Goal: Task Accomplishment & Management: Manage account settings

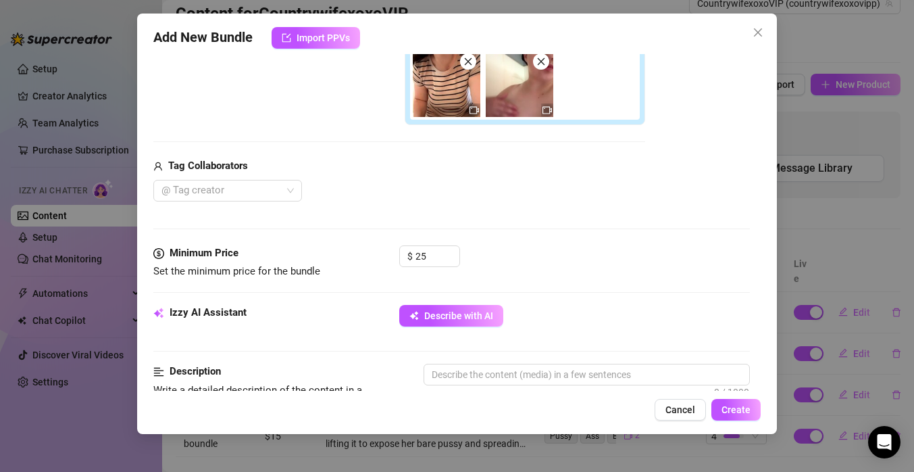
scroll to position [389, 0]
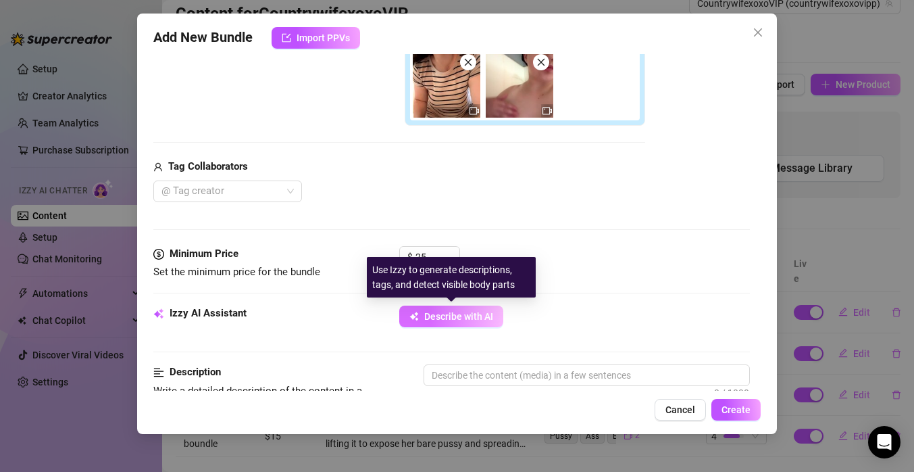
click at [487, 318] on span "Describe with AI" at bounding box center [458, 316] width 69 height 11
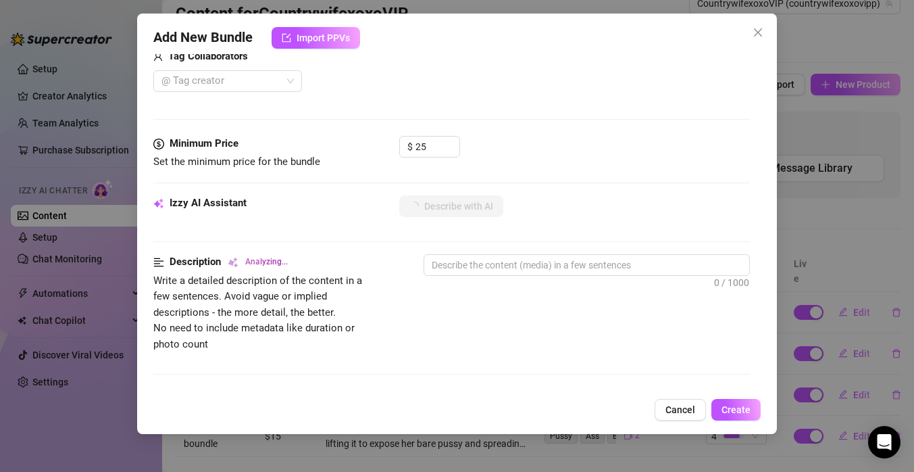
scroll to position [508, 0]
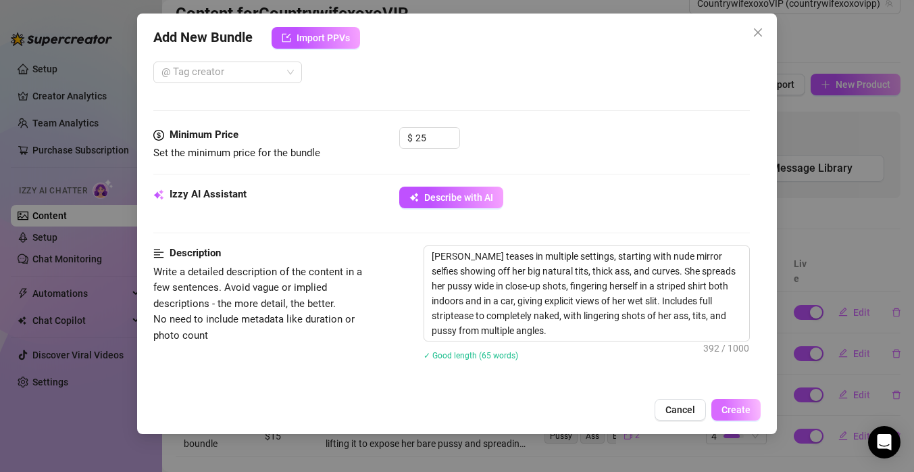
click at [732, 407] on span "Create" at bounding box center [736, 409] width 29 height 11
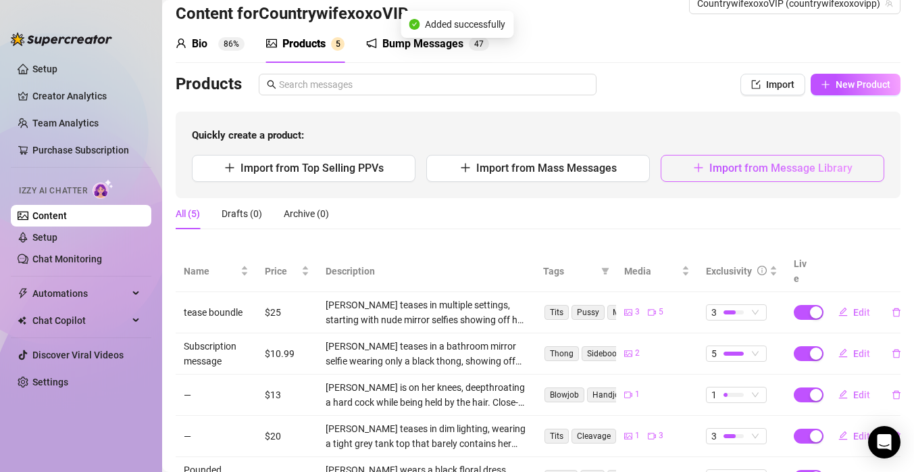
click at [747, 166] on span "Import from Message Library" at bounding box center [780, 167] width 143 height 13
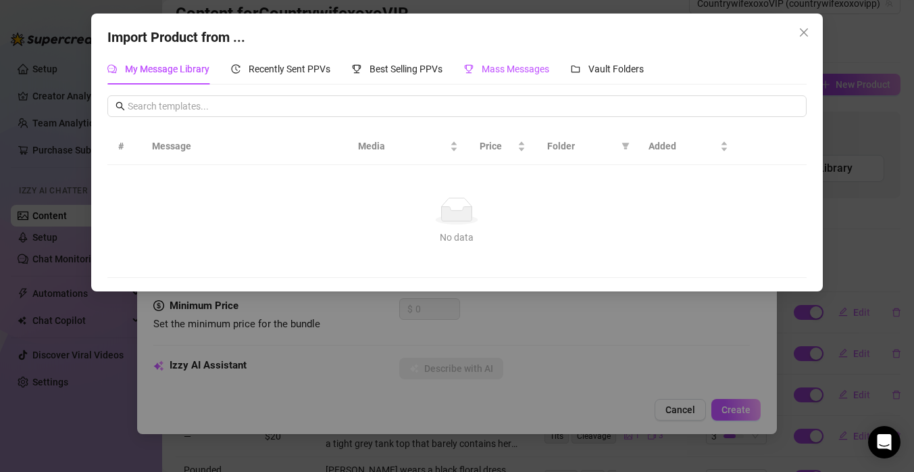
click at [534, 74] on span "Mass Messages" at bounding box center [516, 69] width 68 height 11
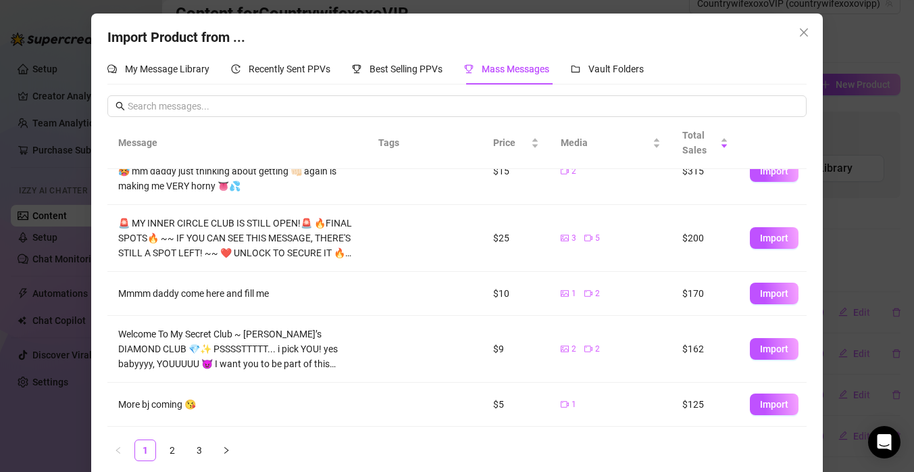
scroll to position [96, 0]
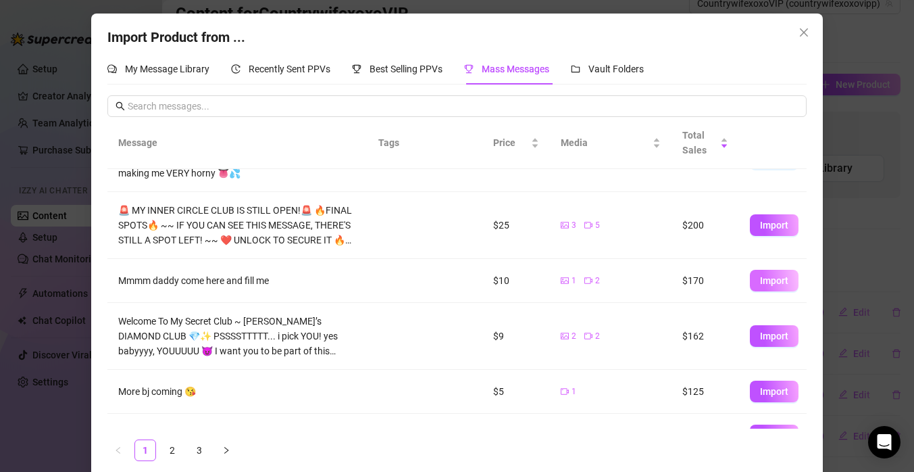
click at [770, 284] on span "Import" at bounding box center [774, 280] width 28 height 11
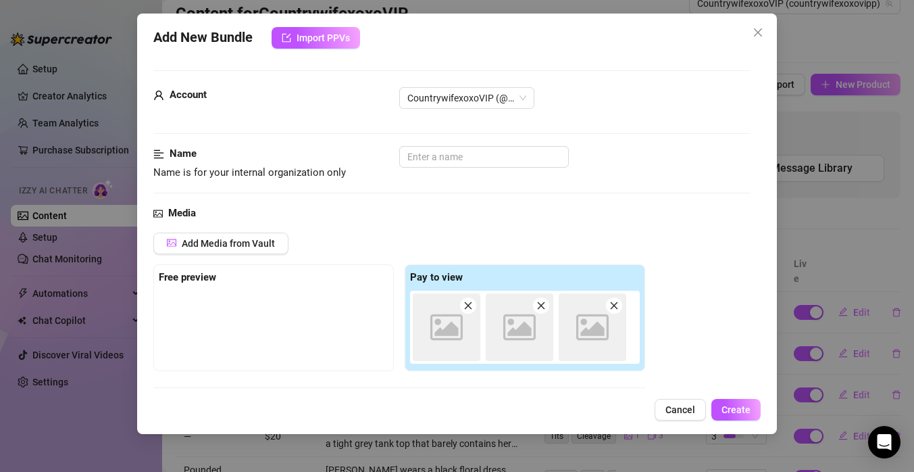
scroll to position [213, 0]
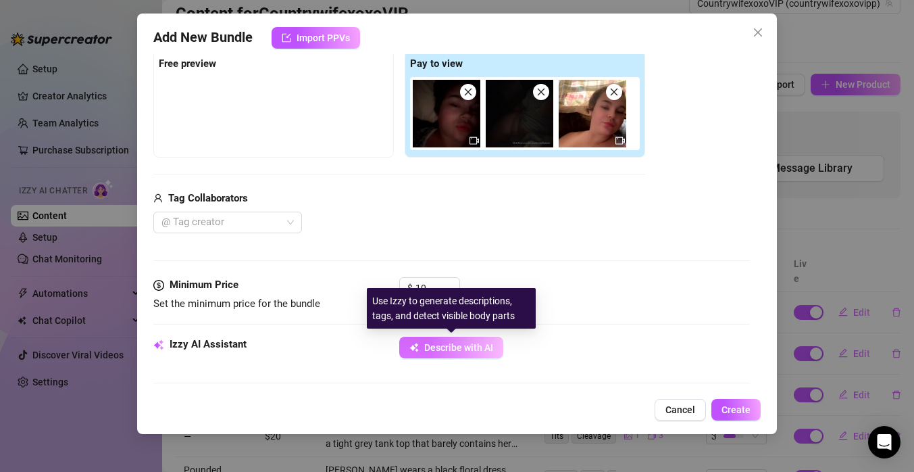
click at [478, 344] on span "Describe with AI" at bounding box center [458, 347] width 69 height 11
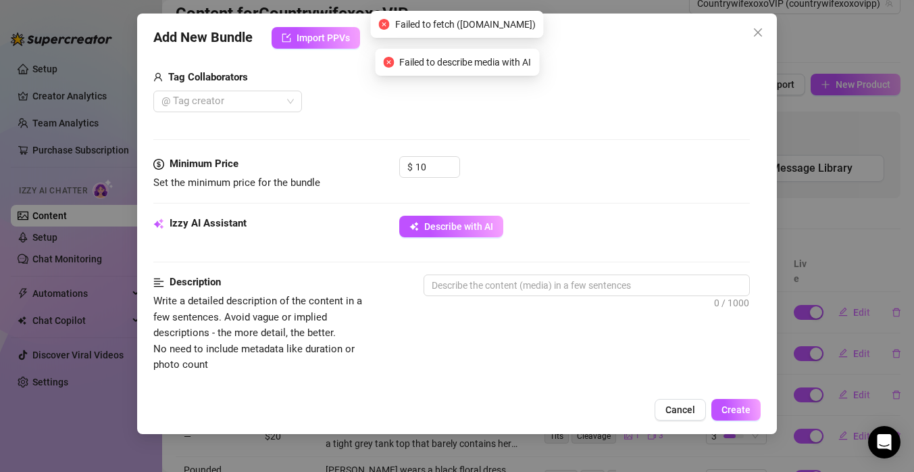
scroll to position [333, 0]
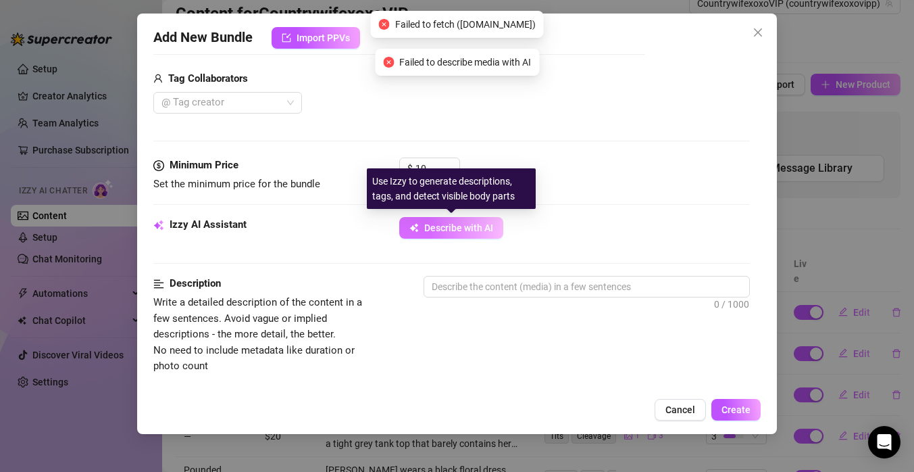
click at [493, 226] on button "Describe with AI" at bounding box center [451, 228] width 104 height 22
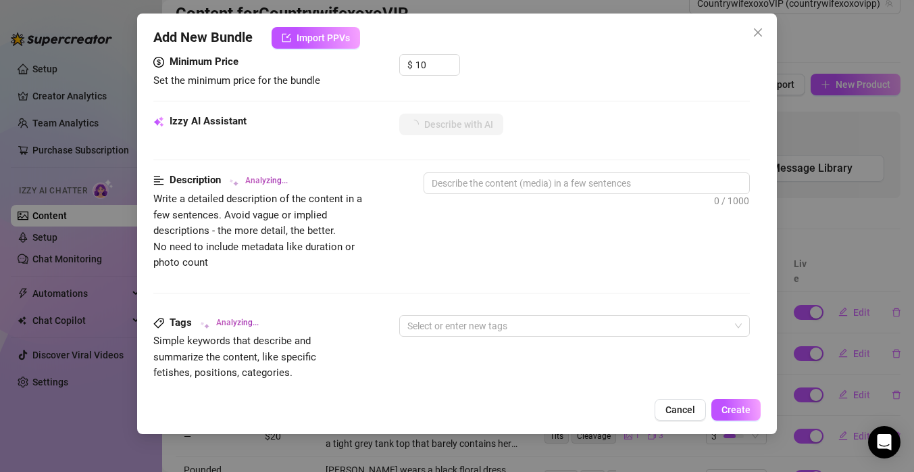
scroll to position [438, 0]
type textarea "[PERSON_NAME]"
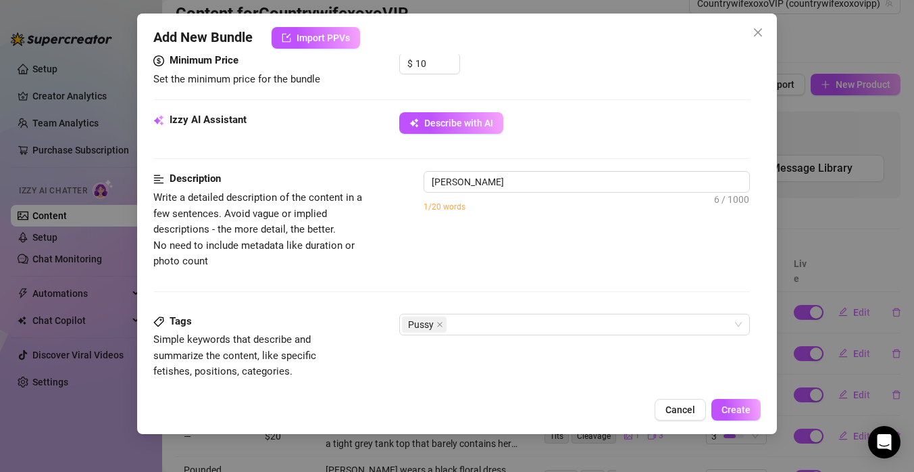
type textarea "[PERSON_NAME] lounges"
type textarea "[PERSON_NAME] lounges in"
type textarea "[PERSON_NAME] lounges in a"
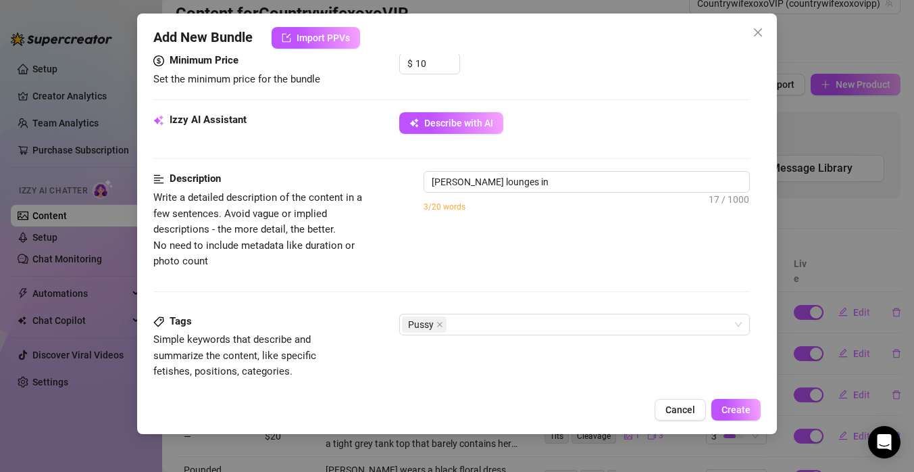
type textarea "[PERSON_NAME] lounges in a"
type textarea "[PERSON_NAME] lounges in a towel,"
type textarea "[PERSON_NAME] lounges in a towel, teasing"
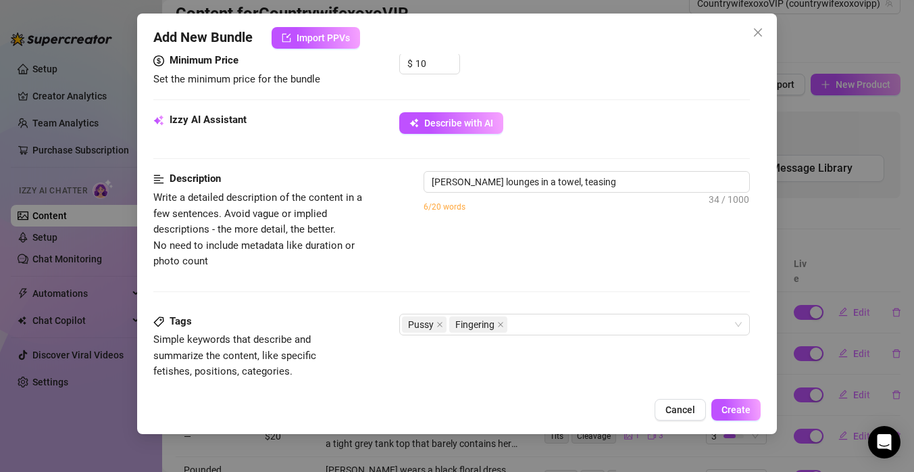
type textarea "[PERSON_NAME] lounges in a towel, teasing and"
type textarea "[PERSON_NAME] lounges in a towel, teasing and spreading"
type textarea "[PERSON_NAME] lounges in a towel, teasing and spreading her"
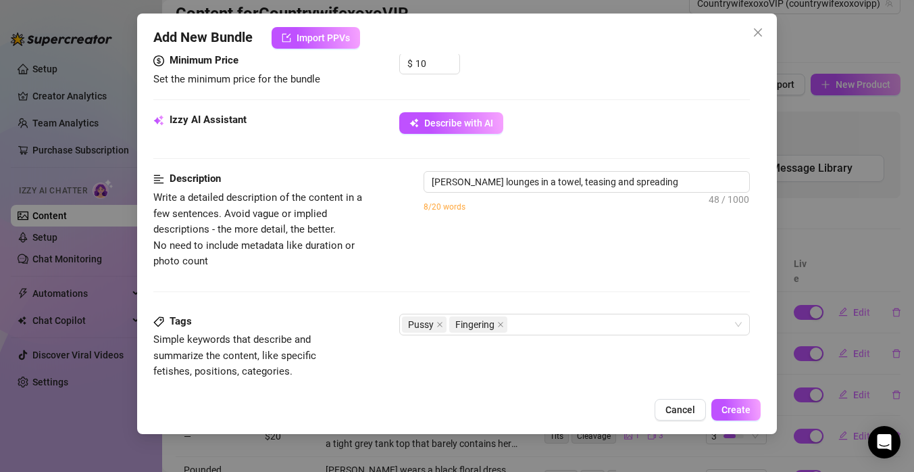
type textarea "[PERSON_NAME] lounges in a towel, teasing and spreading her"
type textarea "[PERSON_NAME] lounges in a towel, teasing and spreading her bare"
type textarea "[PERSON_NAME] lounges in a towel, teasing and spreading her bare pussy"
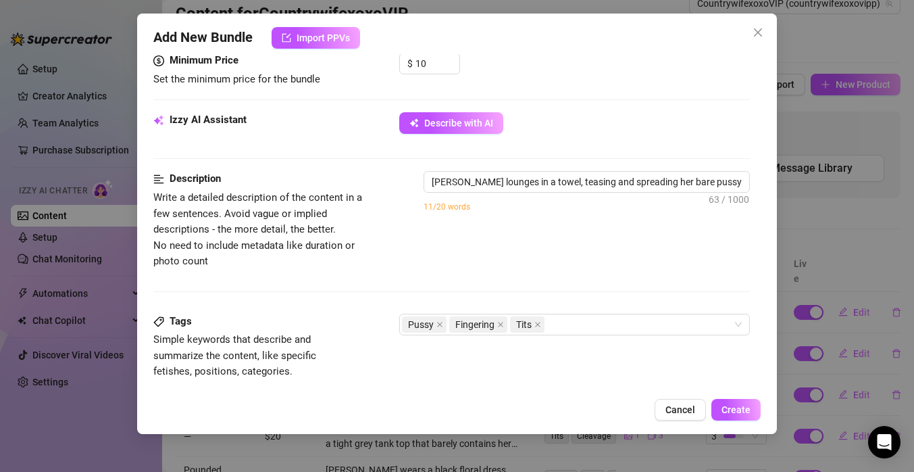
type textarea "[PERSON_NAME] lounges in a towel, teasing and spreading her bare pussy with"
type textarea "[PERSON_NAME] lounges in a towel, teasing and spreading her bare pussy with her"
type textarea "[PERSON_NAME] lounges in a towel, teasing and spreading her bare pussy with her…"
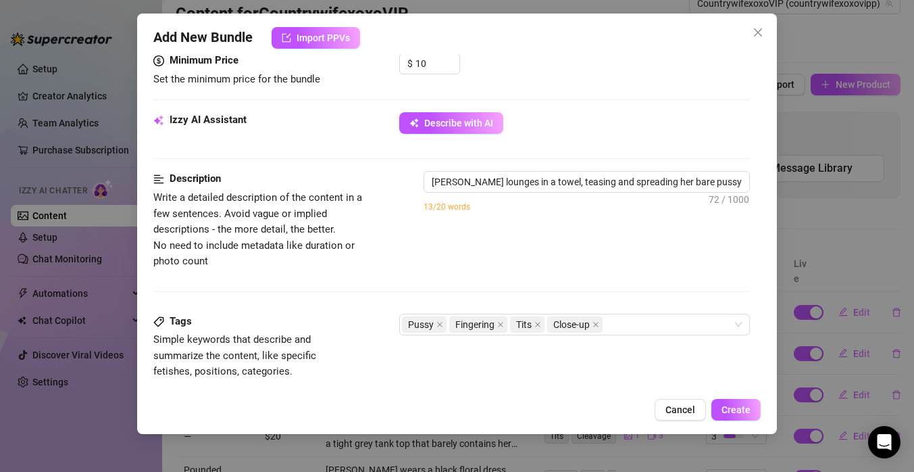
type textarea "[PERSON_NAME] lounges in a towel, teasing and spreading her bare pussy with her…"
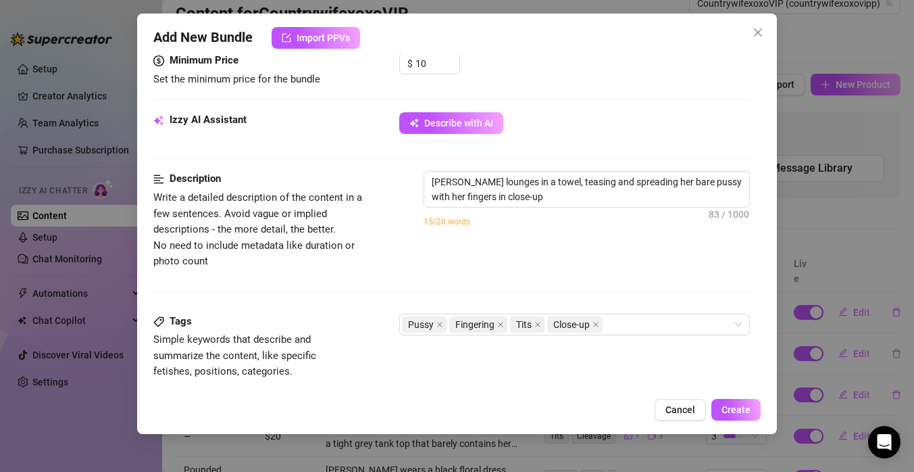
type textarea "[PERSON_NAME] lounges in a towel, teasing and spreading her bare pussy with her…"
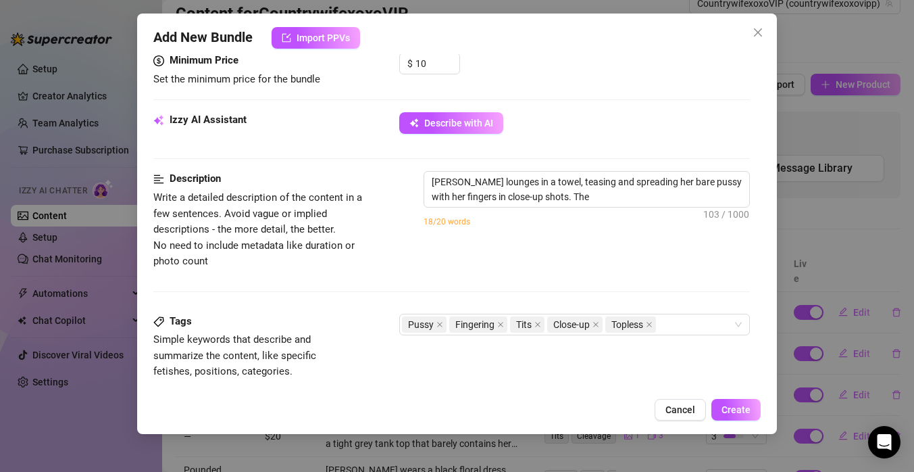
type textarea "[PERSON_NAME] lounges in a towel, teasing and spreading her bare pussy with her…"
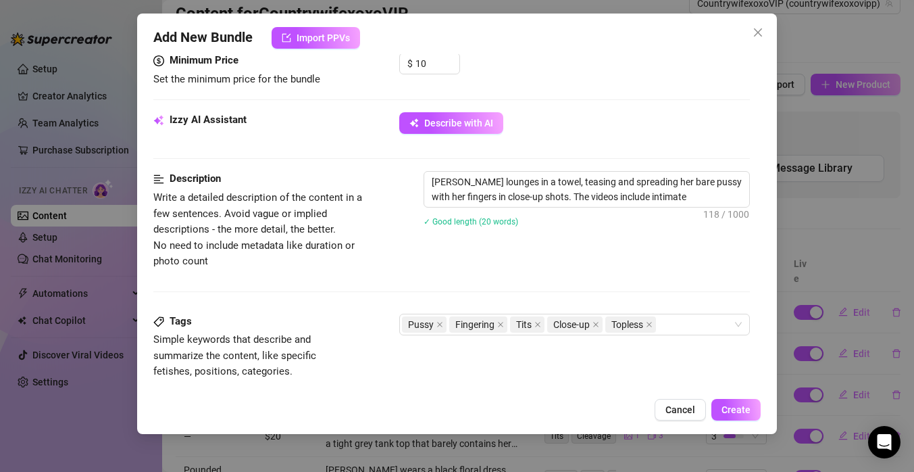
type textarea "[PERSON_NAME] lounges in a towel, teasing and spreading her bare pussy with her…"
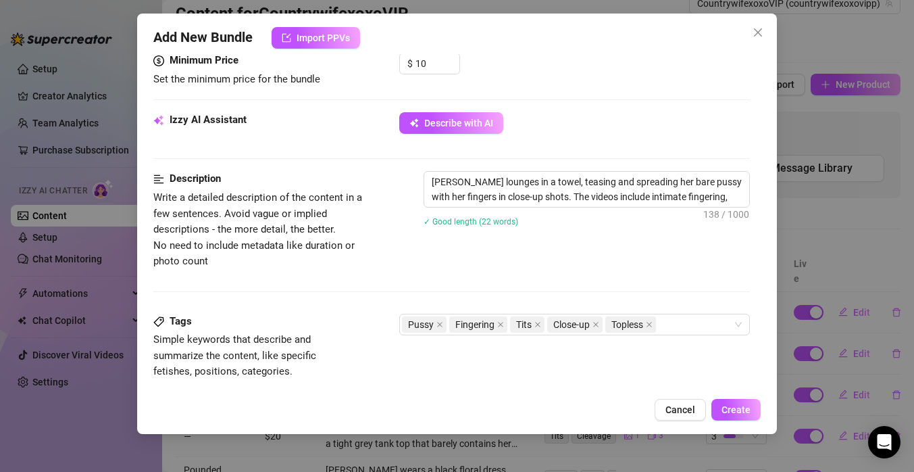
type textarea "[PERSON_NAME] lounges in a towel, teasing and spreading her bare pussy with her…"
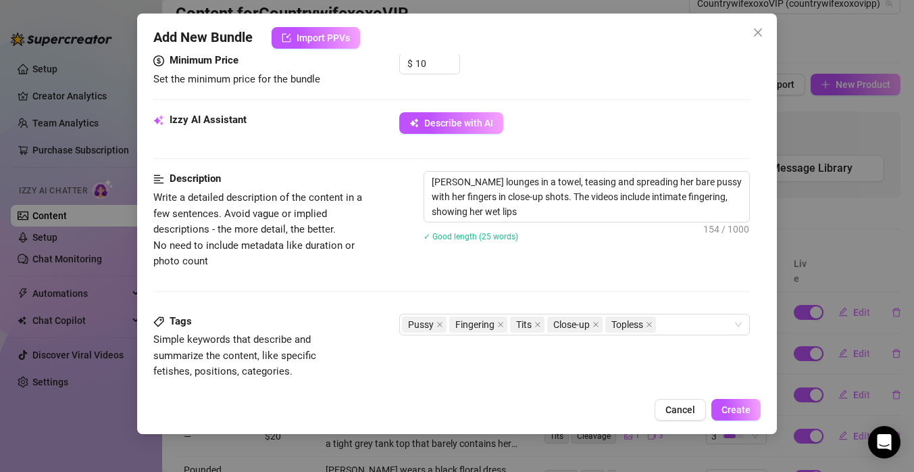
type textarea "[PERSON_NAME] lounges in a towel, teasing and spreading her bare pussy with her…"
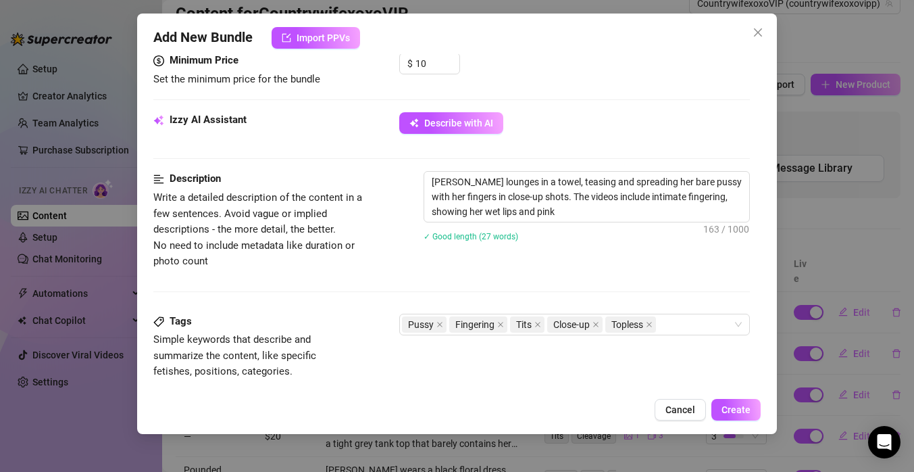
type textarea "[PERSON_NAME] lounges in a towel, teasing and spreading her bare pussy with her…"
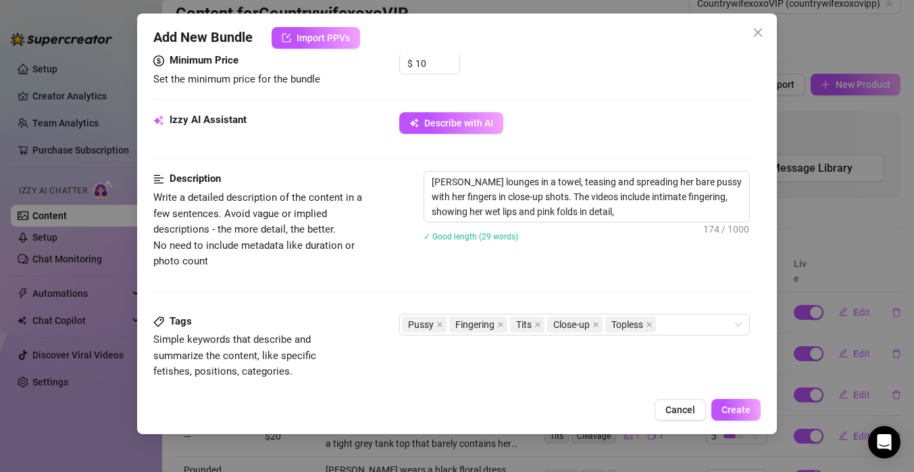
type textarea "[PERSON_NAME] lounges in a towel, teasing and spreading her bare pussy with her…"
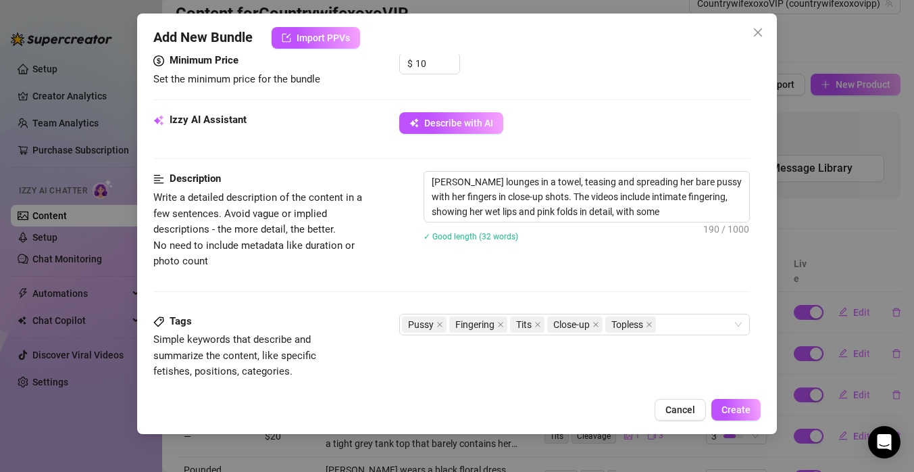
type textarea "[PERSON_NAME] lounges in a towel, teasing and spreading her bare pussy with her…"
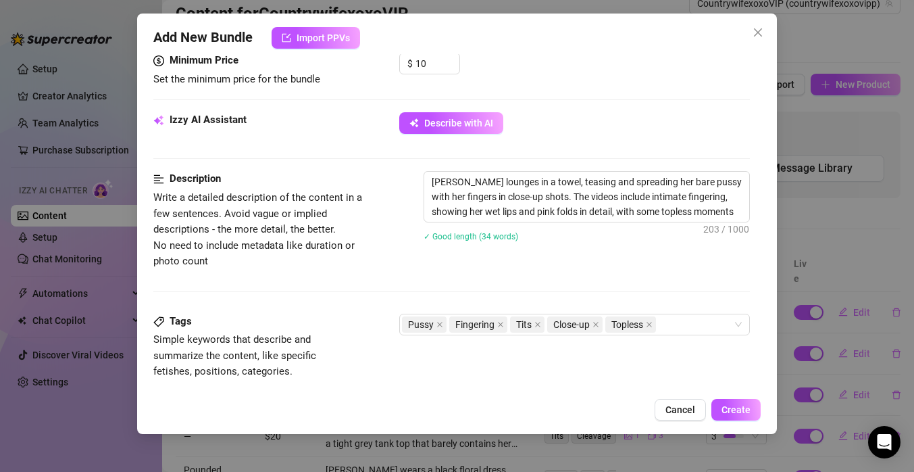
type textarea "[PERSON_NAME] lounges in a towel, teasing and spreading her bare pussy with her…"
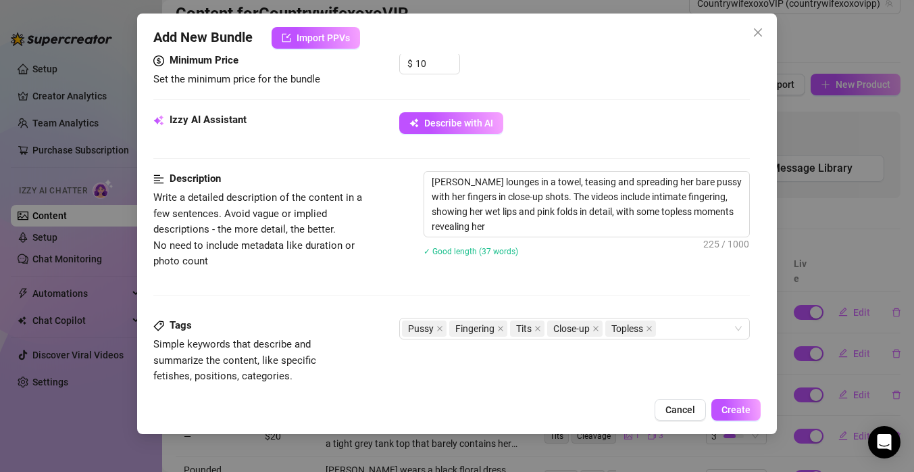
type textarea "[PERSON_NAME] lounges in a towel, teasing and spreading her bare pussy with her…"
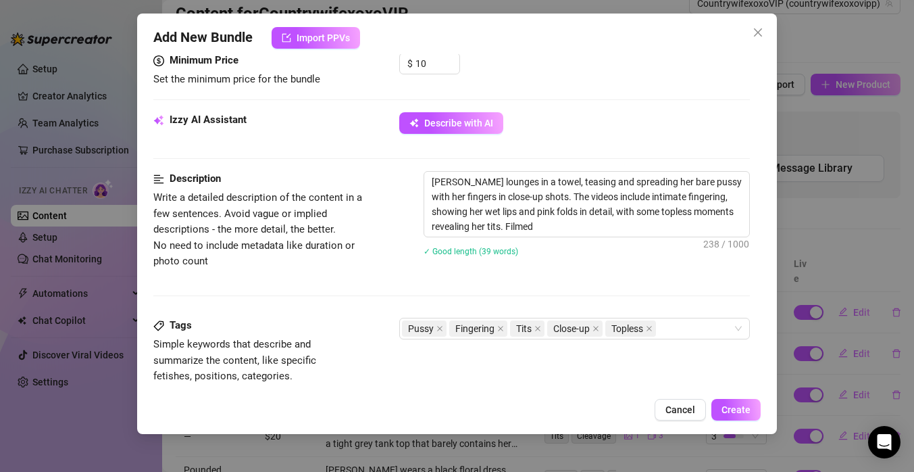
type textarea "[PERSON_NAME] lounges in a towel, teasing and spreading her bare pussy with her…"
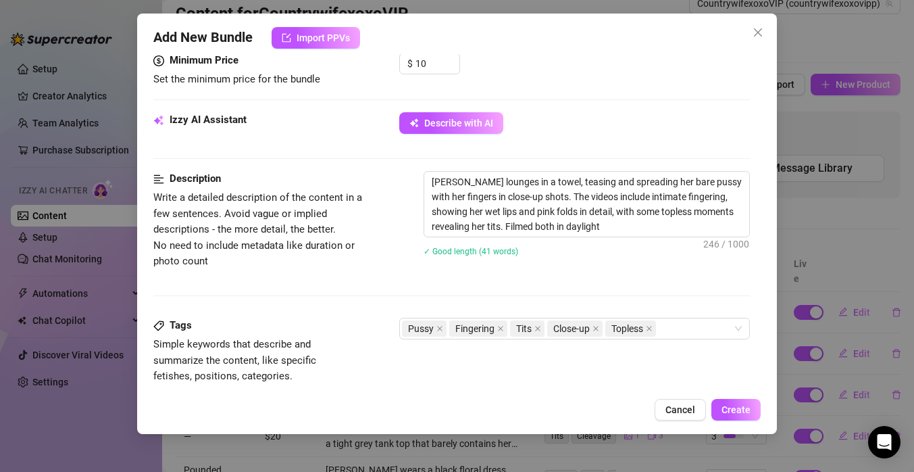
type textarea "[PERSON_NAME] lounges in a towel, teasing and spreading her bare pussy with her…"
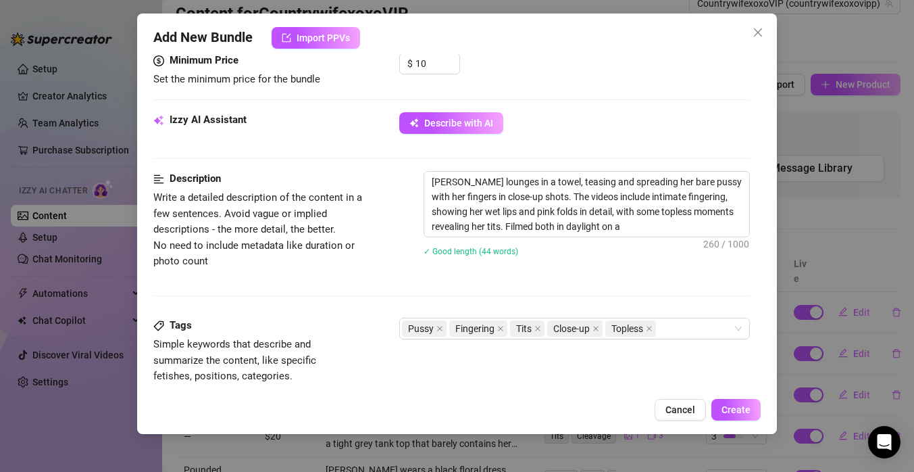
type textarea "[PERSON_NAME] lounges in a towel, teasing and spreading her bare pussy with her…"
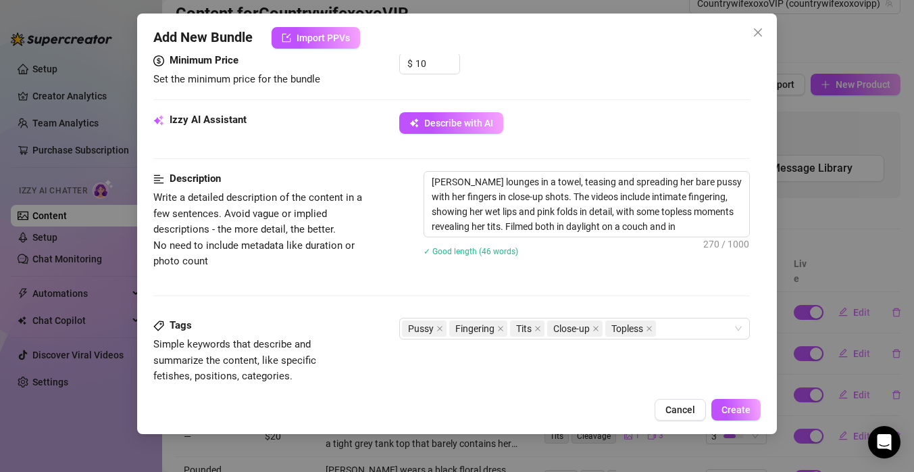
type textarea "[PERSON_NAME] lounges in a towel, teasing and spreading her bare pussy with her…"
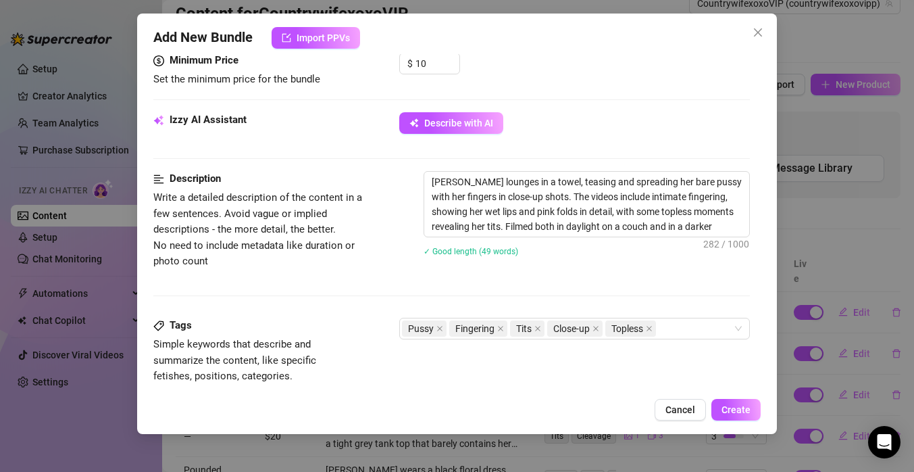
type textarea "[PERSON_NAME] lounges in a towel, teasing and spreading her bare pussy with her…"
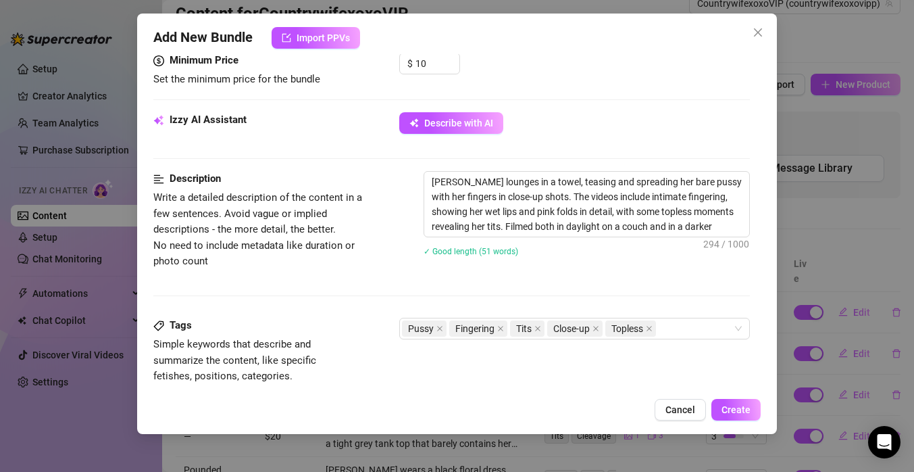
type textarea "[PERSON_NAME] lounges in a towel, teasing and spreading her bare pussy with her…"
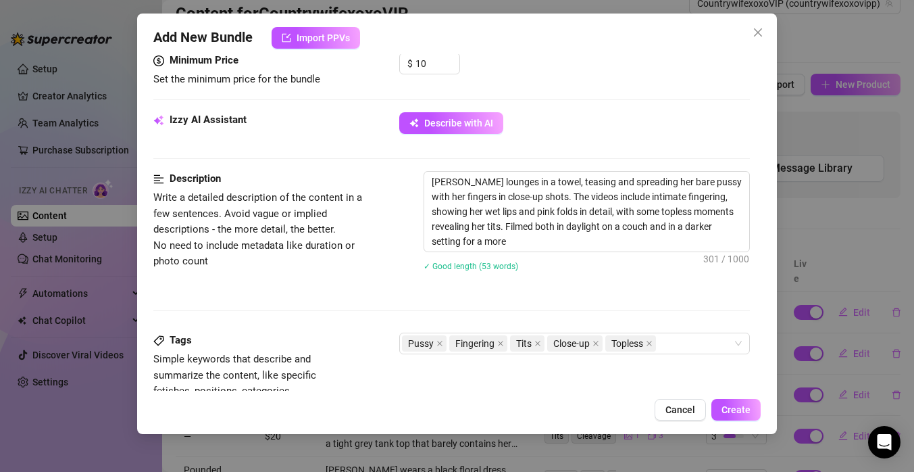
type textarea "[PERSON_NAME] lounges in a towel, teasing and spreading her bare pussy with her…"
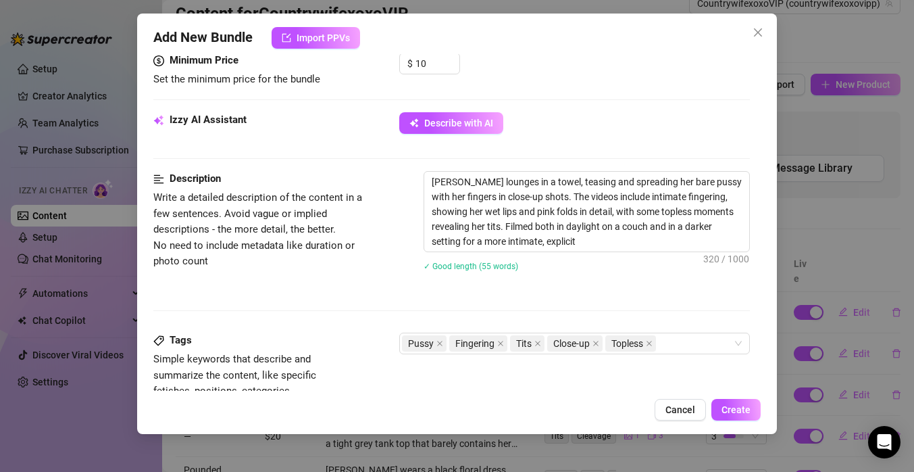
type textarea "[PERSON_NAME] lounges in a towel, teasing and spreading her bare pussy with her…"
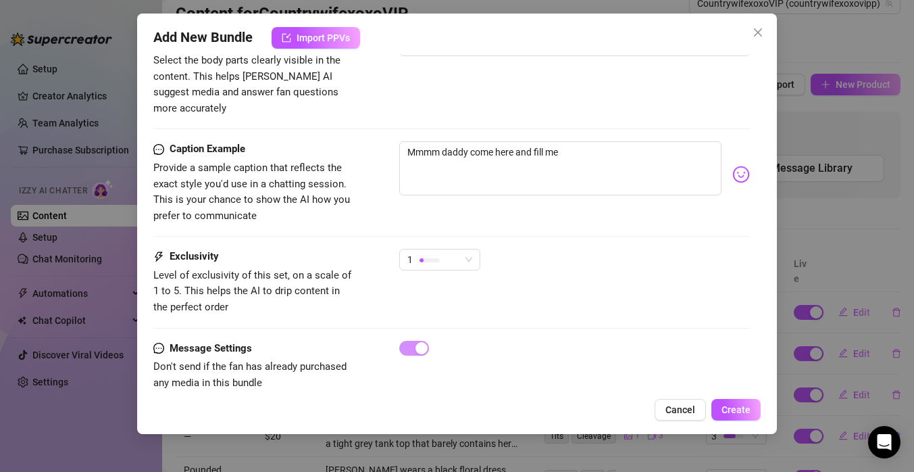
scroll to position [837, 0]
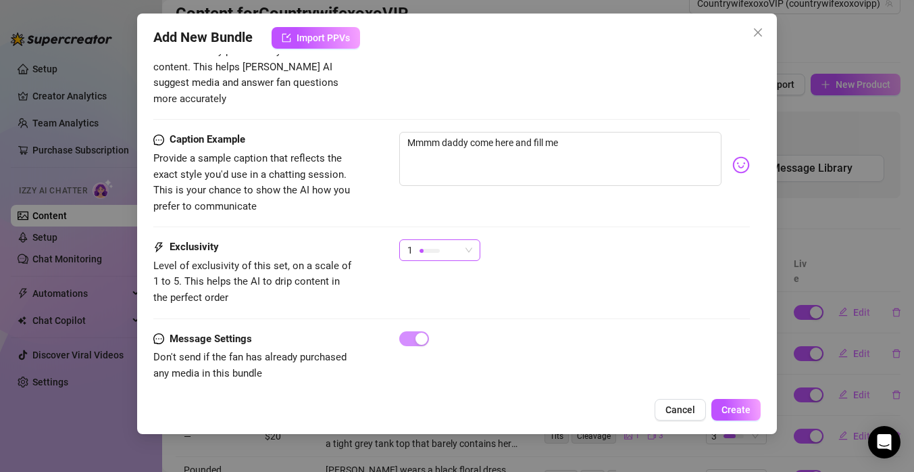
click at [475, 239] on div "1" at bounding box center [439, 250] width 81 height 22
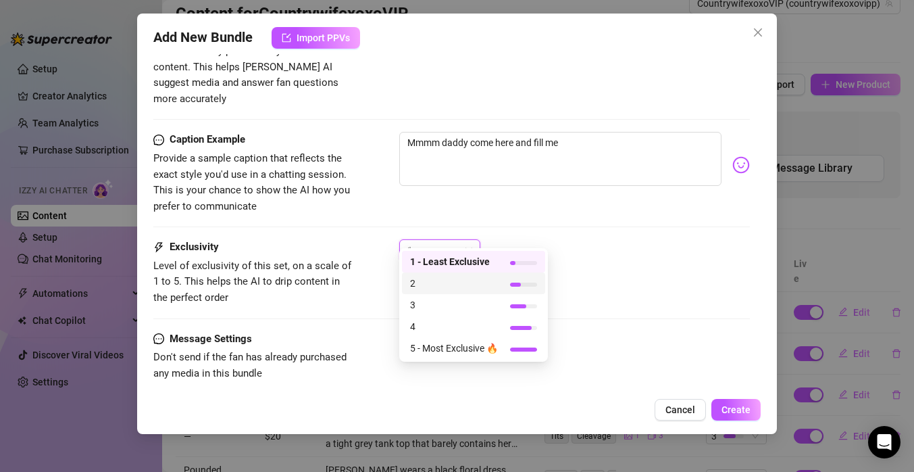
click at [465, 290] on span "2" at bounding box center [454, 283] width 88 height 15
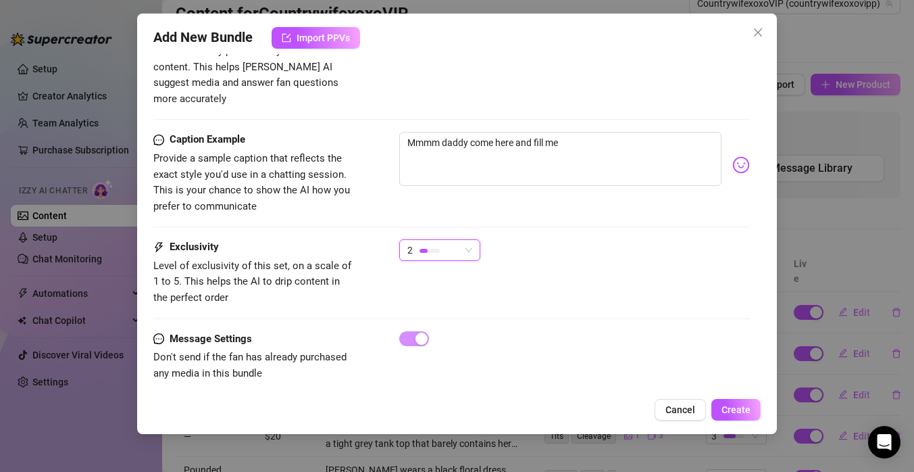
click at [467, 240] on span "2" at bounding box center [439, 250] width 65 height 20
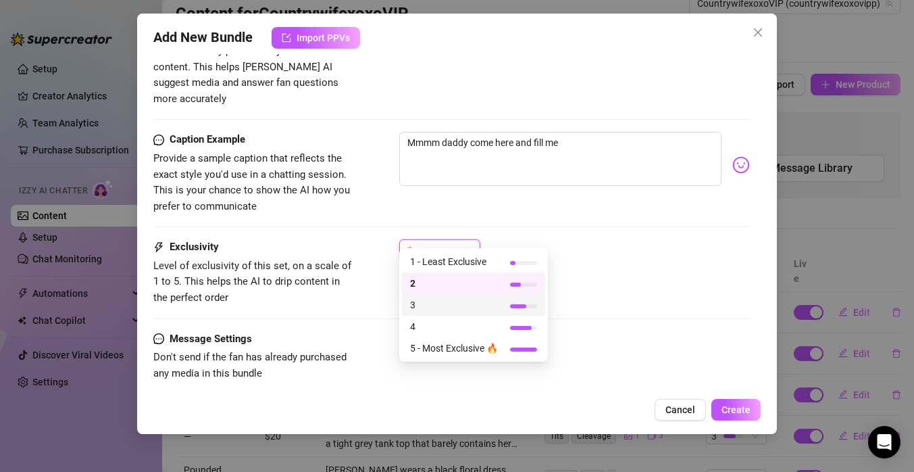
click at [462, 298] on span "3" at bounding box center [454, 304] width 88 height 15
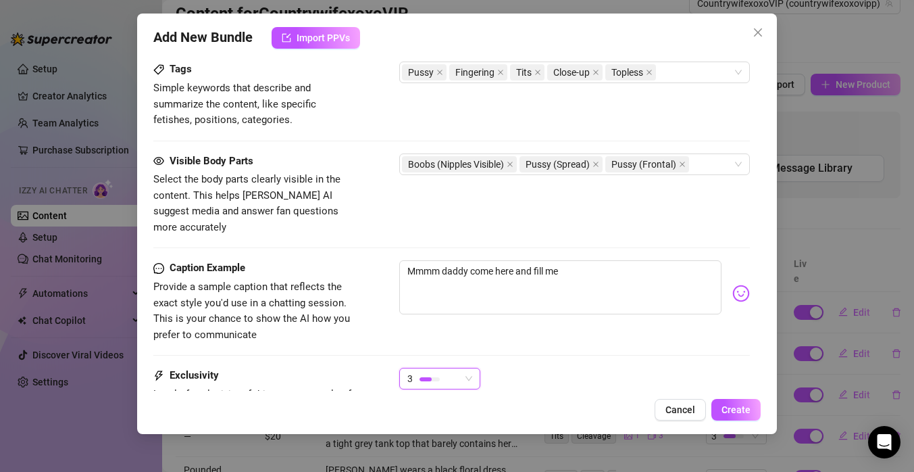
scroll to position [703, 0]
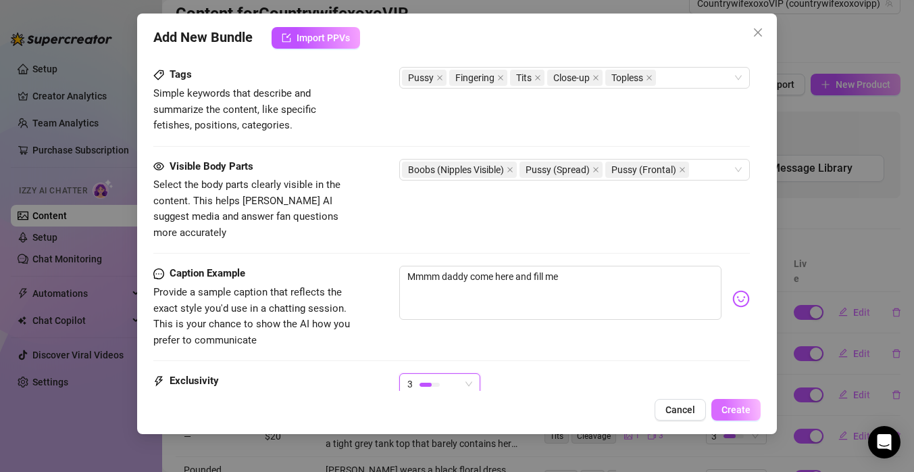
click at [740, 410] on span "Create" at bounding box center [736, 409] width 29 height 11
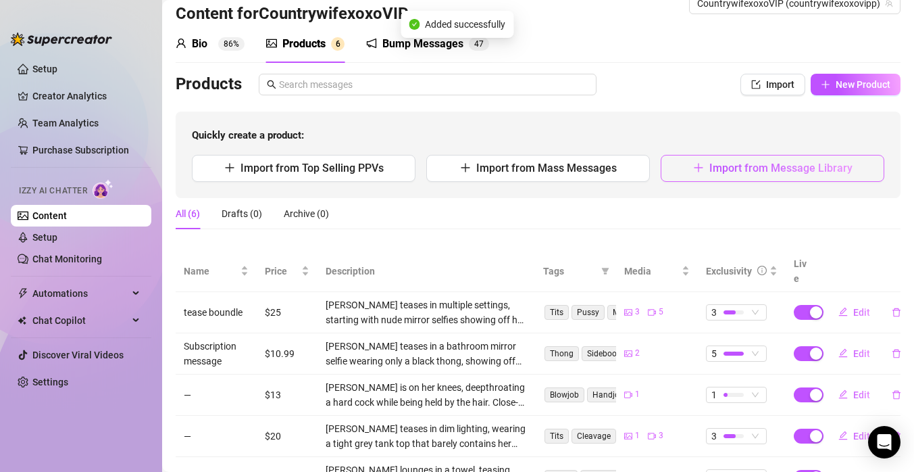
click at [696, 174] on button "Import from Message Library" at bounding box center [773, 168] width 224 height 27
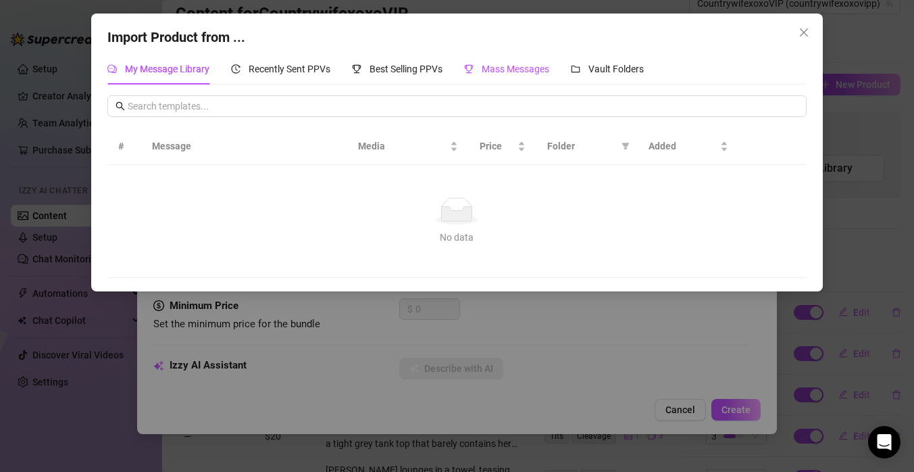
click at [513, 74] on span "Mass Messages" at bounding box center [516, 69] width 68 height 11
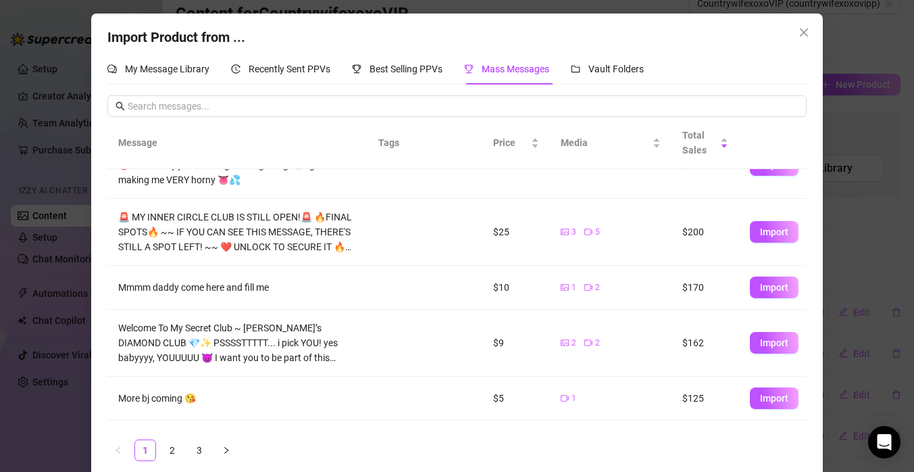
scroll to position [102, 0]
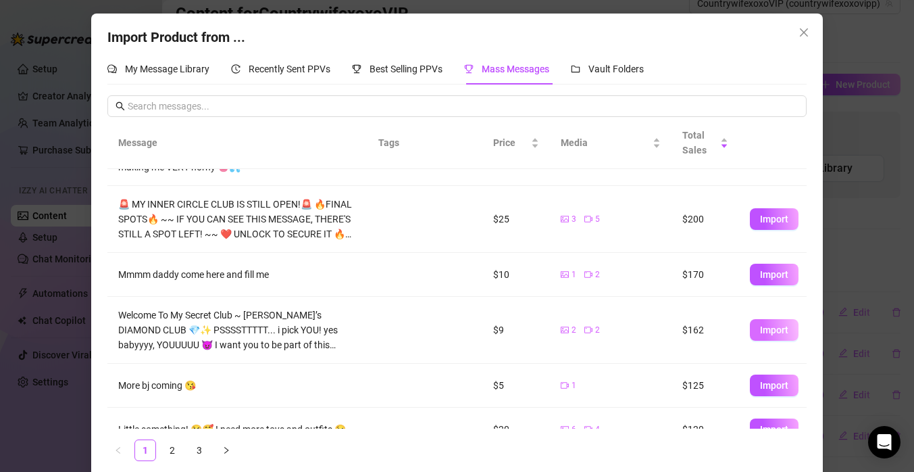
click at [761, 330] on span "Import" at bounding box center [774, 329] width 28 height 11
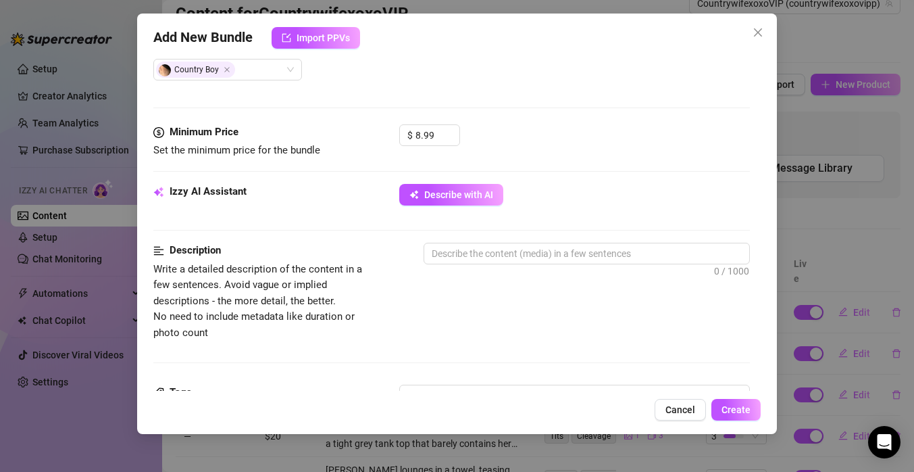
scroll to position [453, 0]
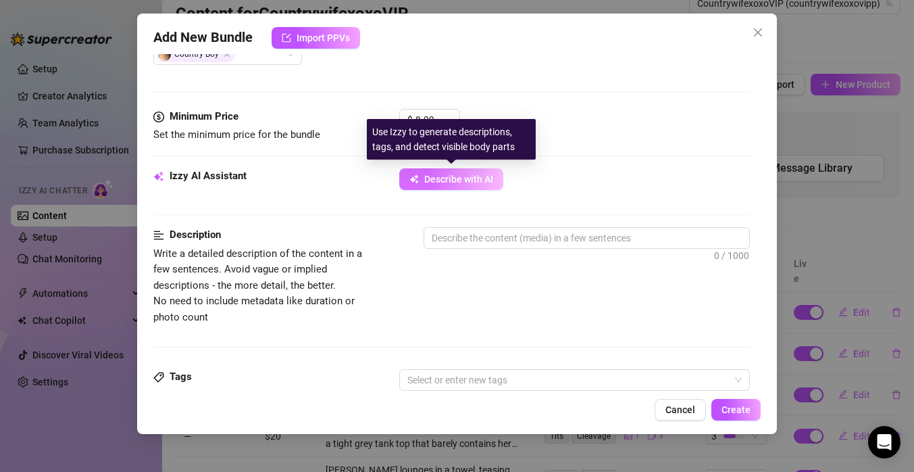
click at [480, 176] on span "Describe with AI" at bounding box center [458, 179] width 69 height 11
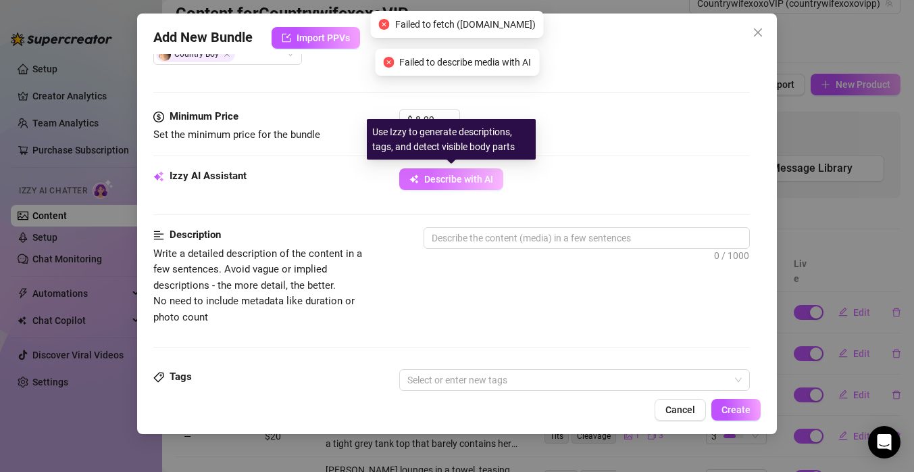
click at [491, 186] on button "Describe with AI" at bounding box center [451, 179] width 104 height 22
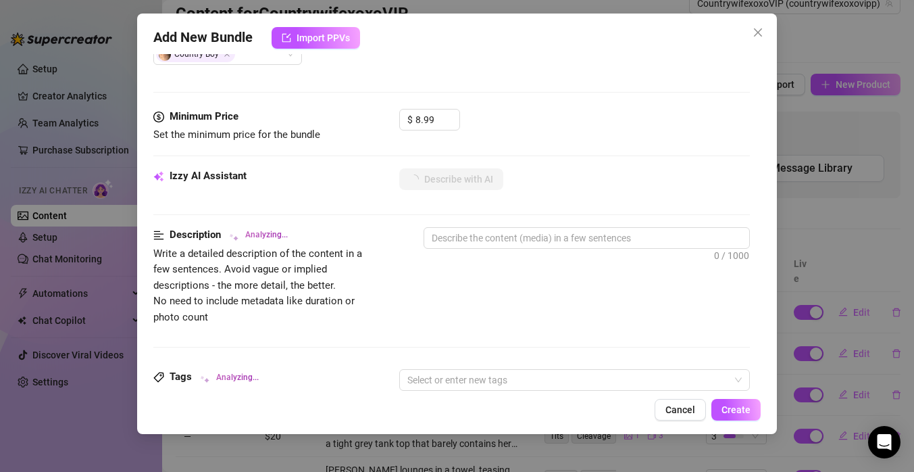
type textarea "[PERSON_NAME]"
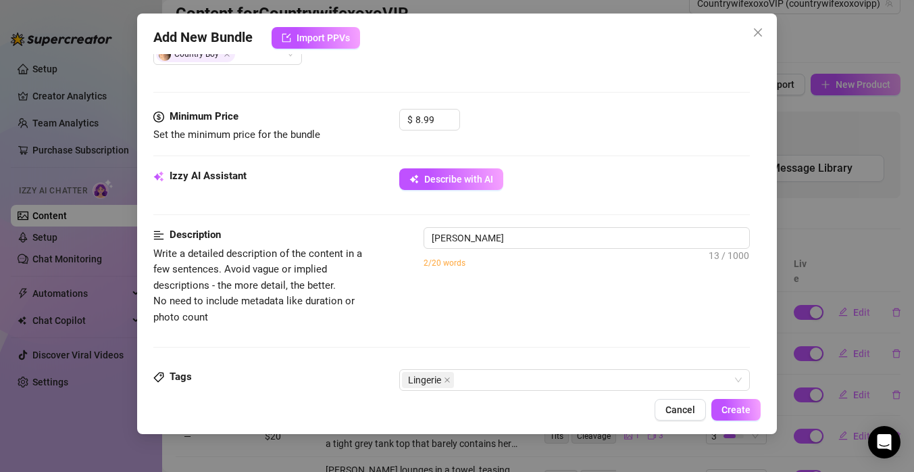
type textarea "[PERSON_NAME] in"
type textarea "[PERSON_NAME] teases in a"
type textarea "[PERSON_NAME] teases in a tight"
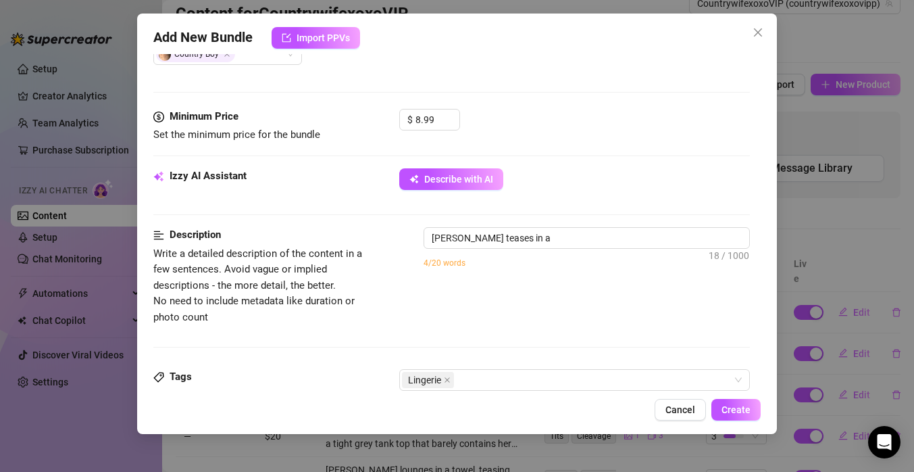
type textarea "[PERSON_NAME] teases in a tight"
type textarea "[PERSON_NAME] teases in a tight red"
type textarea "[PERSON_NAME] teases in a tight red lingerie"
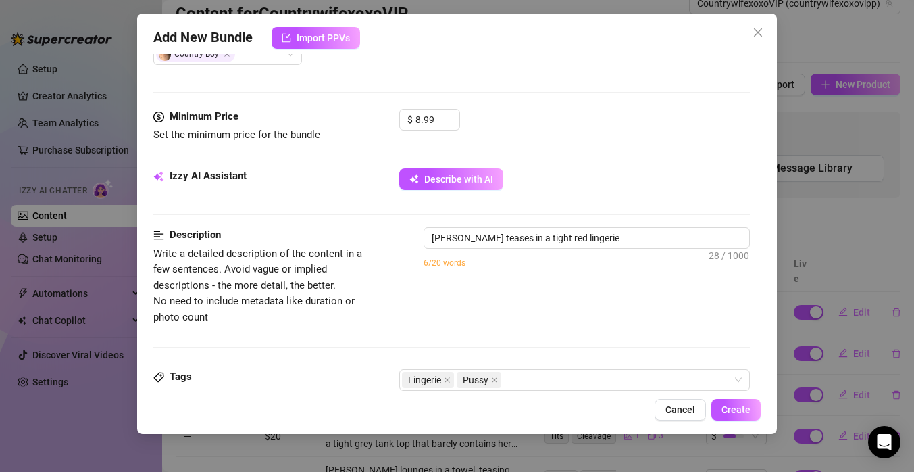
type textarea "[PERSON_NAME] teases in a tight red lingerie set,"
type textarea "[PERSON_NAME] teases in a tight red lingerie set, showing"
type textarea "[PERSON_NAME] teases in a tight red lingerie set, showing off"
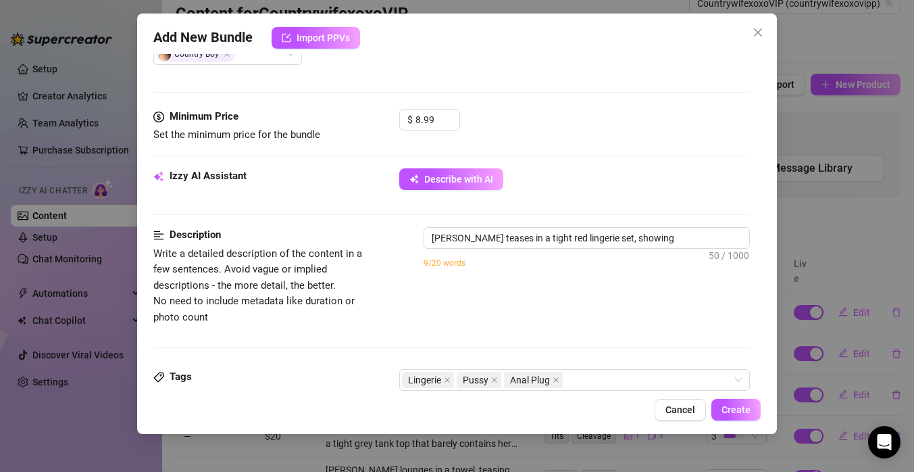
type textarea "[PERSON_NAME] teases in a tight red lingerie set, showing off"
type textarea "[PERSON_NAME] teases in a tight red lingerie set, showing off her"
type textarea "[PERSON_NAME] teases in a tight red lingerie set, showing off her thick"
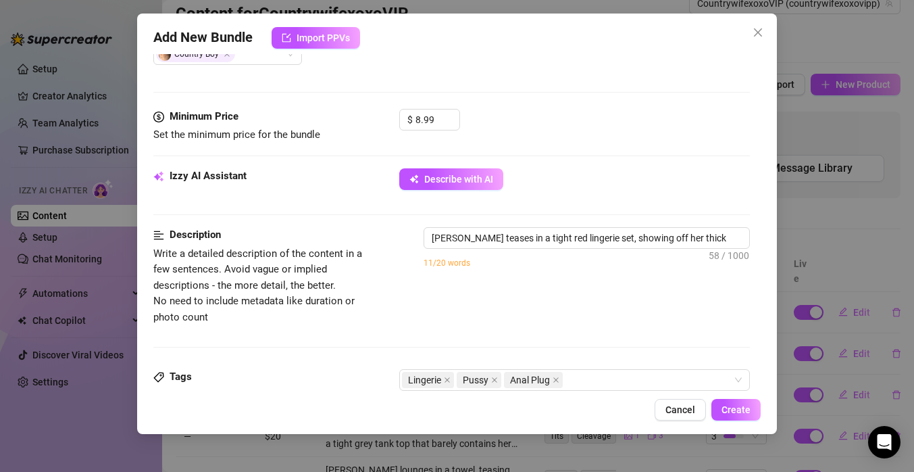
type textarea "[PERSON_NAME] teases in a tight red lingerie set, showing off her thick ass"
type textarea "[PERSON_NAME] teases in a tight red lingerie set, showing off her thick ass in"
type textarea "[PERSON_NAME] teases in a tight red lingerie set, showing off her thick ass in a"
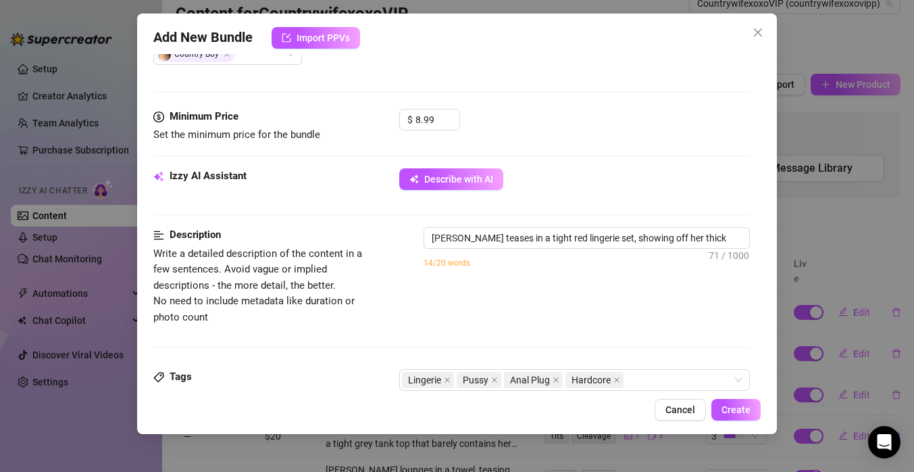
type textarea "[PERSON_NAME] teases in a tight red lingerie set, showing off her thick ass in a"
type textarea "[PERSON_NAME] teases in a tight red lingerie set, showing off her thick ass in …"
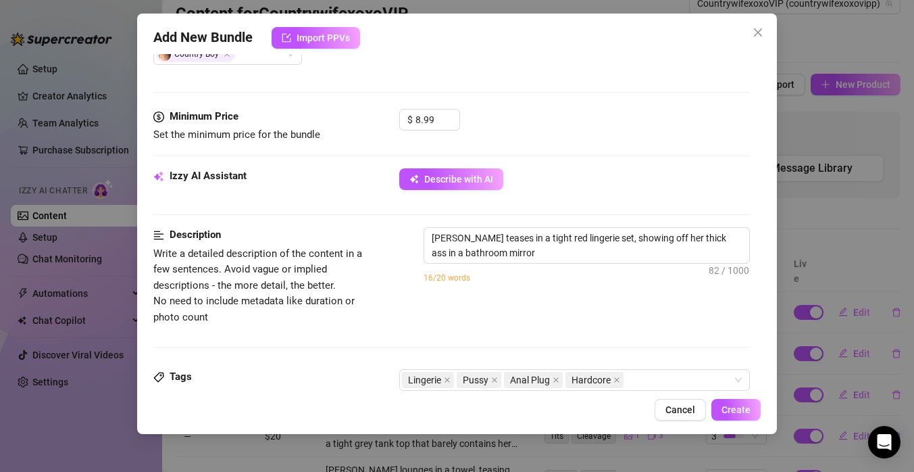
type textarea "[PERSON_NAME] teases in a tight red lingerie set, showing off her thick ass in …"
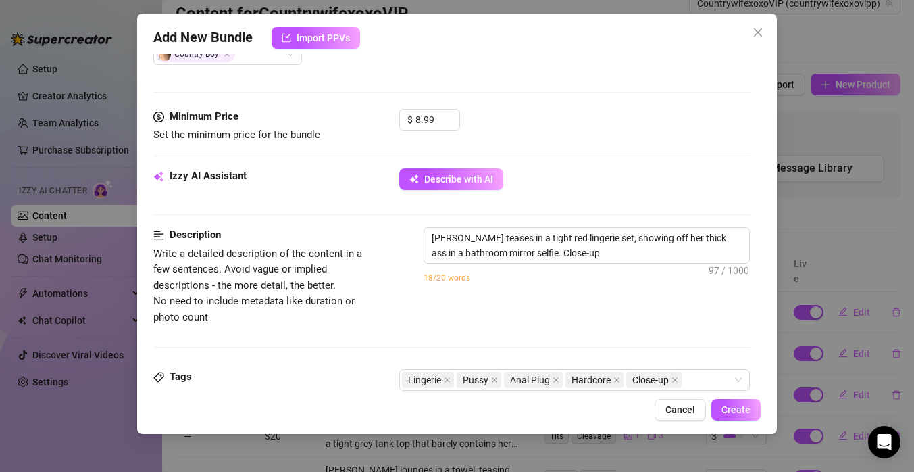
type textarea "[PERSON_NAME] teases in a tight red lingerie set, showing off her thick ass in …"
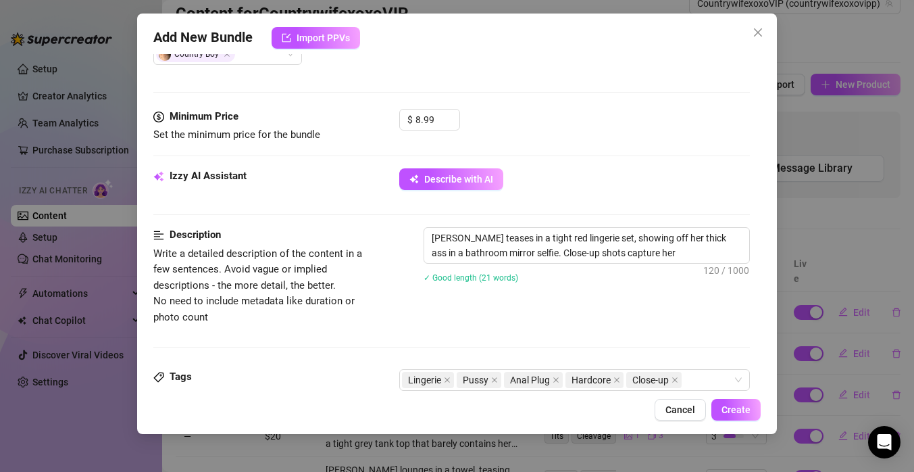
type textarea "[PERSON_NAME] teases in a tight red lingerie set, showing off her thick ass in …"
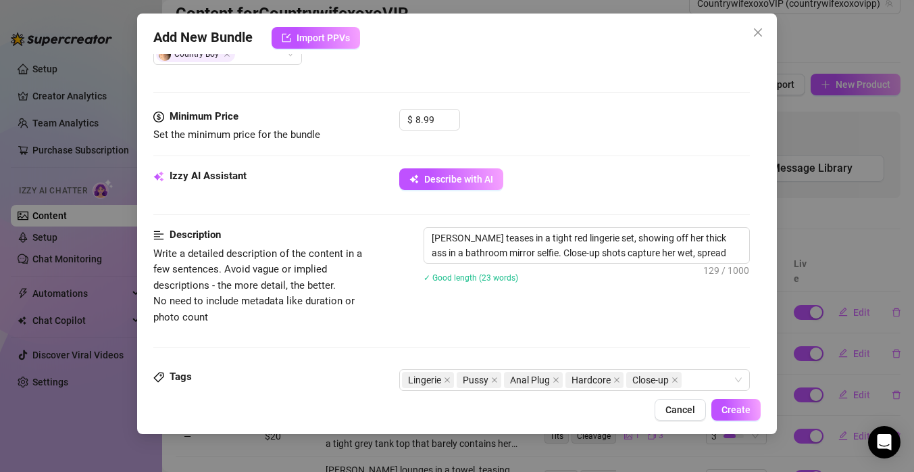
type textarea "[PERSON_NAME] teases in a tight red lingerie set, showing off her thick ass in …"
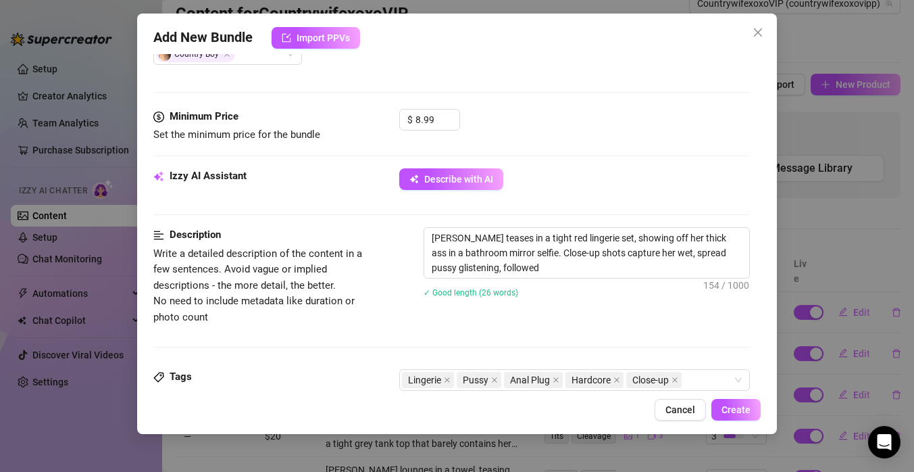
type textarea "[PERSON_NAME] teases in a tight red lingerie set, showing off her thick ass in …"
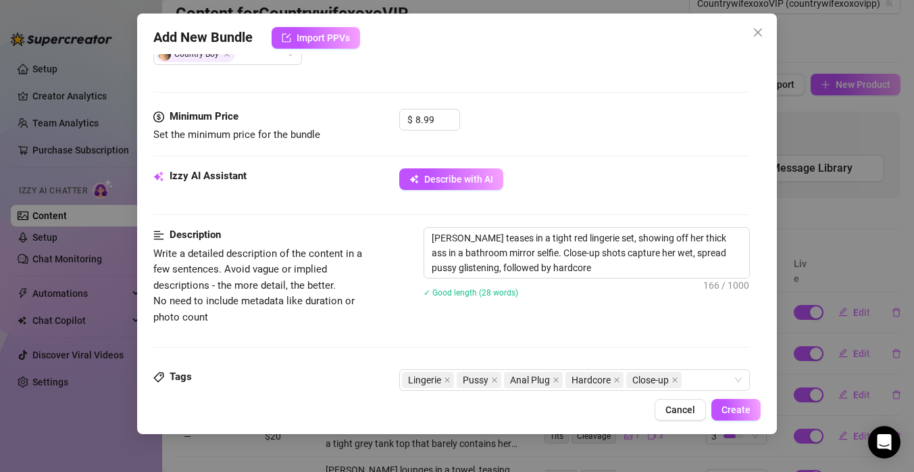
type textarea "[PERSON_NAME] teases in a tight red lingerie set, showing off her thick ass in …"
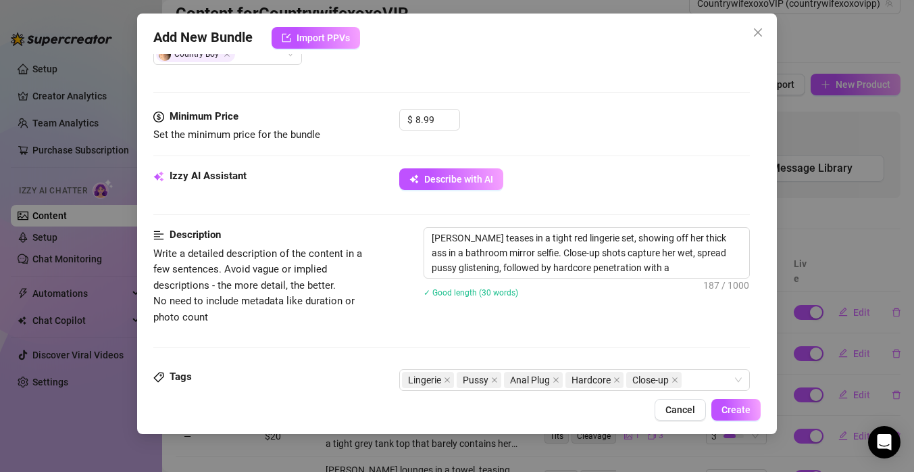
type textarea "[PERSON_NAME] teases in a tight red lingerie set, showing off her thick ass in …"
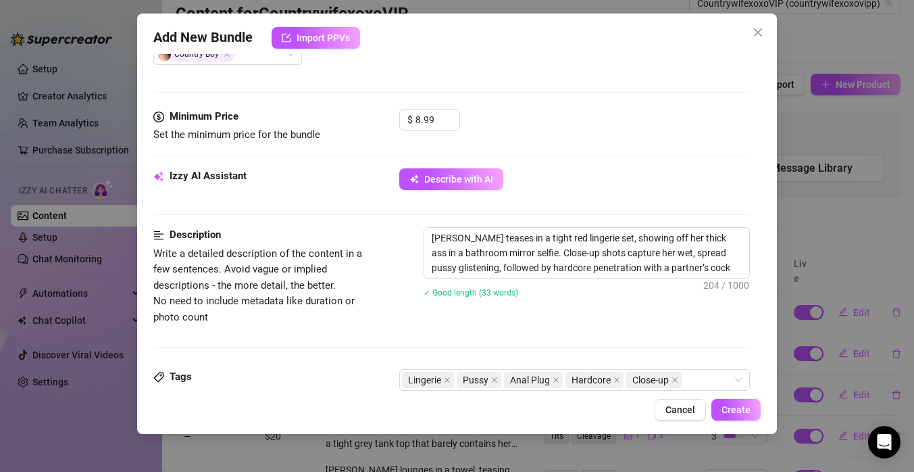
type textarea "[PERSON_NAME] teases in a tight red lingerie set, showing off her thick ass in …"
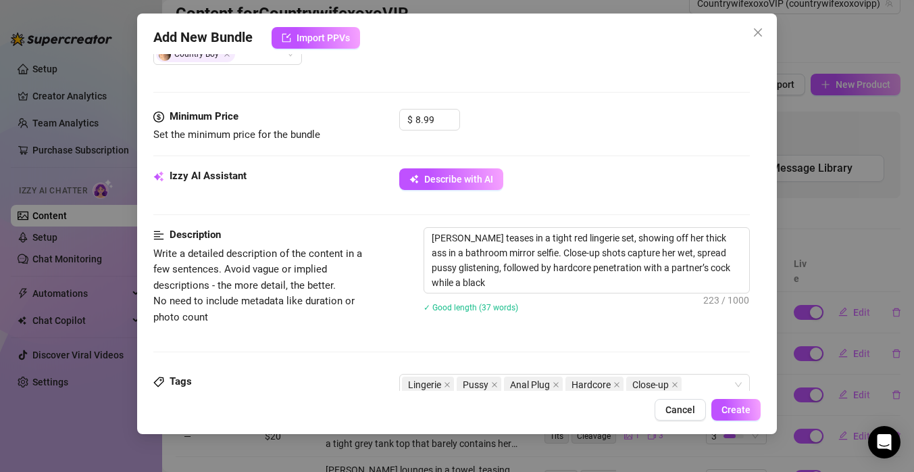
type textarea "[PERSON_NAME] teases in a tight red lingerie set, showing off her thick ass in …"
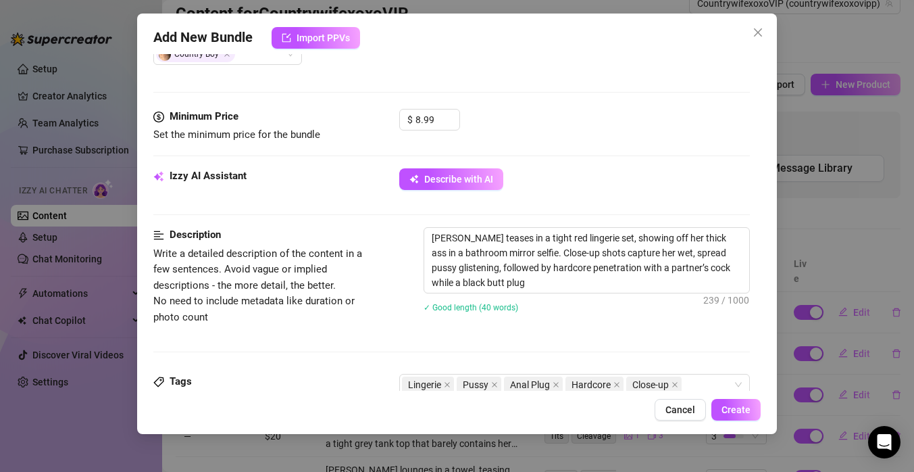
type textarea "[PERSON_NAME] teases in a tight red lingerie set, showing off her thick ass in …"
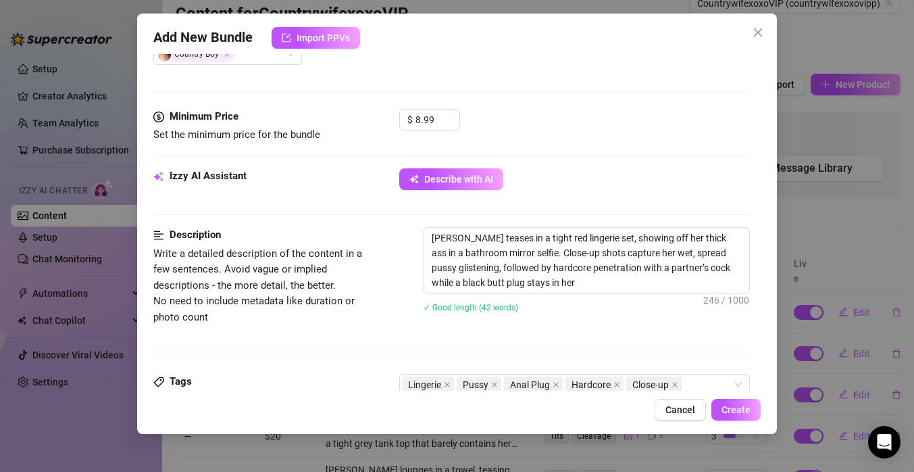
type textarea "[PERSON_NAME] teases in a tight red lingerie set, showing off her thick ass in …"
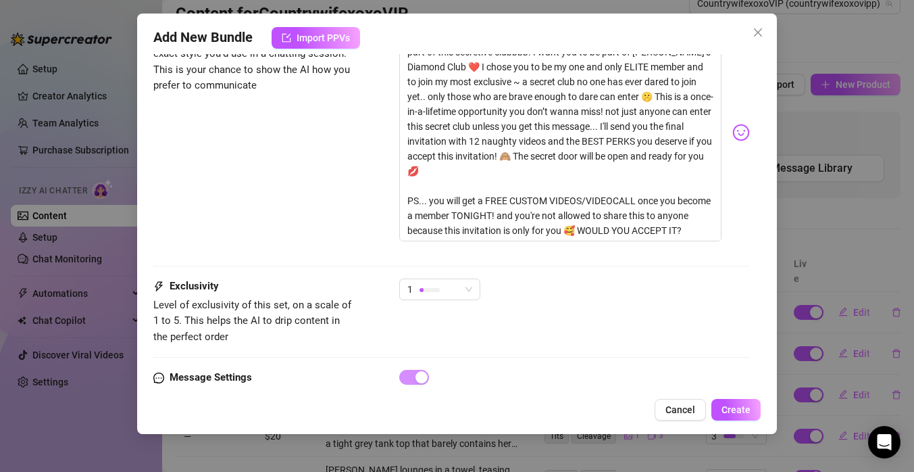
scroll to position [1067, 0]
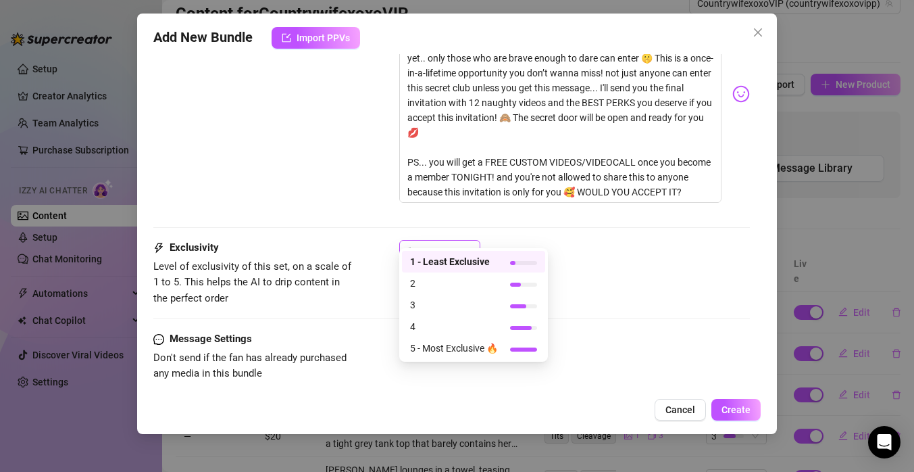
click at [470, 241] on span "1" at bounding box center [439, 251] width 65 height 20
click at [475, 301] on span "3" at bounding box center [454, 304] width 88 height 15
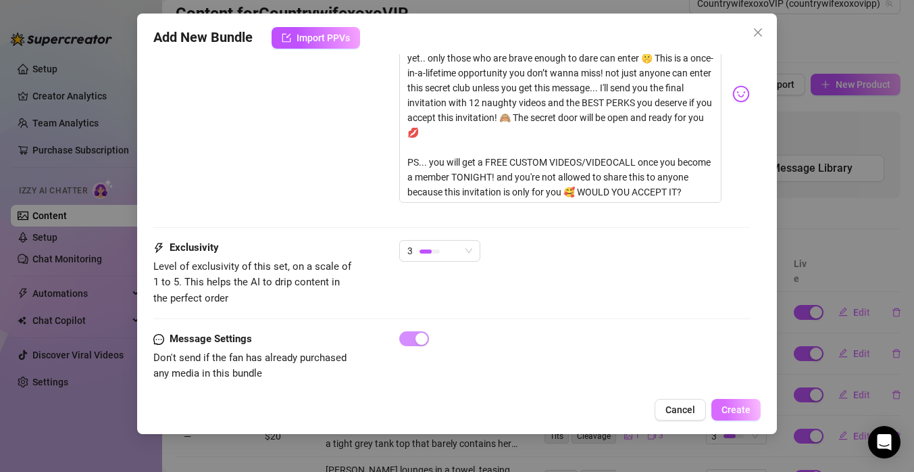
click at [744, 411] on span "Create" at bounding box center [736, 409] width 29 height 11
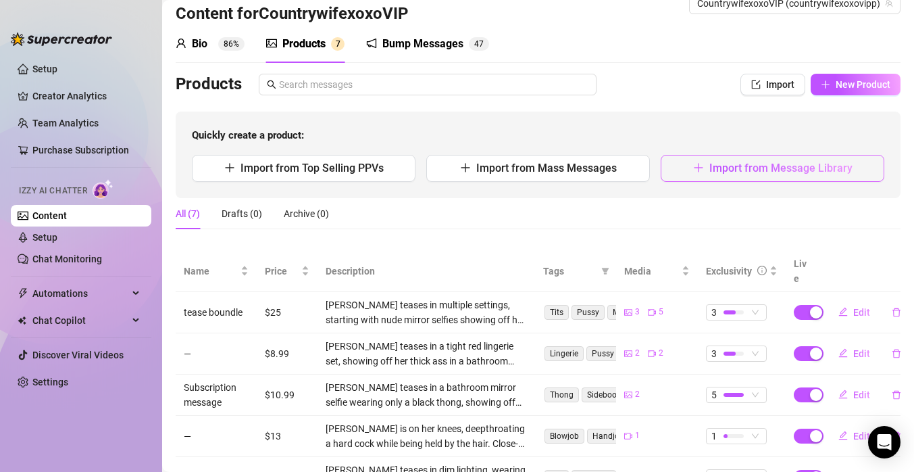
click at [709, 175] on button "Import from Message Library" at bounding box center [773, 168] width 224 height 27
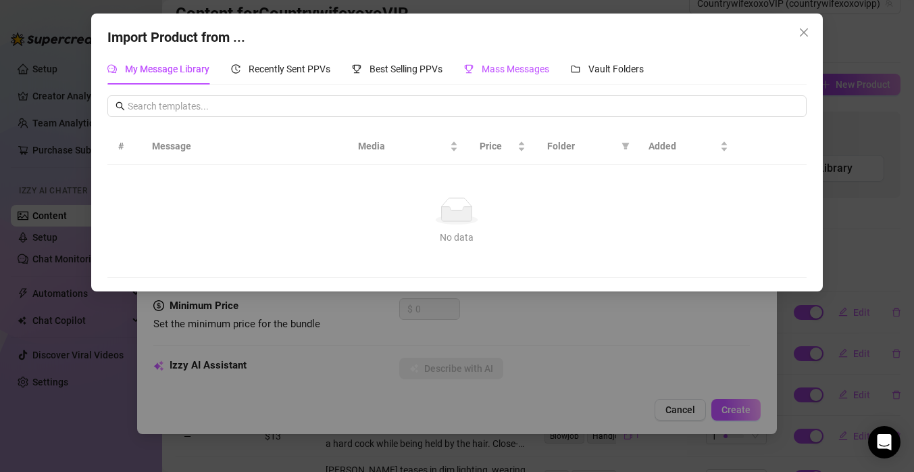
click at [511, 65] on span "Mass Messages" at bounding box center [516, 69] width 68 height 11
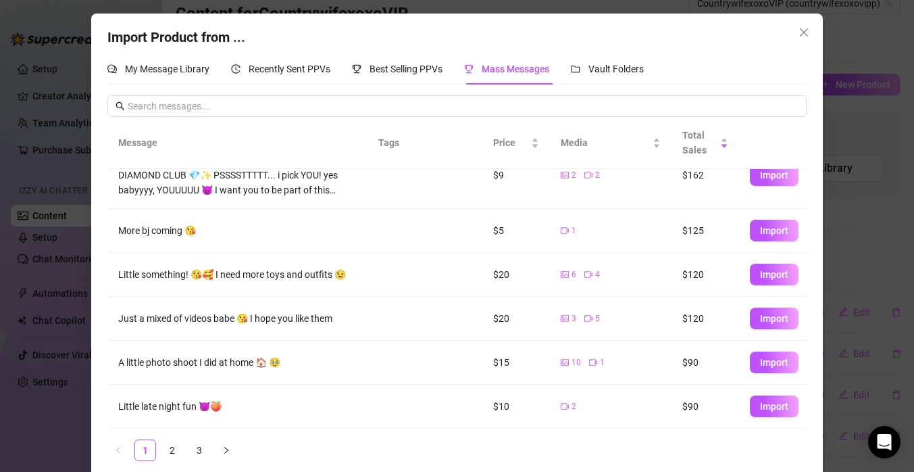
scroll to position [14, 0]
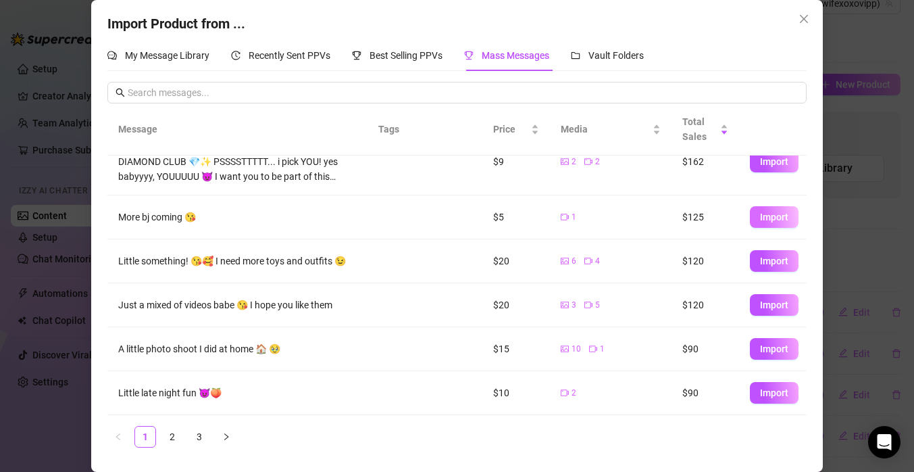
click at [759, 218] on button "Import" at bounding box center [774, 217] width 49 height 22
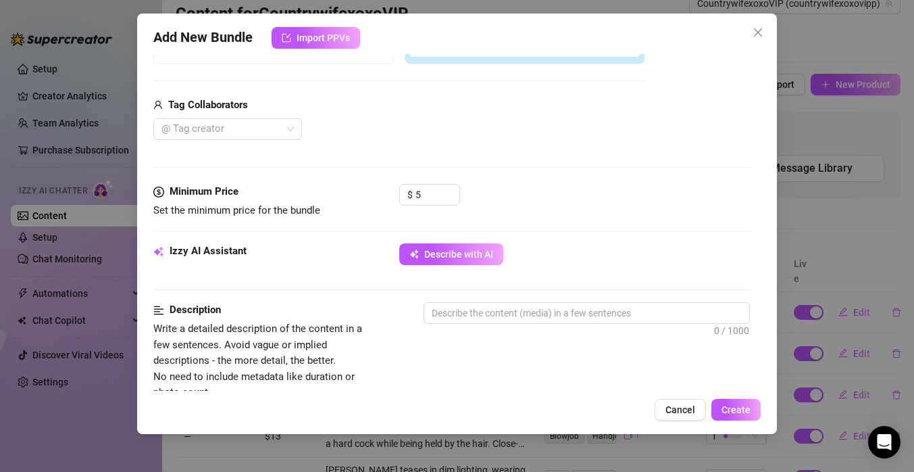
scroll to position [320, 0]
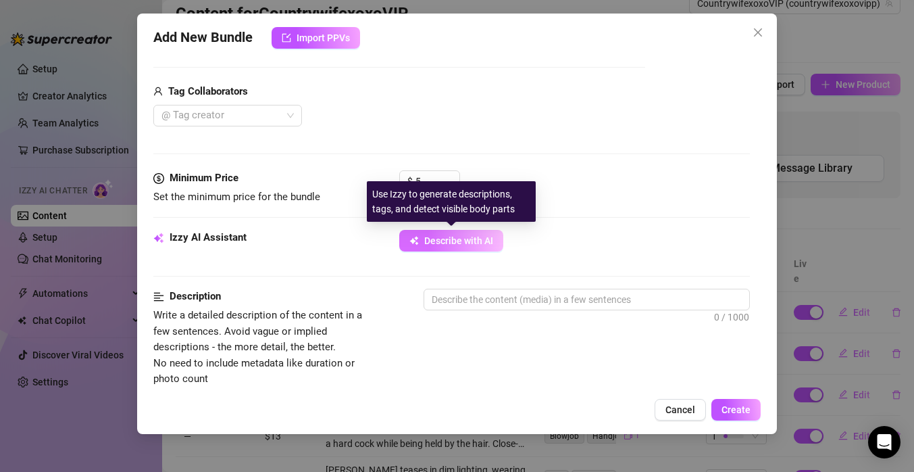
click at [480, 246] on button "Describe with AI" at bounding box center [451, 241] width 104 height 22
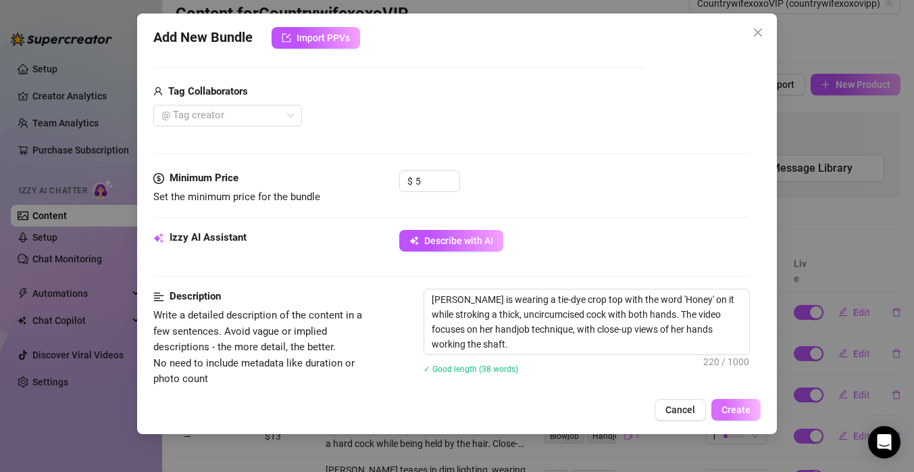
click at [729, 399] on button "Create" at bounding box center [735, 410] width 49 height 22
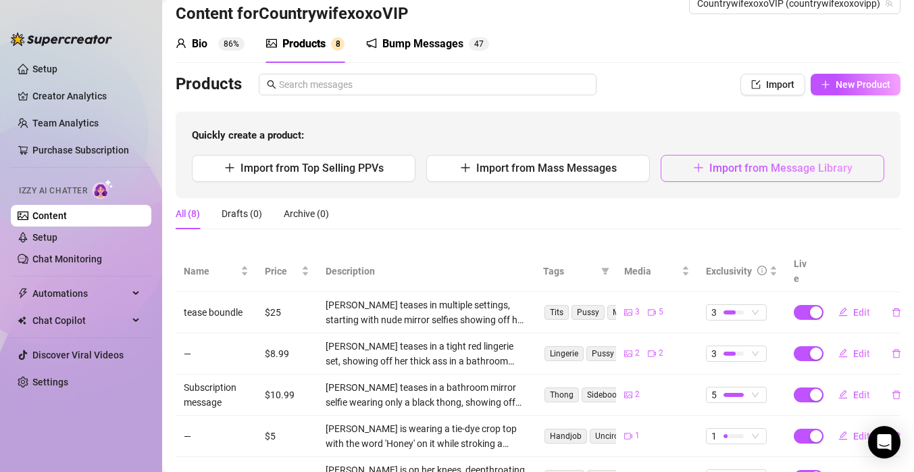
click at [725, 155] on button "Import from Message Library" at bounding box center [773, 168] width 224 height 27
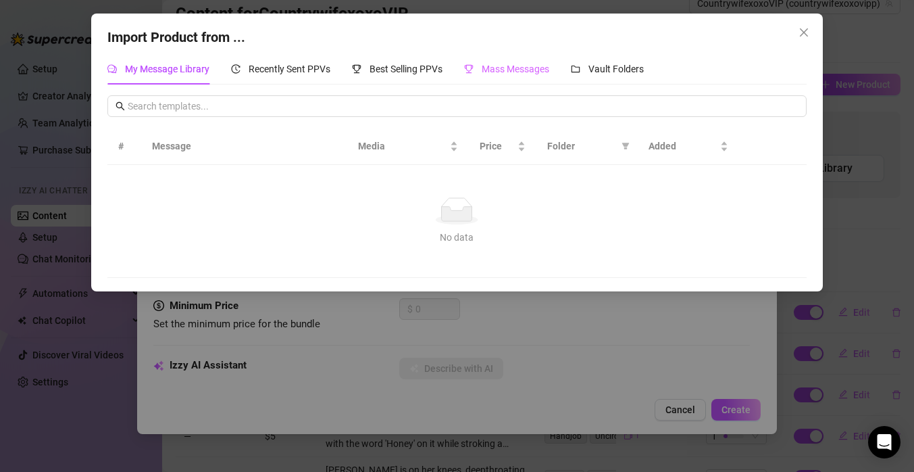
click at [517, 78] on div "Mass Messages" at bounding box center [506, 68] width 85 height 31
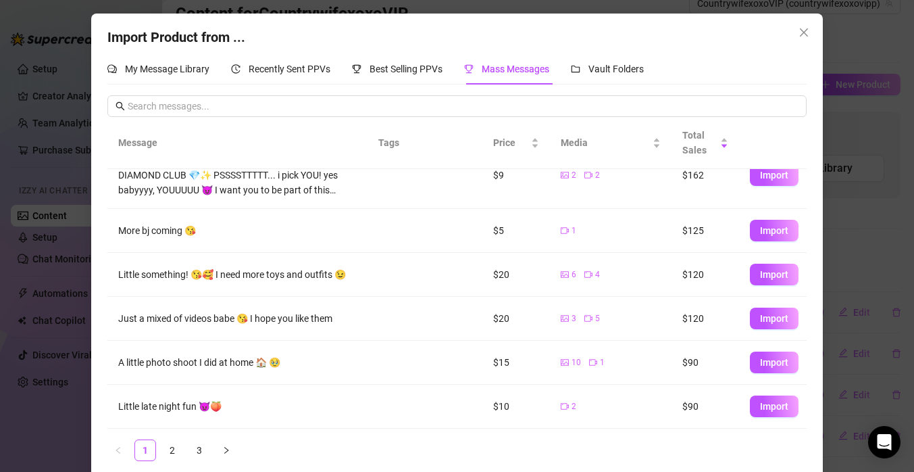
scroll to position [14, 0]
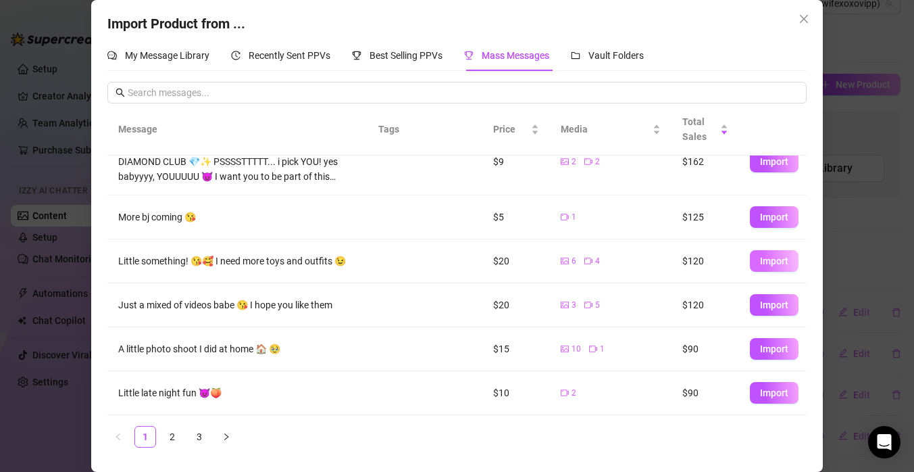
click at [774, 262] on span "Import" at bounding box center [774, 260] width 28 height 11
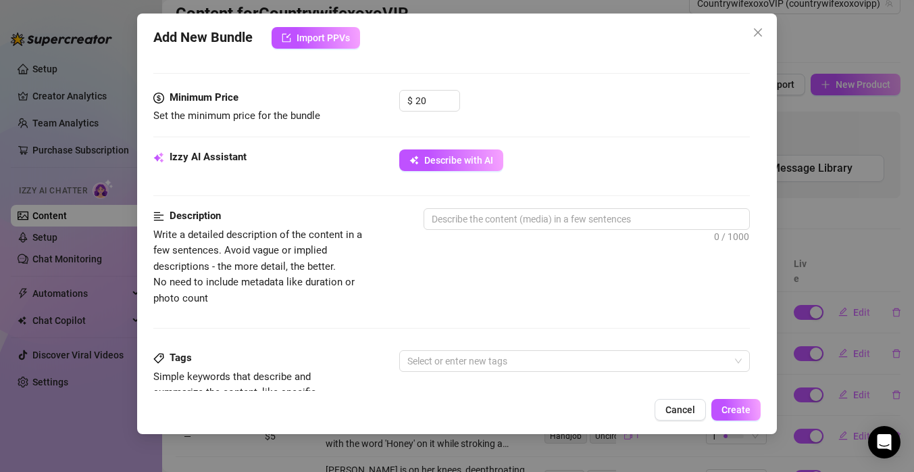
scroll to position [607, 0]
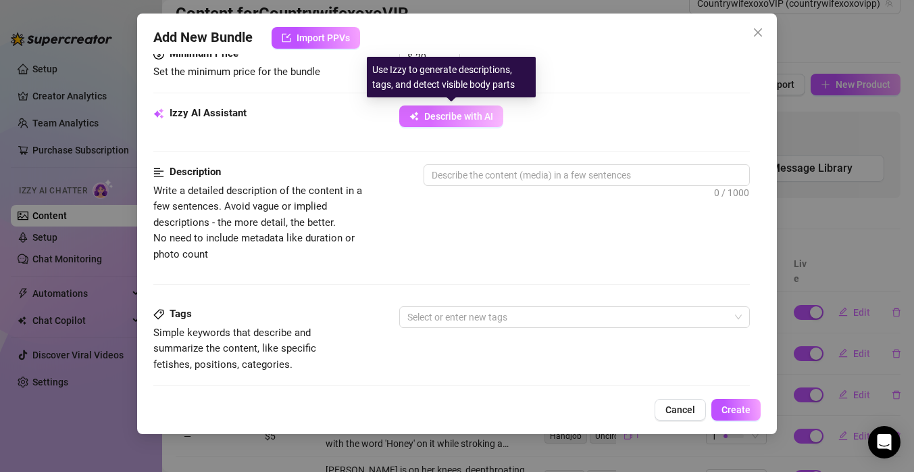
click at [455, 112] on span "Describe with AI" at bounding box center [458, 116] width 69 height 11
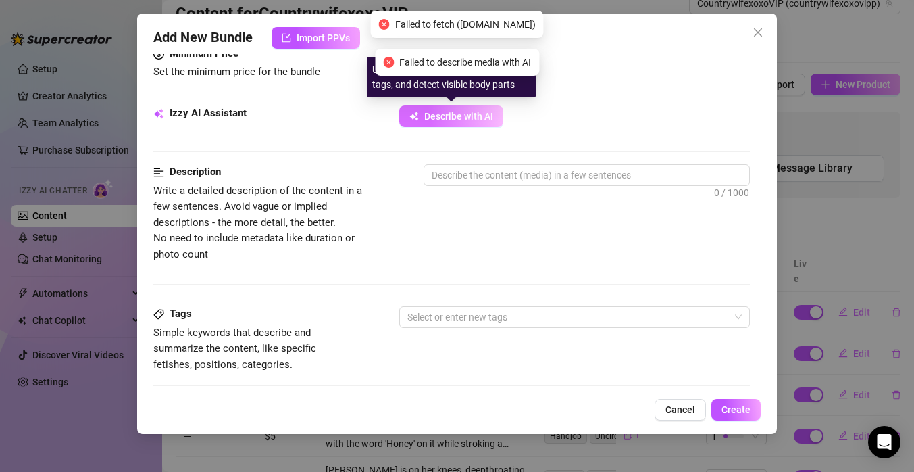
click at [480, 116] on span "Describe with AI" at bounding box center [458, 116] width 69 height 11
click at [487, 121] on span "Describe with AI" at bounding box center [458, 116] width 69 height 11
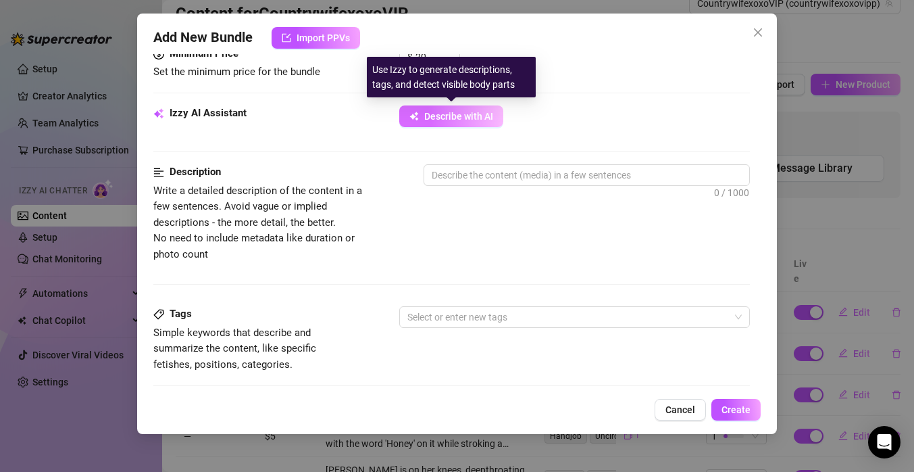
click at [453, 120] on span "Describe with AI" at bounding box center [458, 116] width 69 height 11
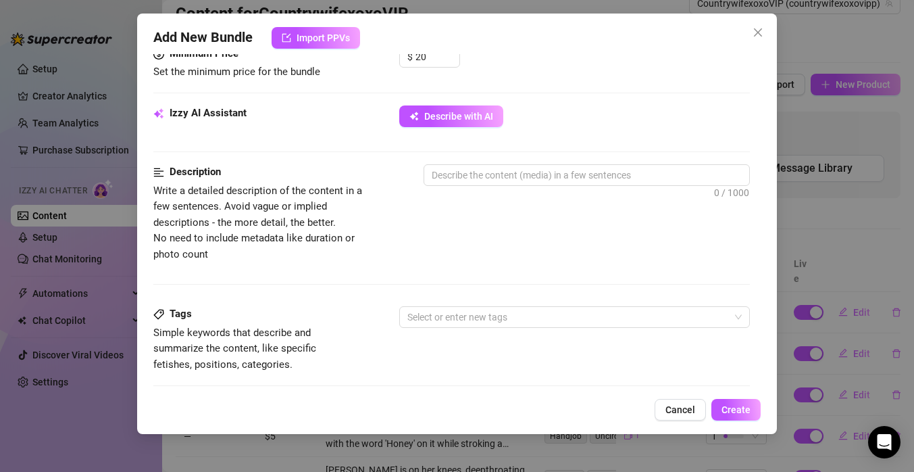
click at [607, 233] on div "Description Write a detailed description of the content in a few sentences. Avo…" at bounding box center [451, 213] width 597 height 98
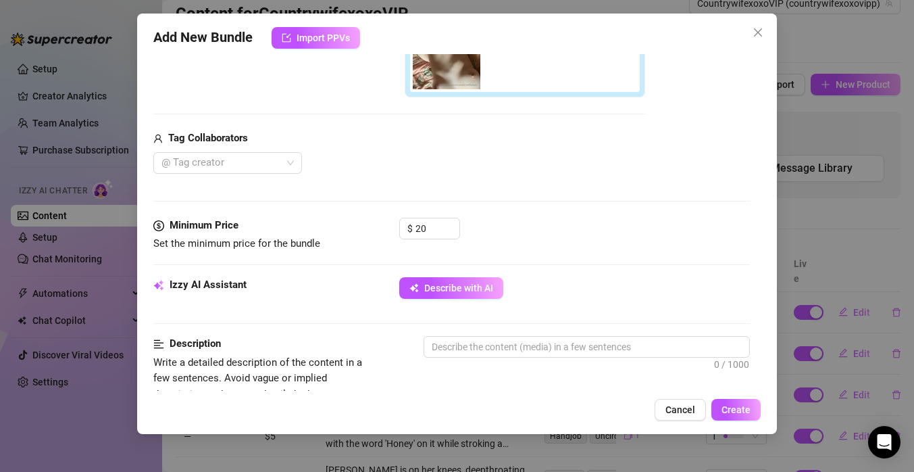
scroll to position [444, 0]
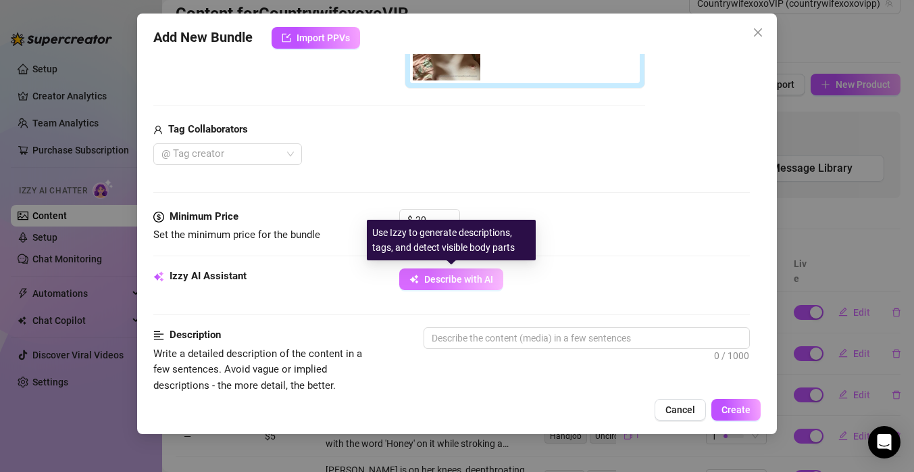
click at [479, 274] on span "Describe with AI" at bounding box center [458, 279] width 69 height 11
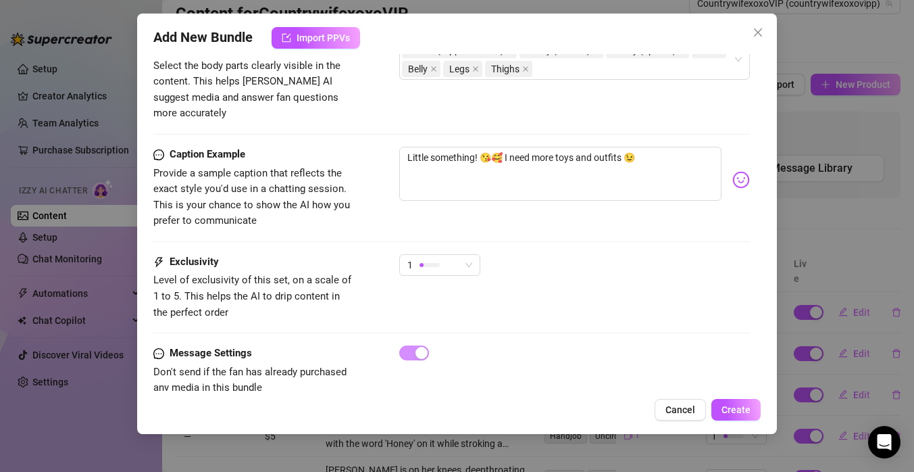
scroll to position [1000, 0]
click at [468, 254] on span "1" at bounding box center [439, 264] width 65 height 20
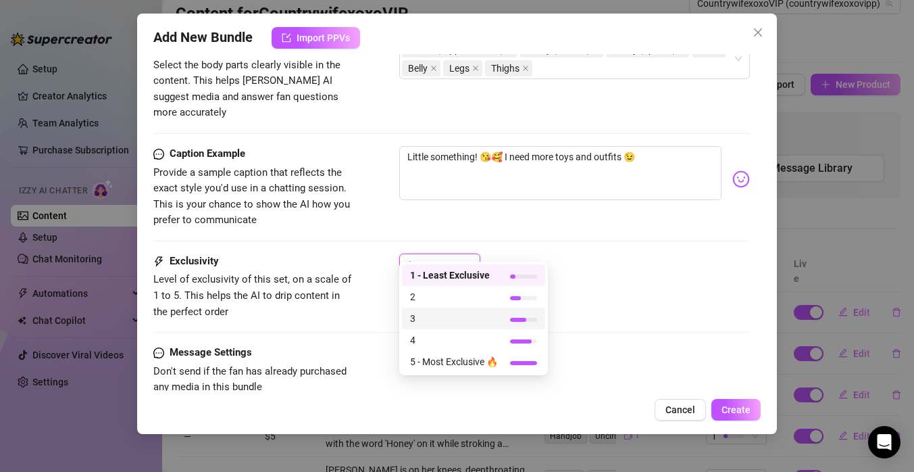
click at [476, 314] on span "3" at bounding box center [454, 318] width 88 height 15
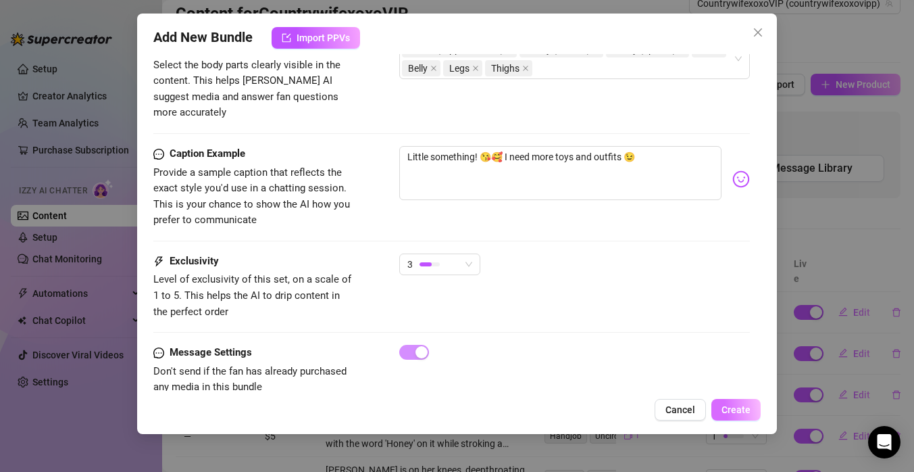
click at [734, 409] on span "Create" at bounding box center [736, 409] width 29 height 11
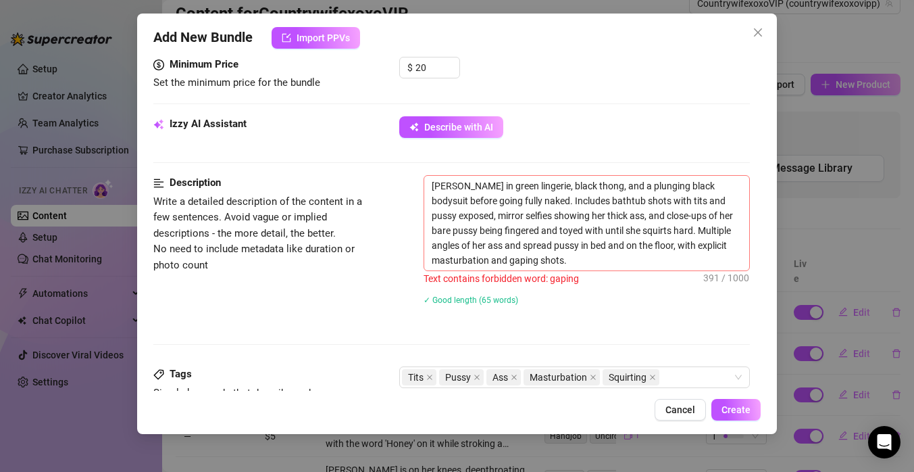
scroll to position [615, 0]
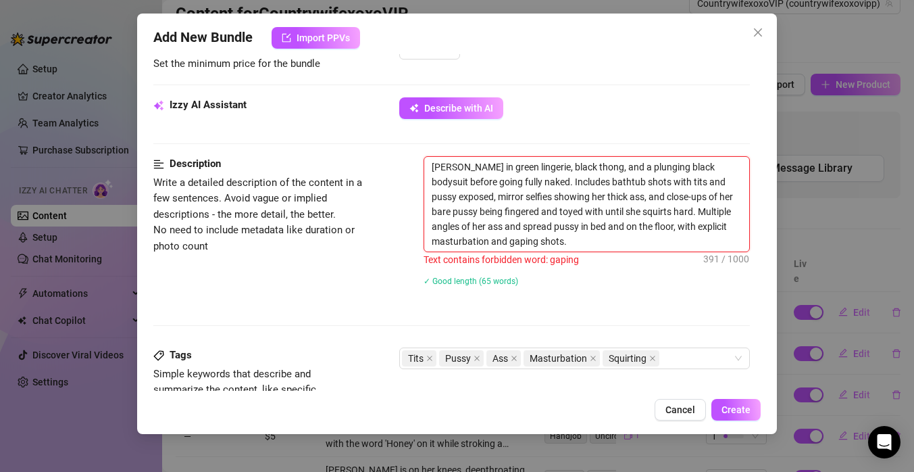
click at [541, 244] on textarea "[PERSON_NAME] in green lingerie, black thong, and a plunging black bodysuit bef…" at bounding box center [586, 204] width 325 height 95
click at [568, 243] on textarea "[PERSON_NAME] in green lingerie, black thong, and a plunging black bodysuit bef…" at bounding box center [586, 204] width 325 height 95
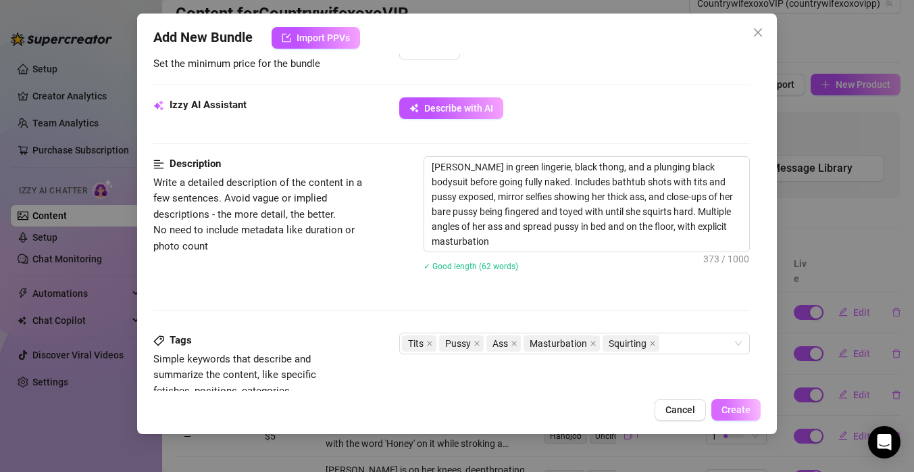
click at [738, 410] on span "Create" at bounding box center [736, 409] width 29 height 11
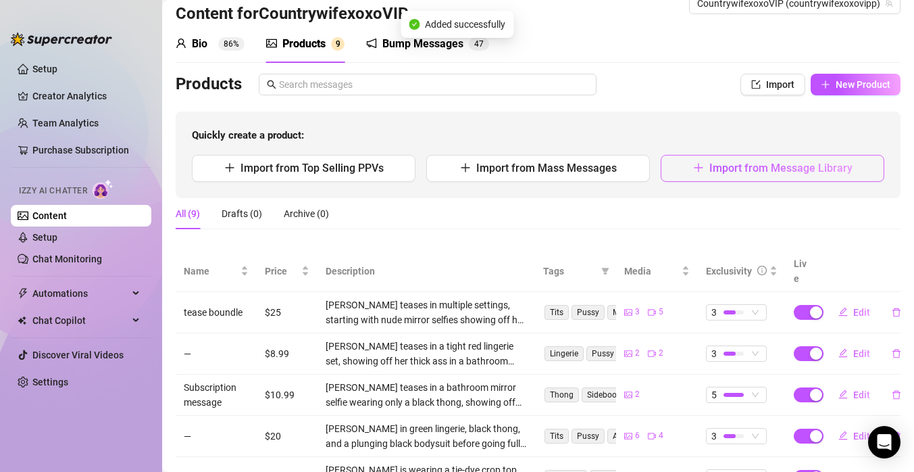
click at [707, 166] on button "Import from Message Library" at bounding box center [773, 168] width 224 height 27
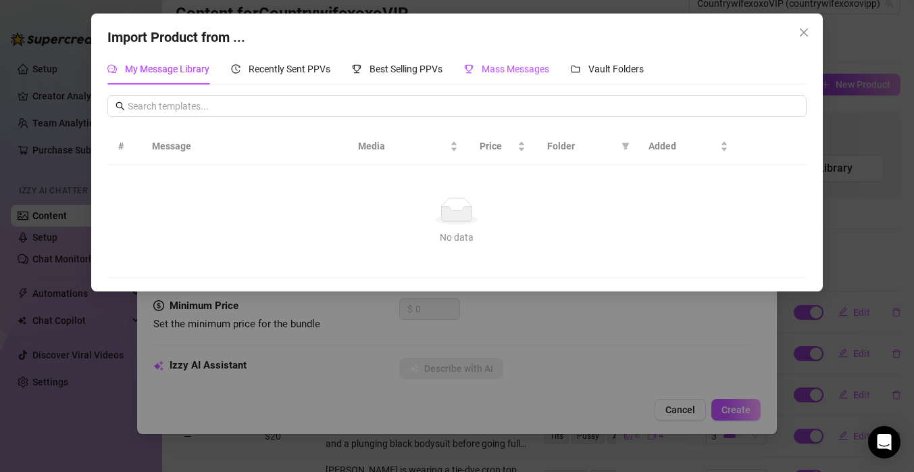
click at [529, 68] on span "Mass Messages" at bounding box center [516, 69] width 68 height 11
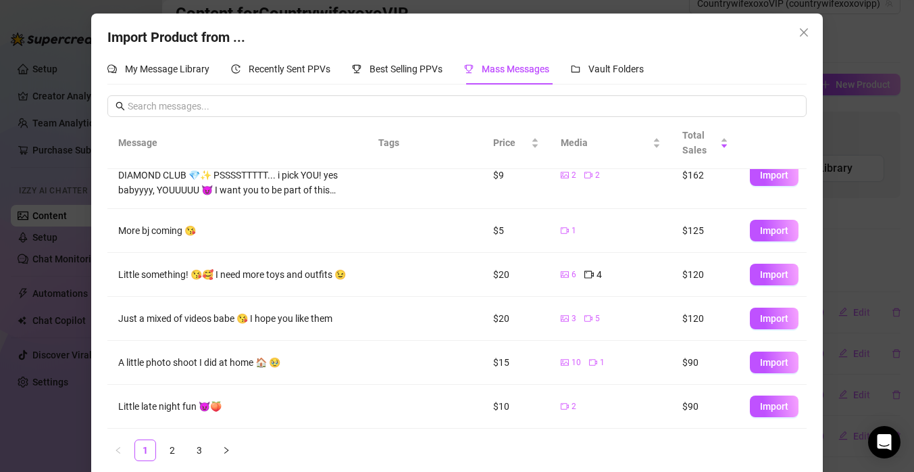
scroll to position [14, 0]
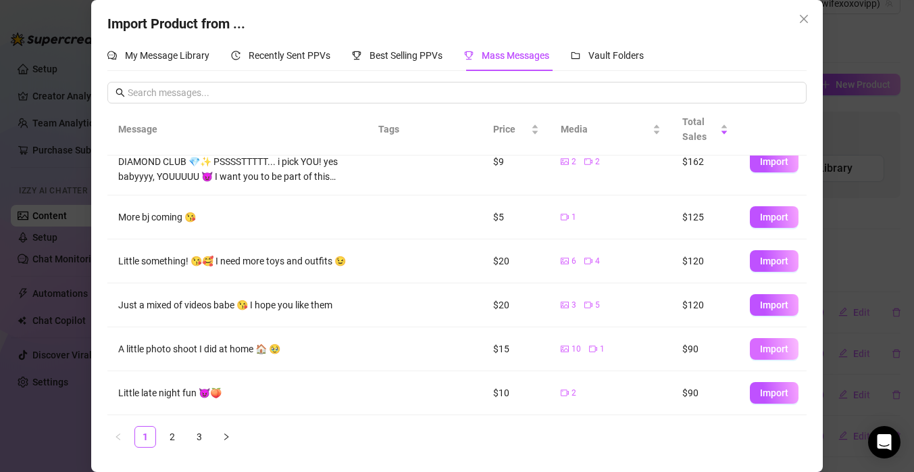
click at [771, 353] on span "Import" at bounding box center [774, 348] width 28 height 11
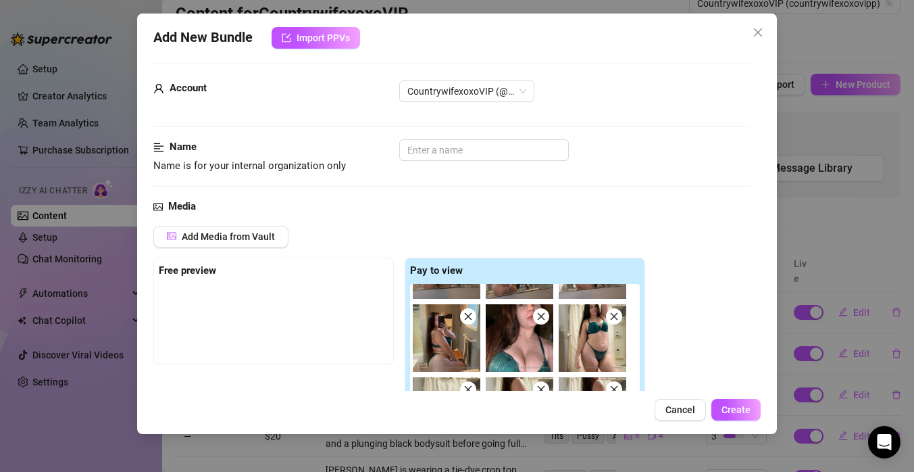
scroll to position [0, 0]
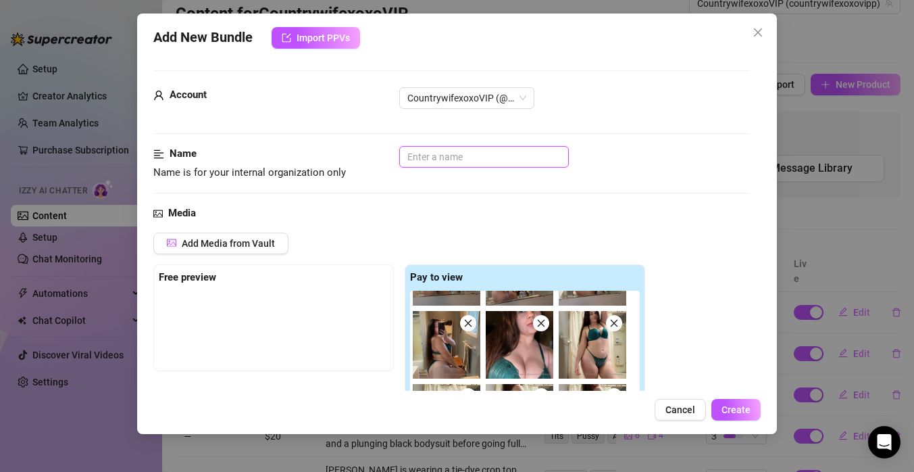
click at [516, 156] on input "text" at bounding box center [484, 157] width 170 height 22
click at [530, 301] on img at bounding box center [520, 272] width 68 height 68
click at [516, 193] on div "Name Name is for your internal organization only lingere" at bounding box center [451, 175] width 597 height 59
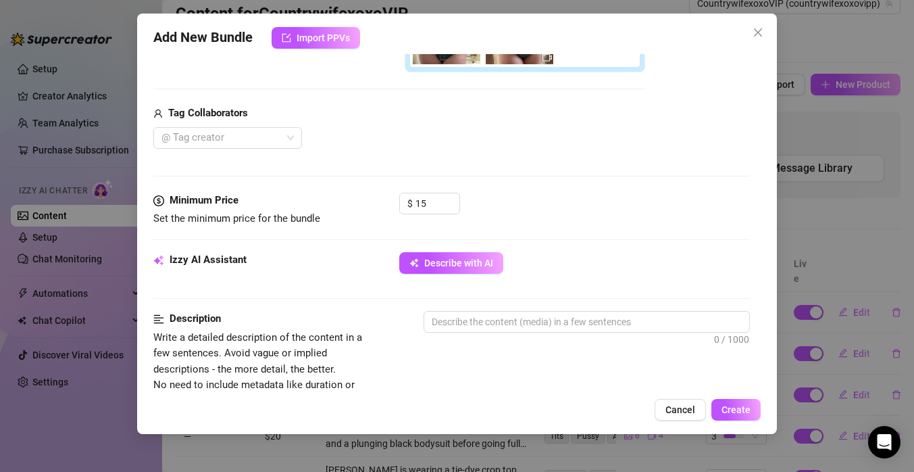
scroll to position [461, 0]
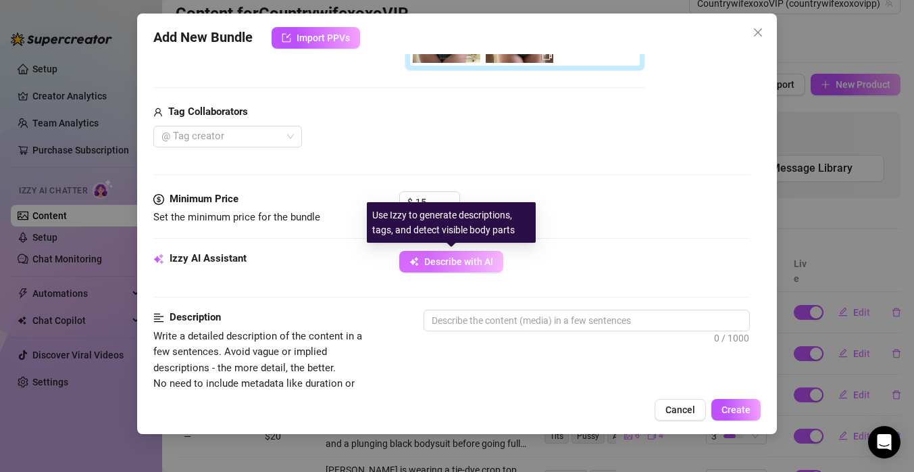
click at [490, 264] on span "Describe with AI" at bounding box center [458, 261] width 69 height 11
click at [489, 261] on span "Describe with AI" at bounding box center [458, 261] width 69 height 11
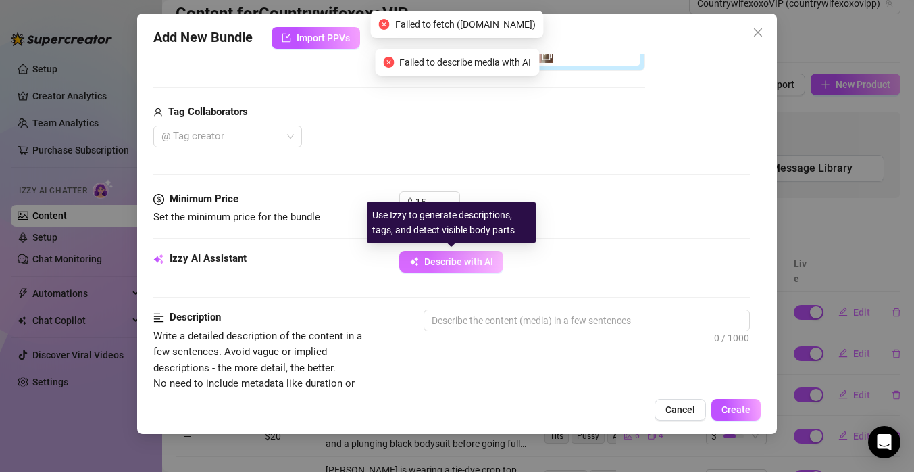
click at [481, 253] on button "Describe with AI" at bounding box center [451, 262] width 104 height 22
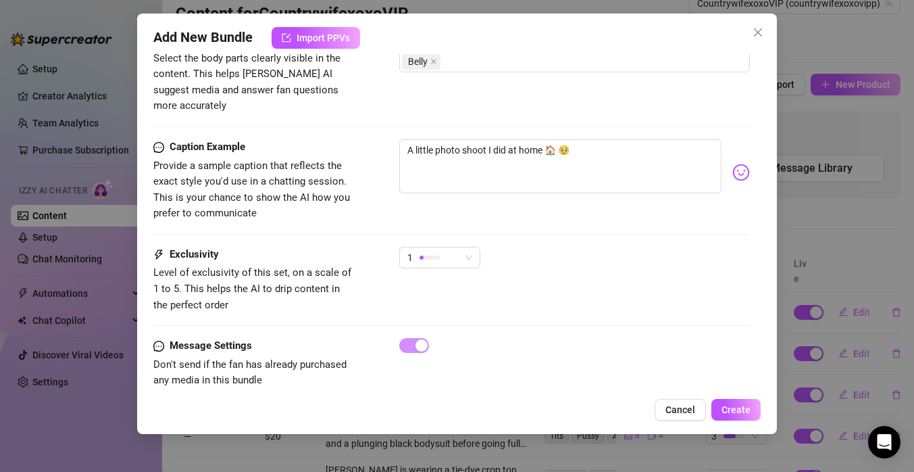
scroll to position [1009, 0]
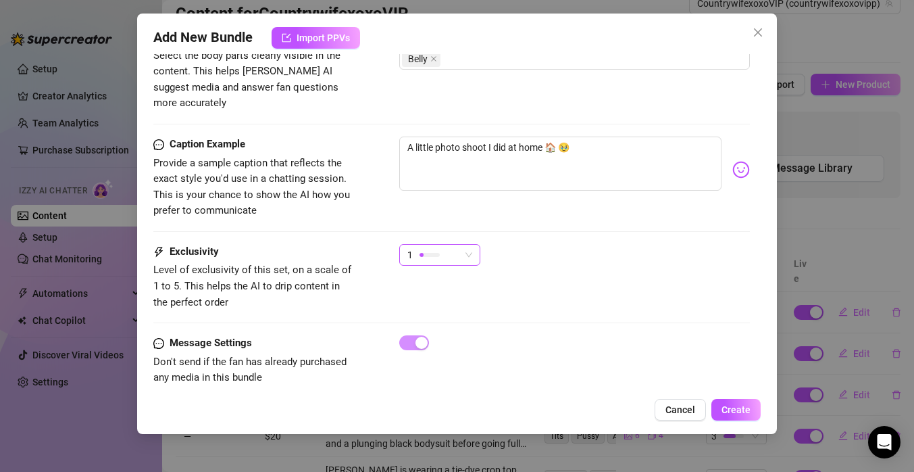
click at [459, 245] on div "1" at bounding box center [433, 255] width 53 height 20
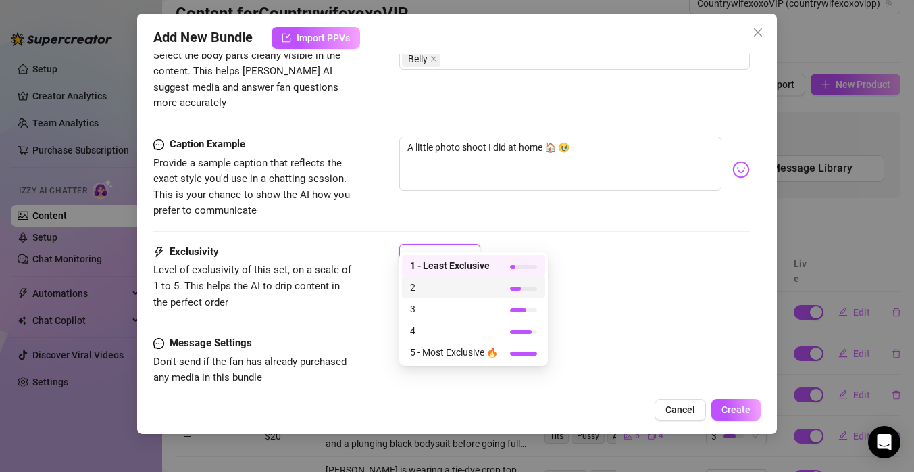
click at [451, 285] on span "2" at bounding box center [454, 287] width 88 height 15
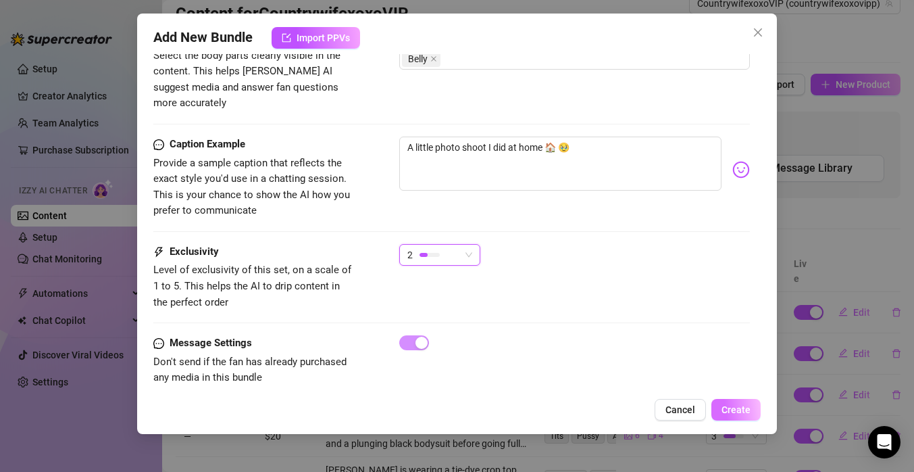
click at [745, 404] on span "Create" at bounding box center [736, 409] width 29 height 11
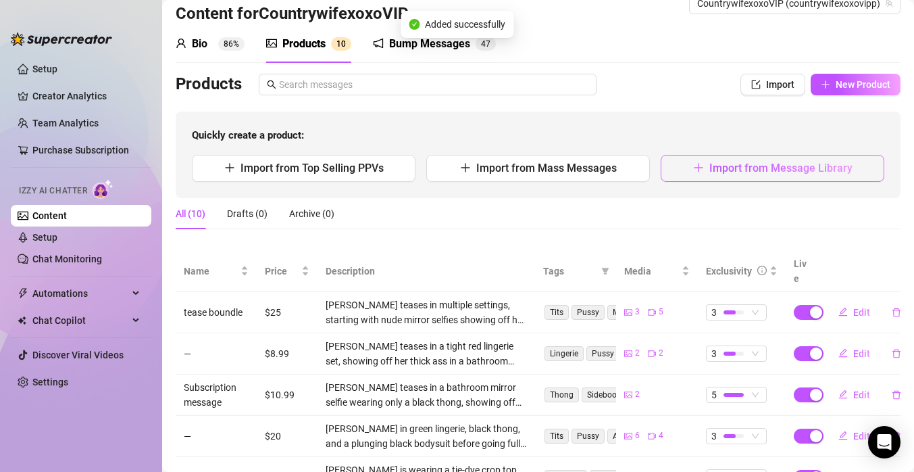
click at [703, 167] on icon "plus" at bounding box center [698, 167] width 9 height 1
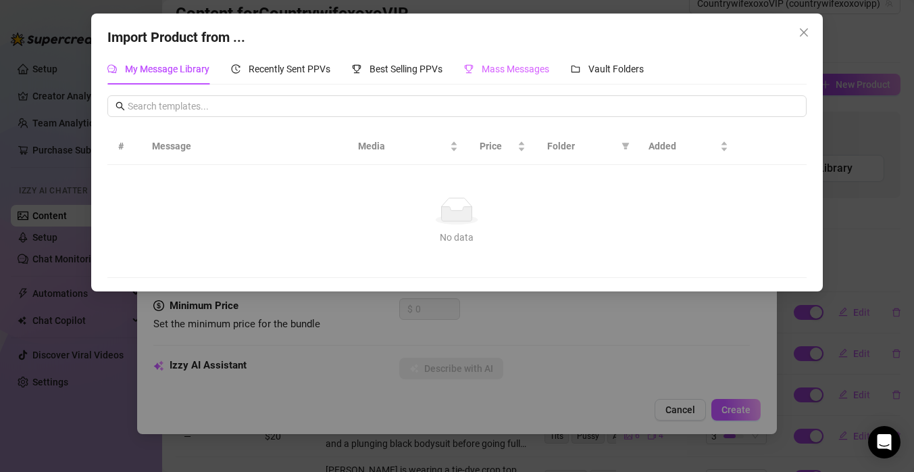
click at [510, 83] on div "Mass Messages" at bounding box center [506, 68] width 85 height 31
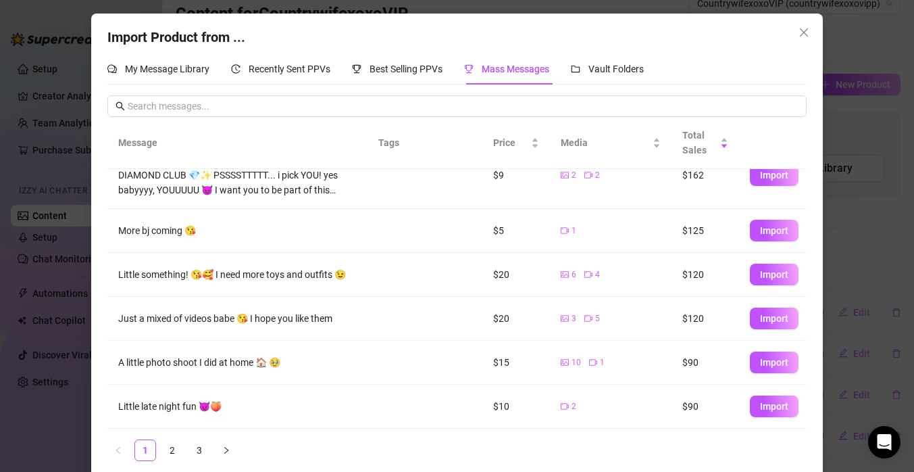
scroll to position [14, 0]
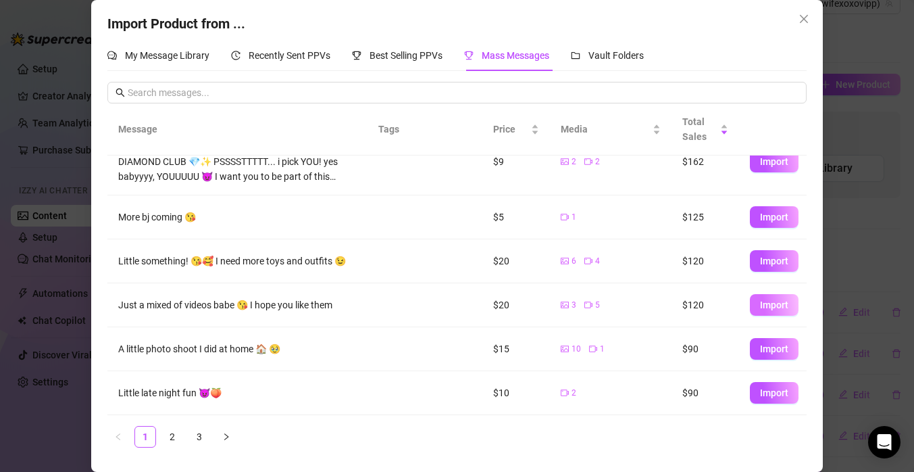
click at [770, 305] on span "Import" at bounding box center [774, 304] width 28 height 11
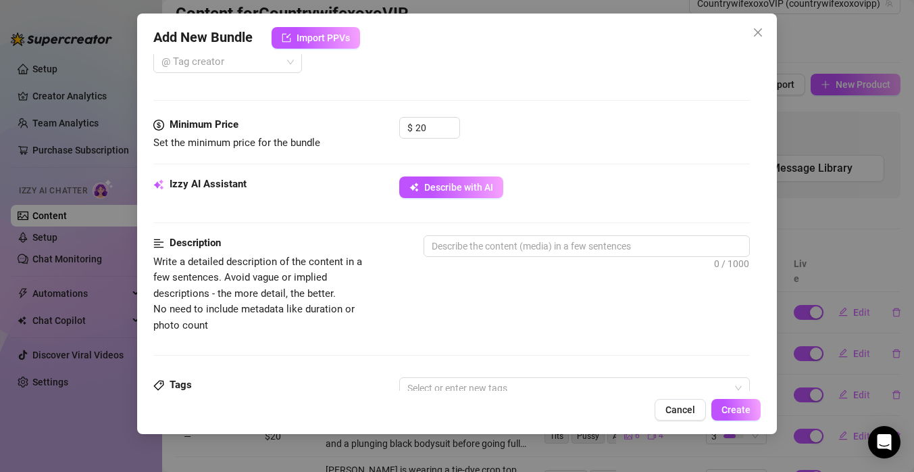
scroll to position [514, 0]
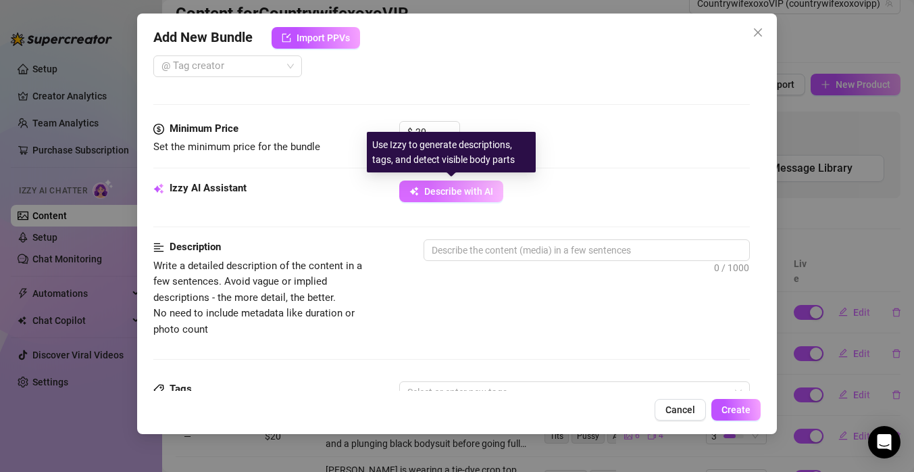
click at [445, 183] on button "Describe with AI" at bounding box center [451, 191] width 104 height 22
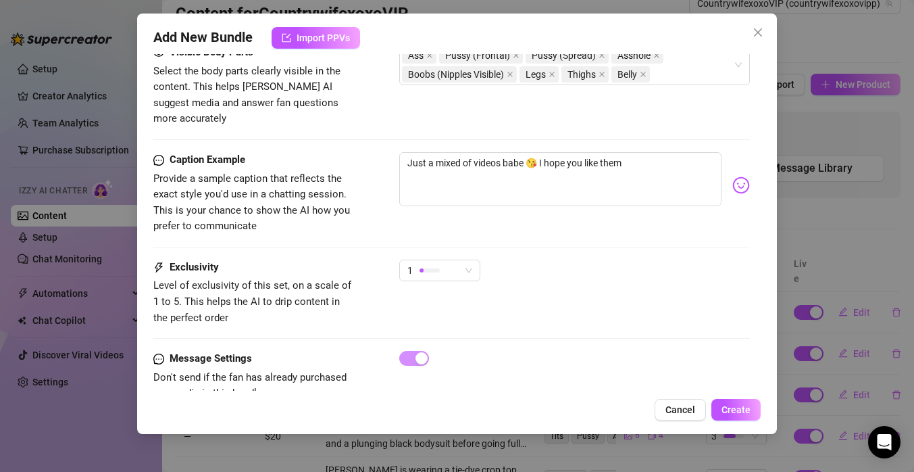
scroll to position [1036, 0]
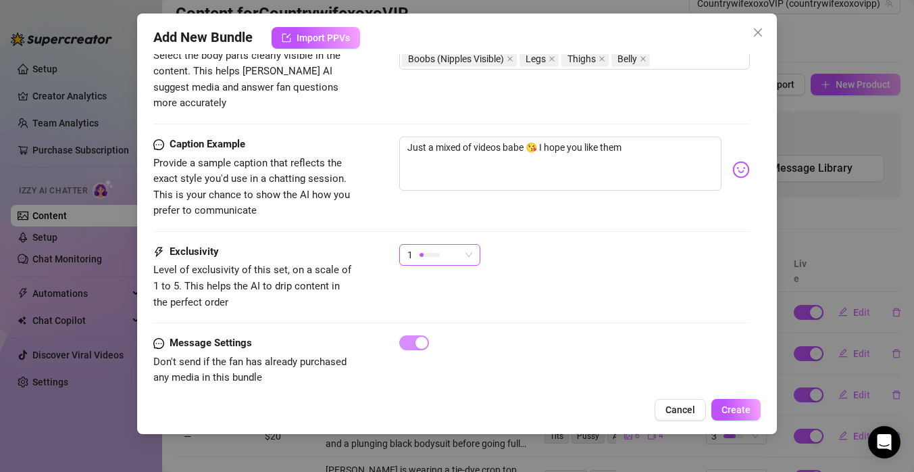
click at [455, 245] on div "1" at bounding box center [433, 255] width 53 height 20
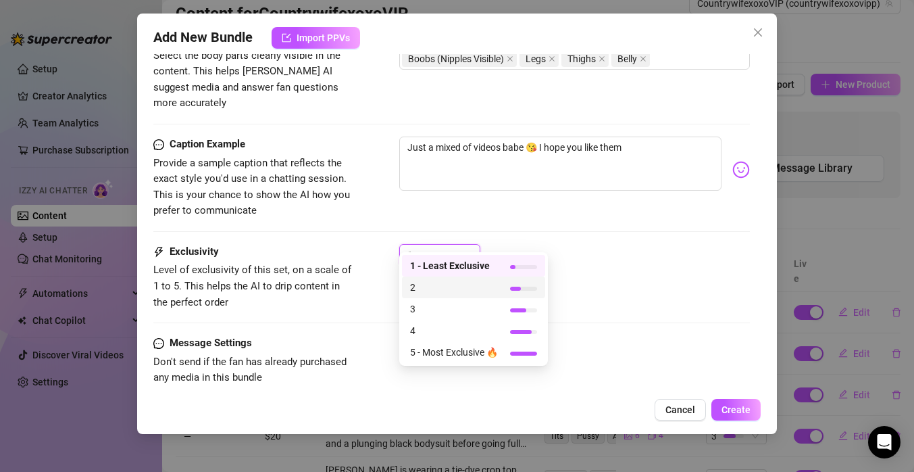
click at [463, 294] on span "2" at bounding box center [454, 287] width 88 height 15
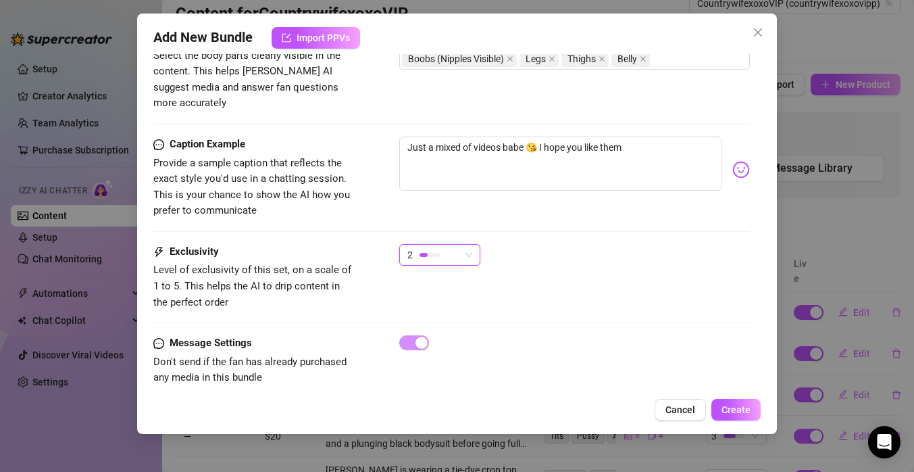
scroll to position [1040, 0]
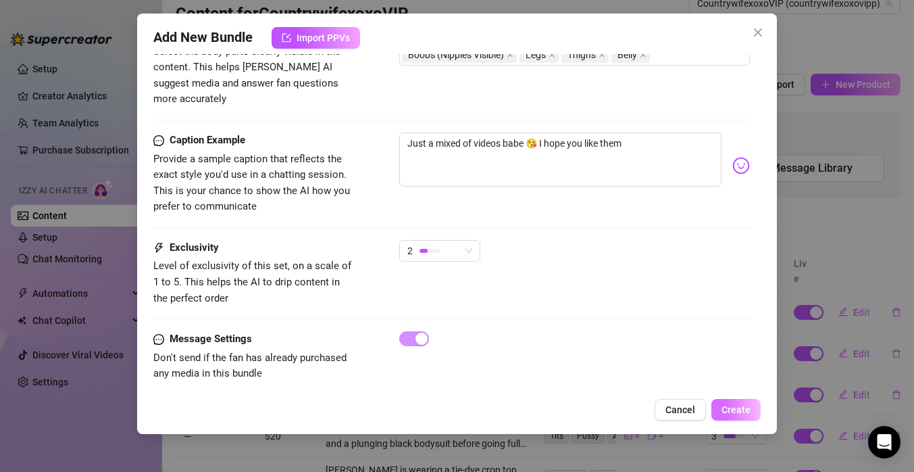
click at [726, 407] on span "Create" at bounding box center [736, 409] width 29 height 11
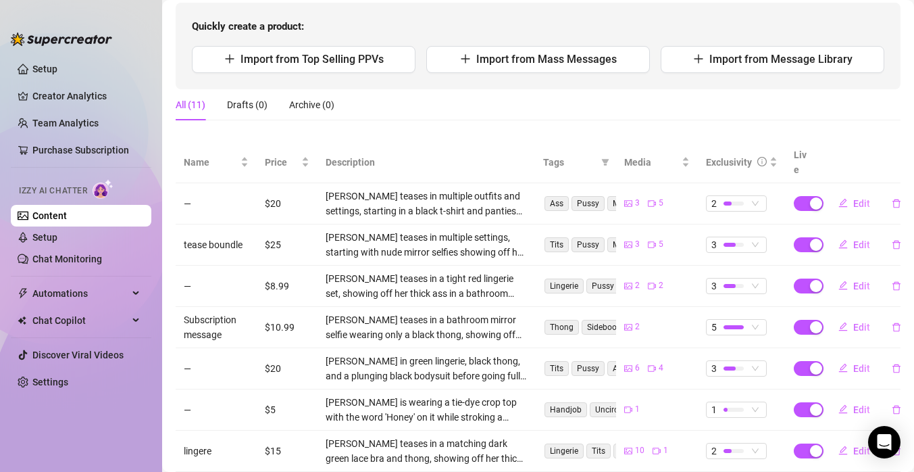
scroll to position [0, 0]
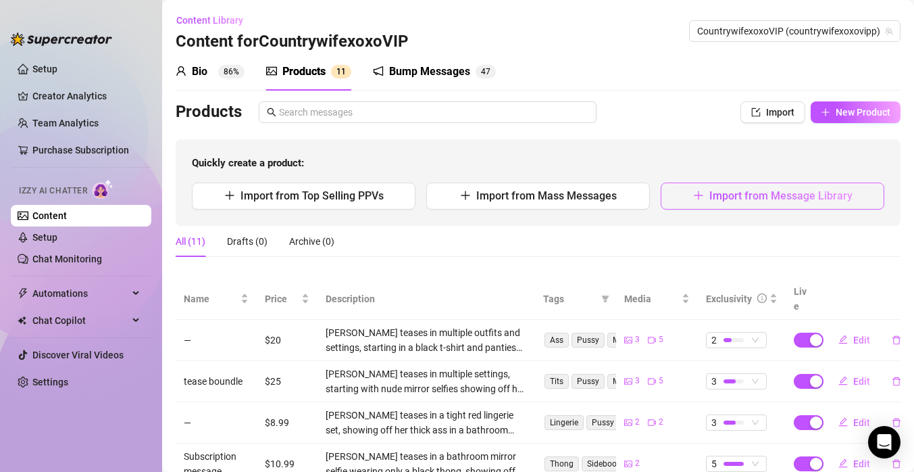
click at [718, 197] on span "Import from Message Library" at bounding box center [780, 195] width 143 height 13
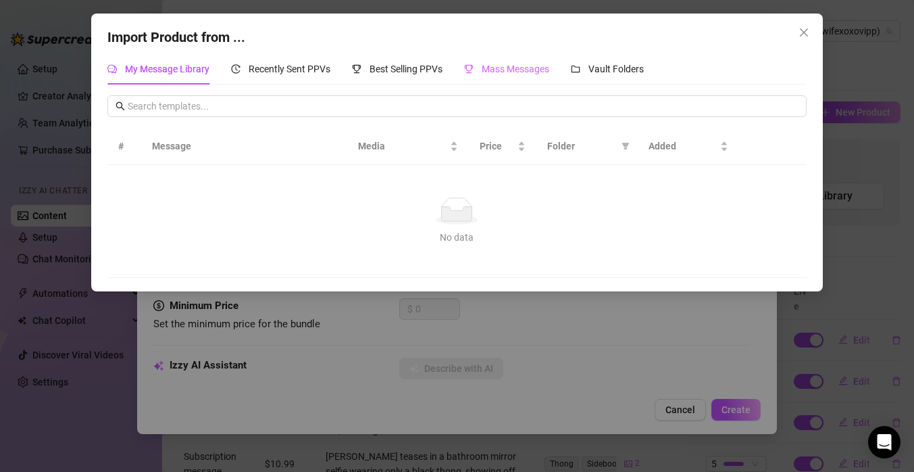
click at [516, 77] on div "Mass Messages" at bounding box center [506, 68] width 85 height 31
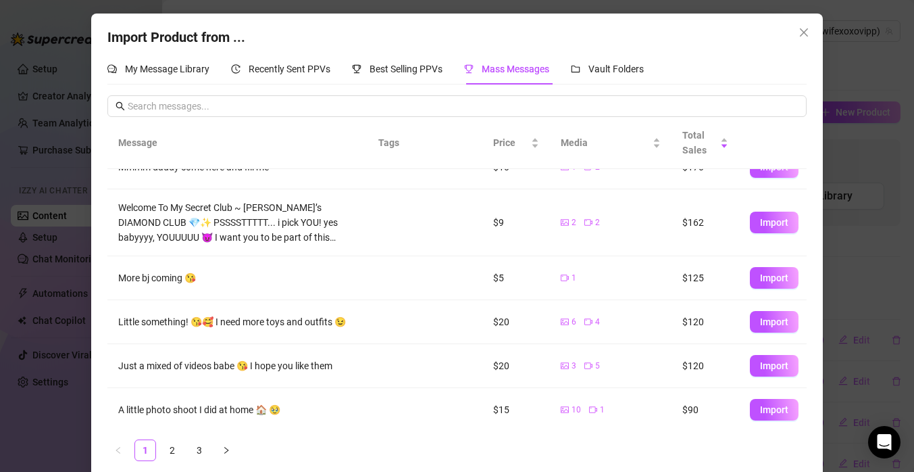
scroll to position [257, 0]
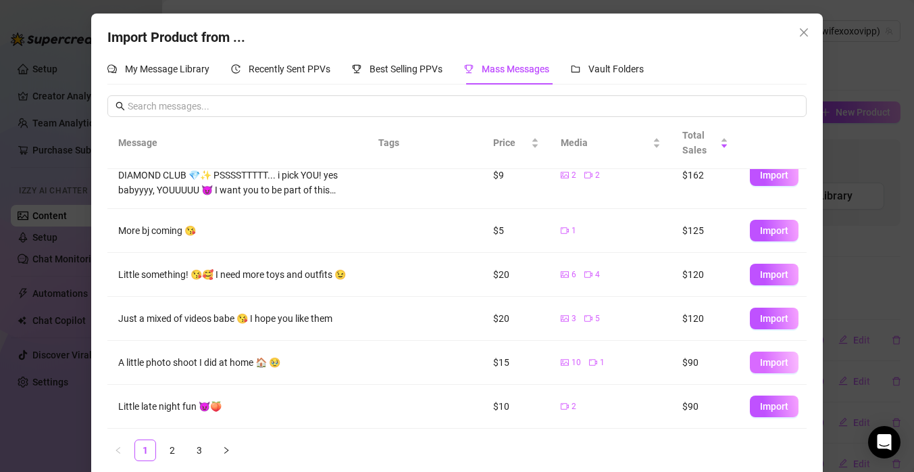
click at [782, 366] on span "Import" at bounding box center [774, 362] width 28 height 11
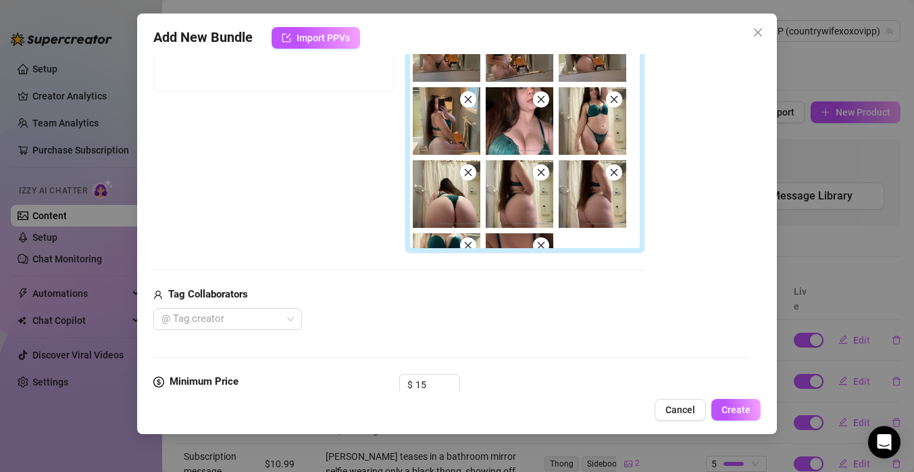
scroll to position [272, 0]
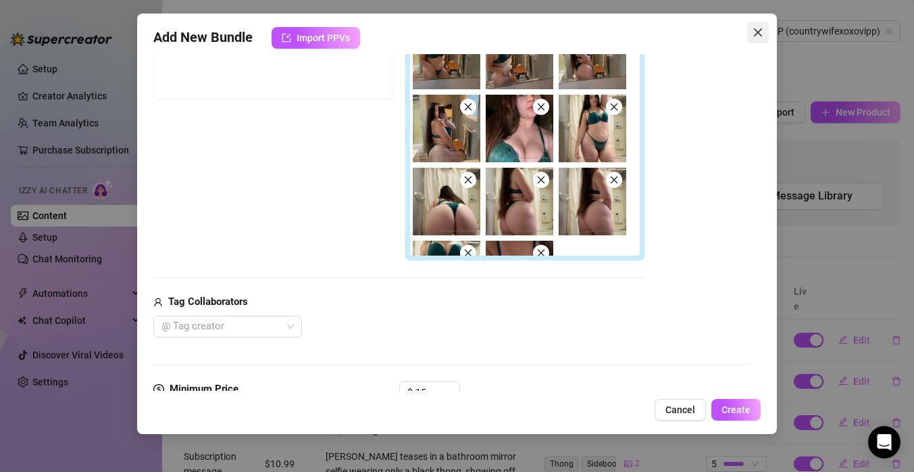
click at [759, 27] on icon "close" at bounding box center [758, 32] width 11 height 11
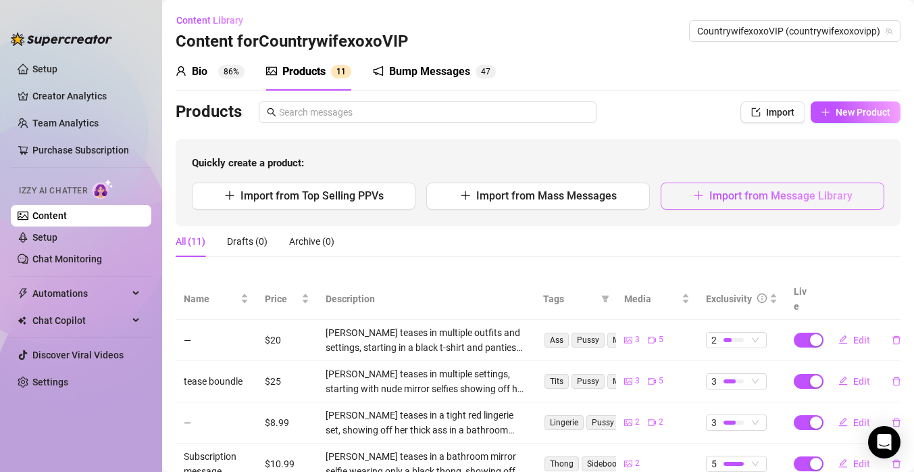
click at [719, 202] on button "Import from Message Library" at bounding box center [773, 195] width 224 height 27
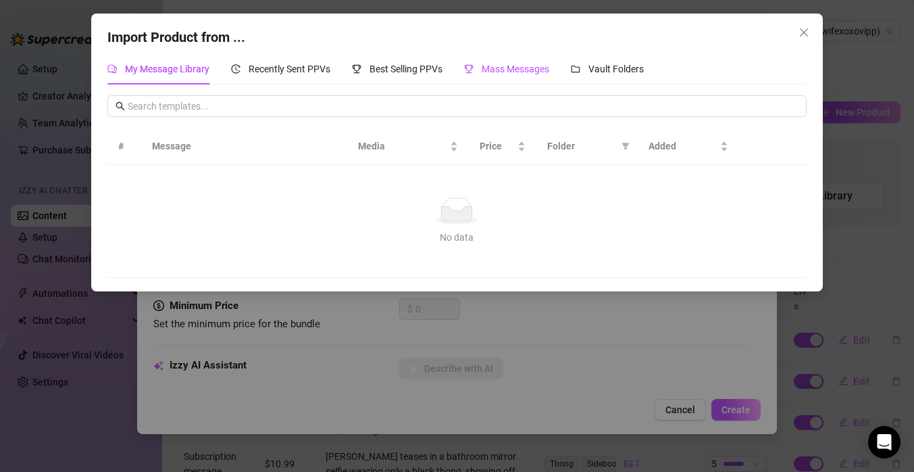
click at [528, 74] on div "Mass Messages" at bounding box center [506, 68] width 85 height 15
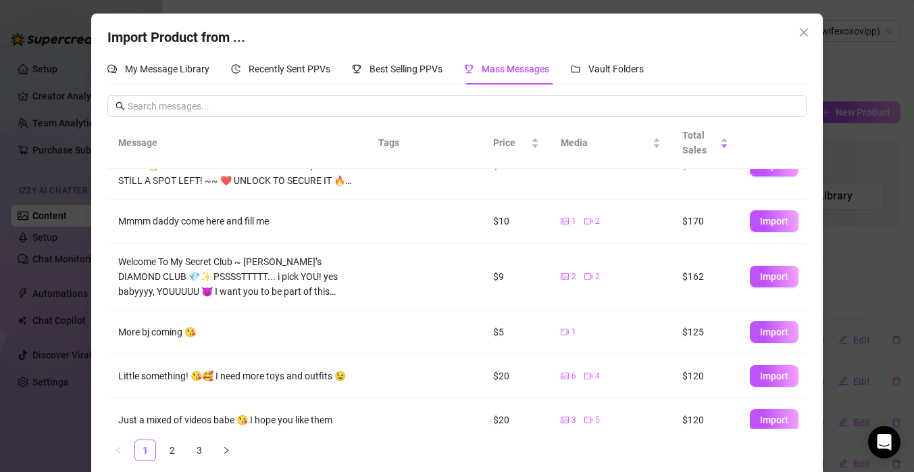
scroll to position [257, 0]
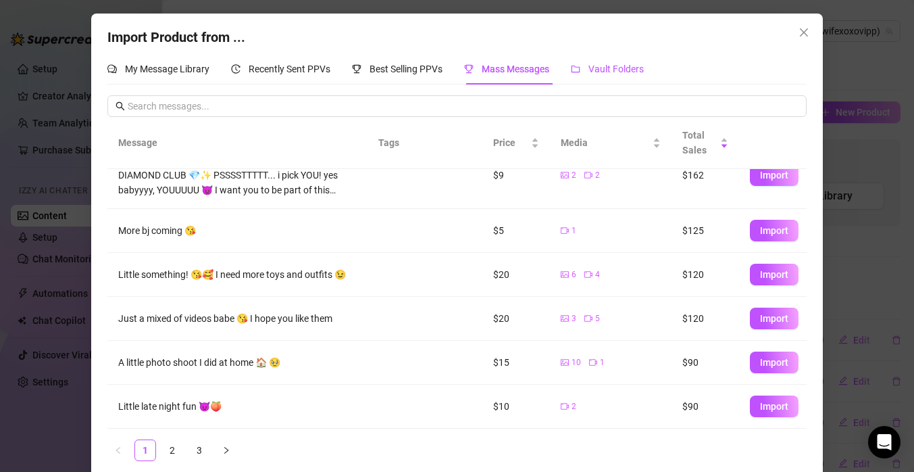
click at [621, 70] on span "Vault Folders" at bounding box center [615, 69] width 55 height 11
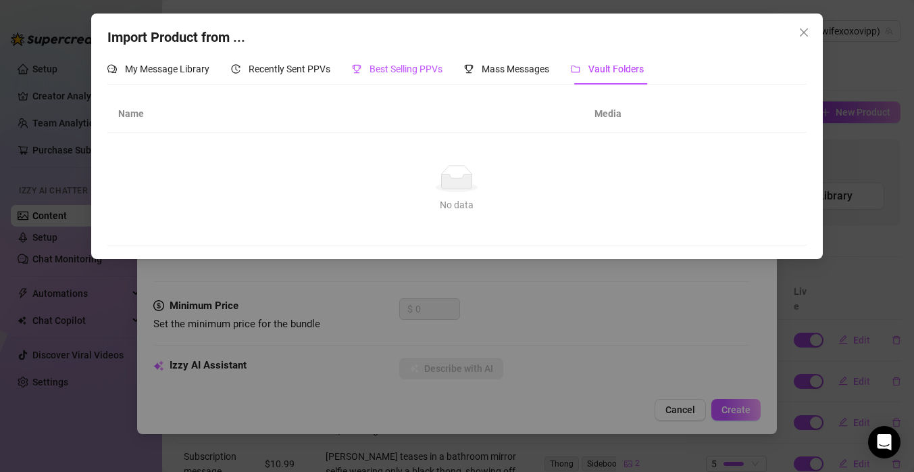
click at [432, 64] on span "Best Selling PPVs" at bounding box center [406, 69] width 73 height 11
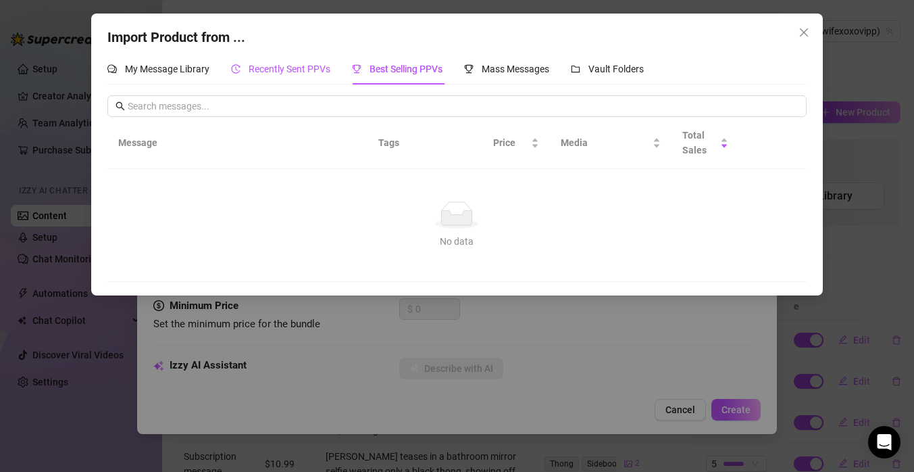
click at [312, 68] on span "Recently Sent PPVs" at bounding box center [290, 69] width 82 height 11
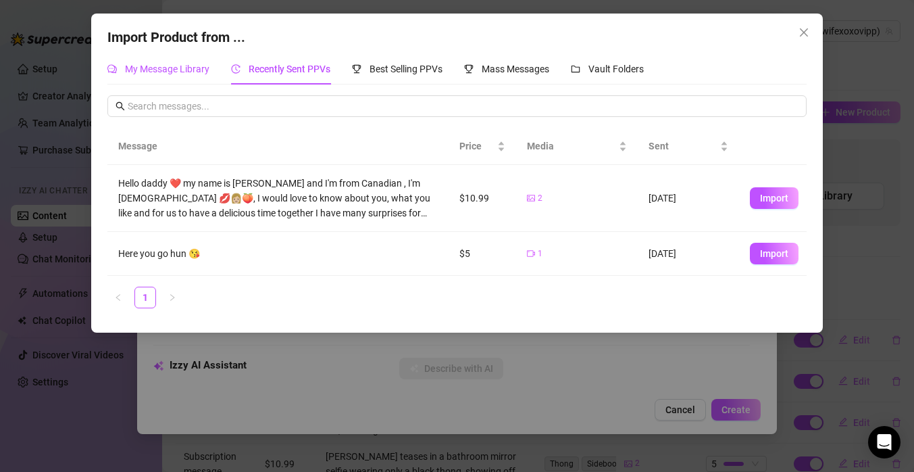
click at [176, 66] on span "My Message Library" at bounding box center [167, 69] width 84 height 11
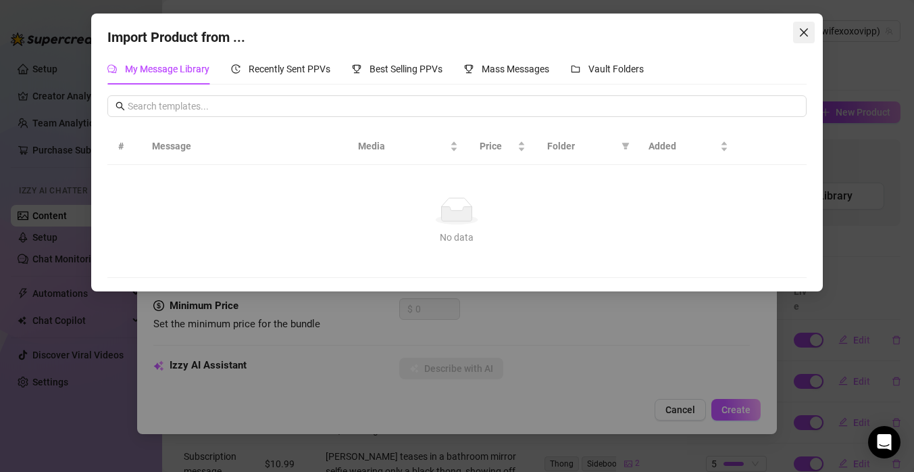
click at [806, 30] on icon "close" at bounding box center [804, 32] width 8 height 8
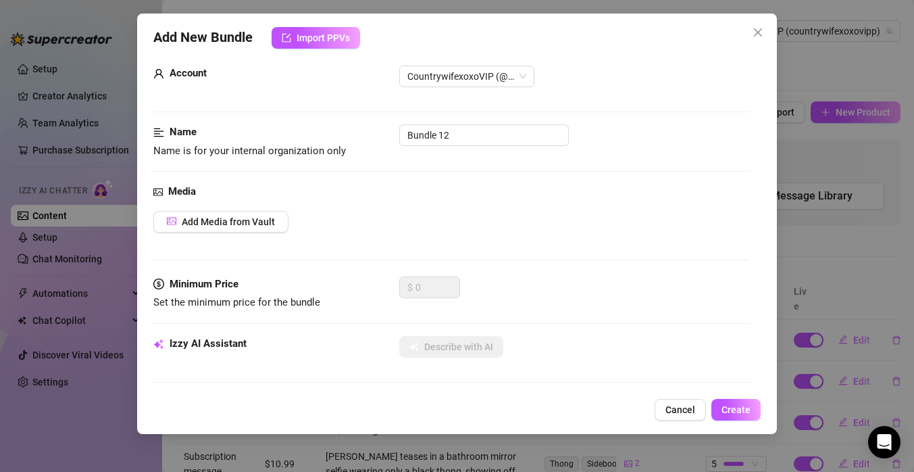
scroll to position [0, 0]
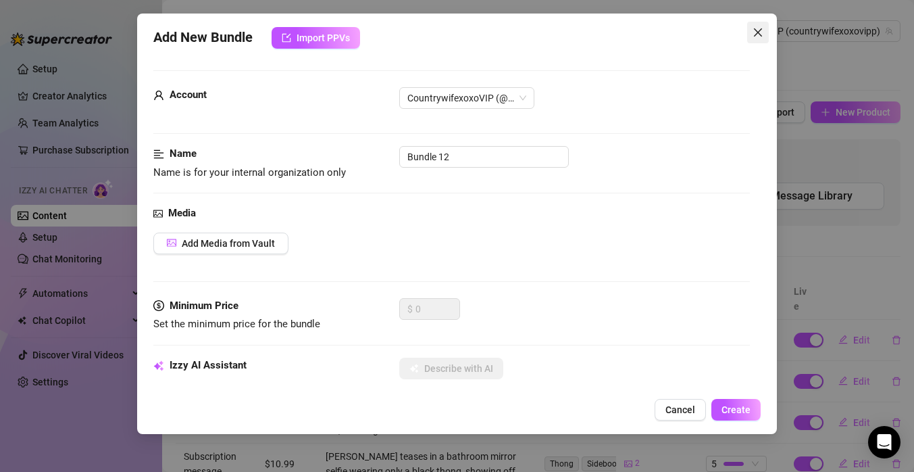
click at [760, 30] on icon "close" at bounding box center [758, 32] width 8 height 8
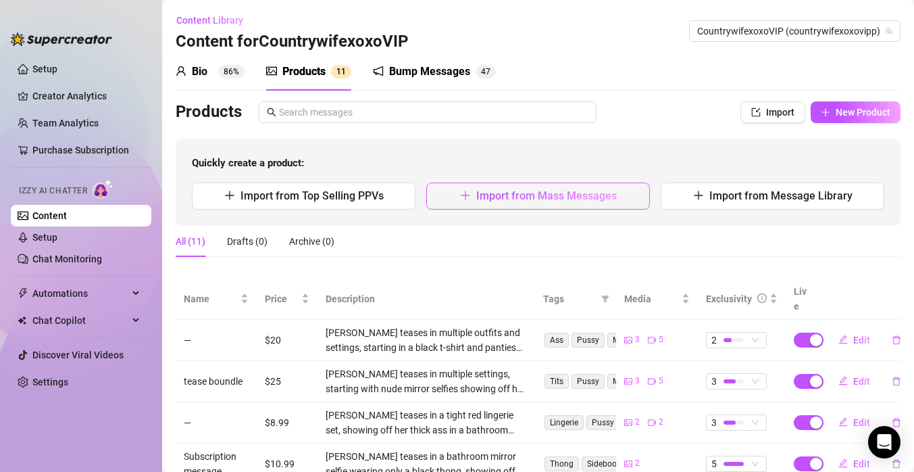
click at [588, 199] on span "Import from Mass Messages" at bounding box center [546, 195] width 141 height 13
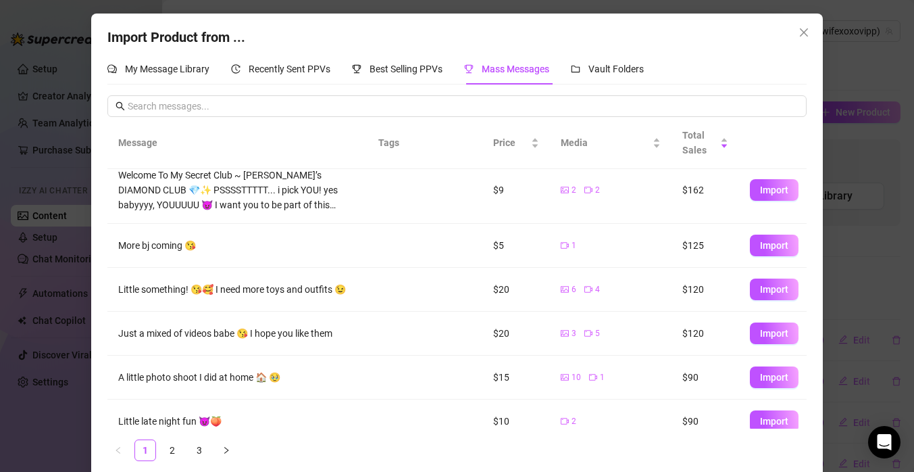
scroll to position [257, 0]
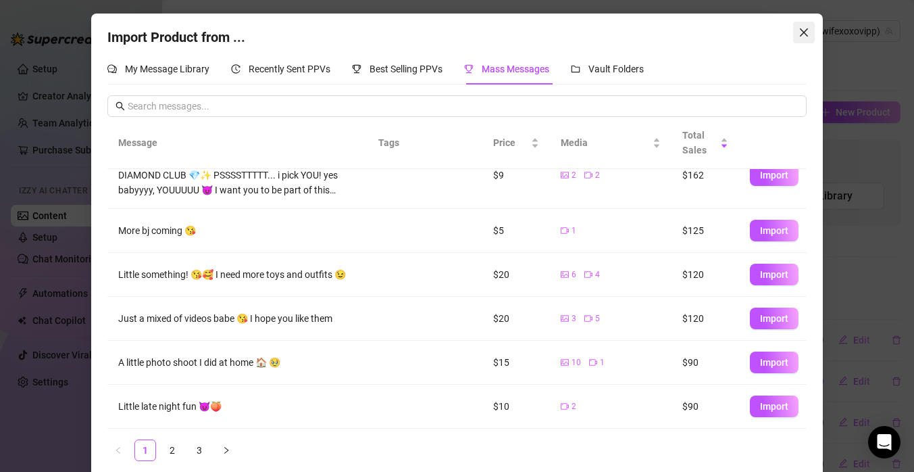
click at [807, 32] on icon "close" at bounding box center [804, 32] width 11 height 11
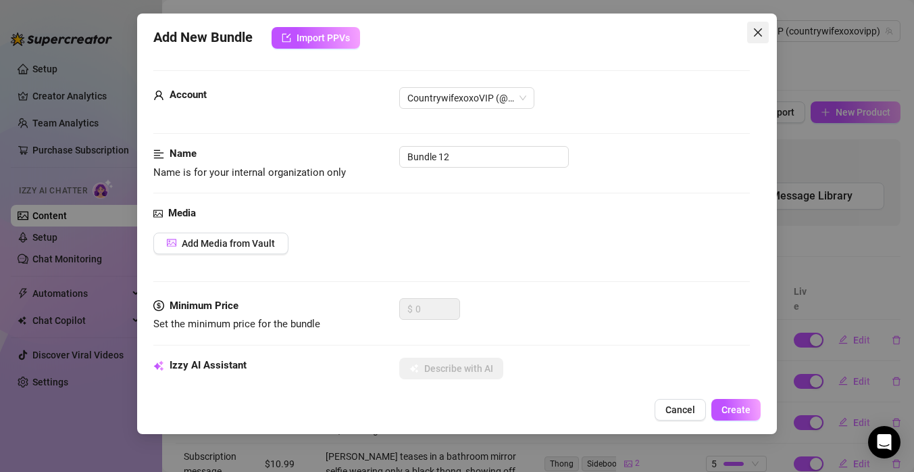
click at [758, 29] on icon "close" at bounding box center [758, 32] width 11 height 11
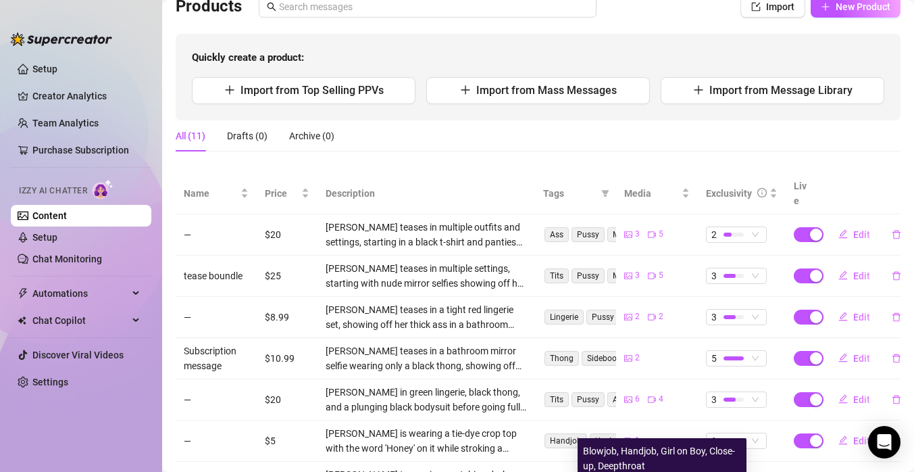
scroll to position [0, 0]
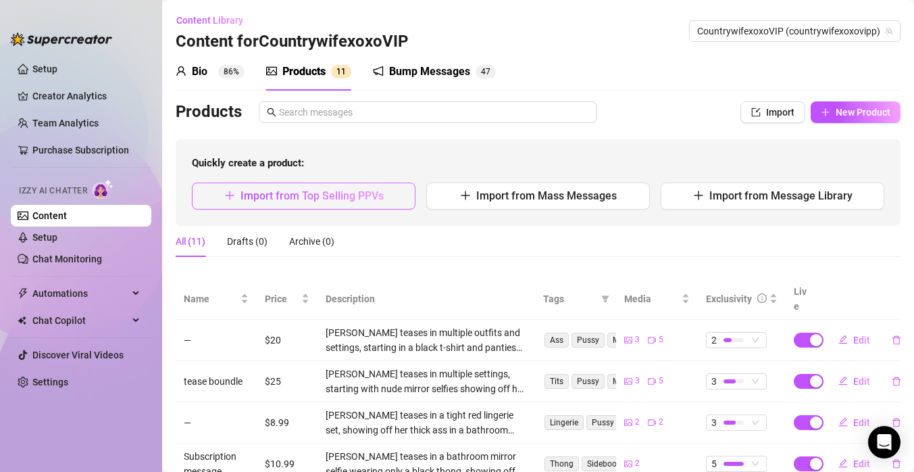
click at [351, 191] on span "Import from Top Selling PPVs" at bounding box center [312, 195] width 143 height 13
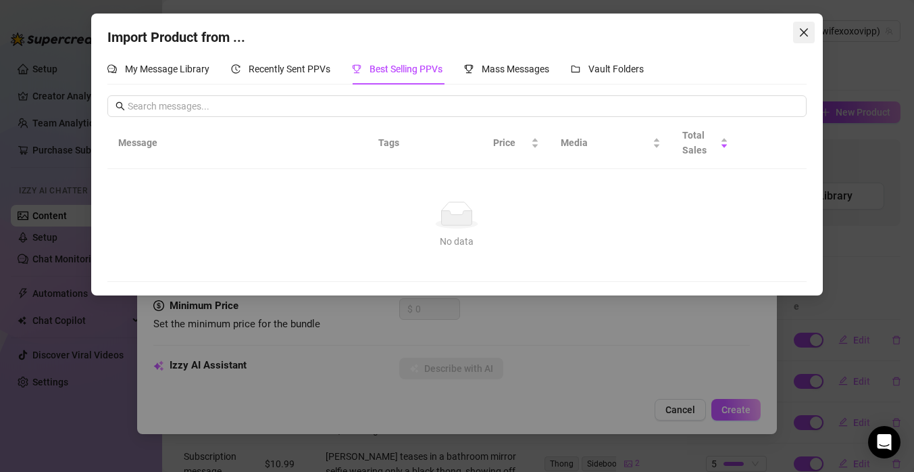
click at [804, 30] on icon "close" at bounding box center [804, 32] width 11 height 11
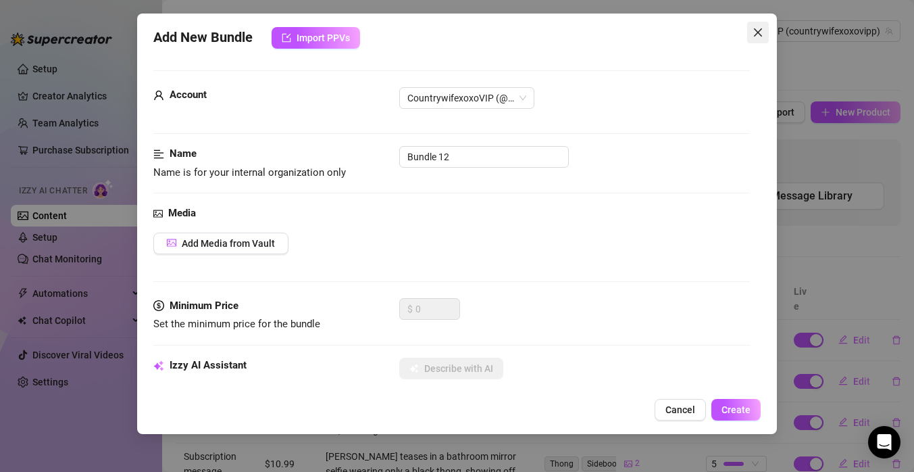
click at [755, 32] on icon "close" at bounding box center [758, 32] width 11 height 11
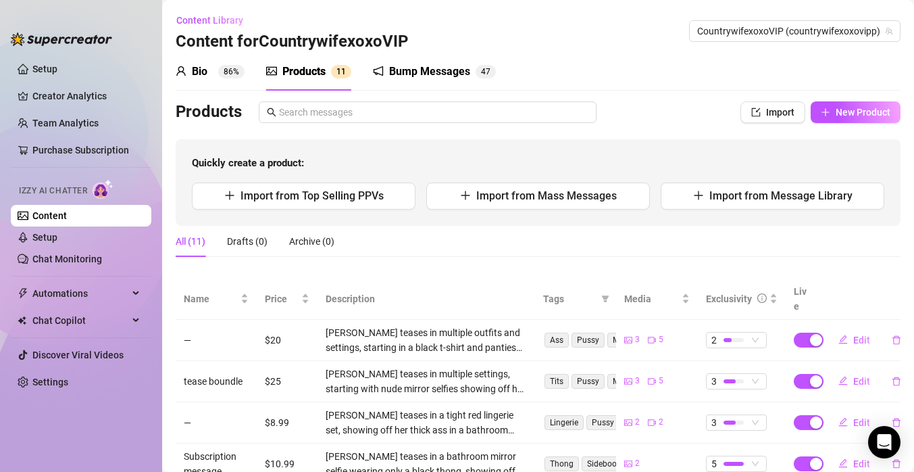
click at [440, 71] on div "Bump Messages" at bounding box center [429, 72] width 81 height 16
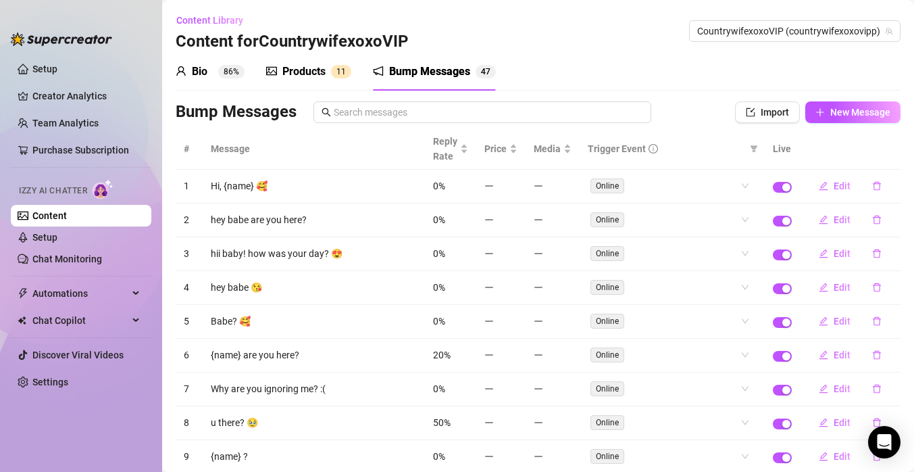
click at [230, 76] on sup "86%" at bounding box center [231, 72] width 26 height 14
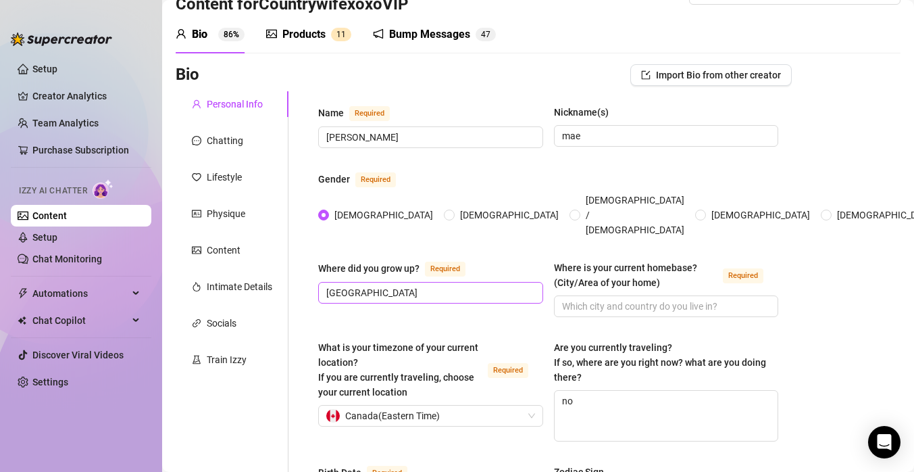
scroll to position [42, 0]
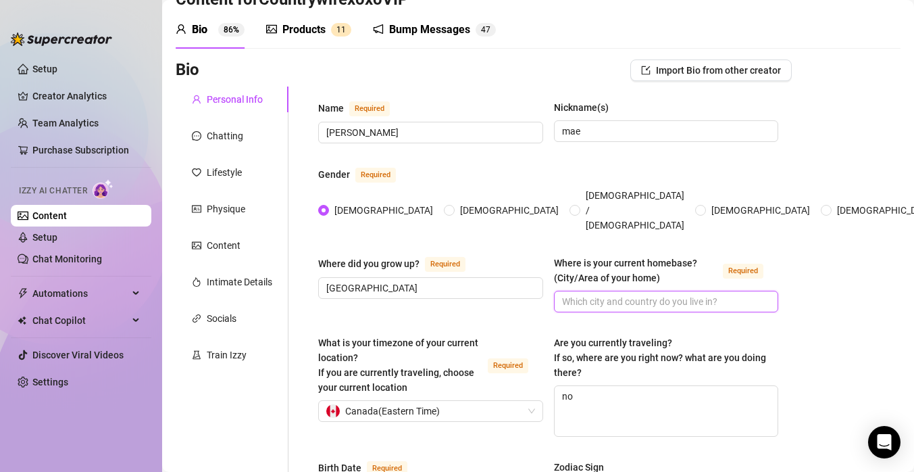
click at [576, 294] on input "Where is your current homebase? (City/Area of your home) Required" at bounding box center [665, 301] width 206 height 15
click at [407, 28] on div "Bump Messages" at bounding box center [429, 30] width 81 height 16
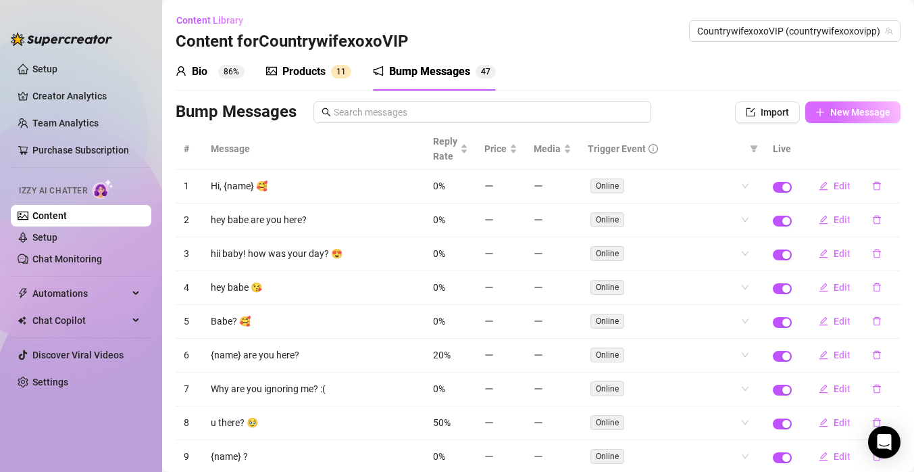
click at [865, 115] on span "New Message" at bounding box center [860, 112] width 60 height 11
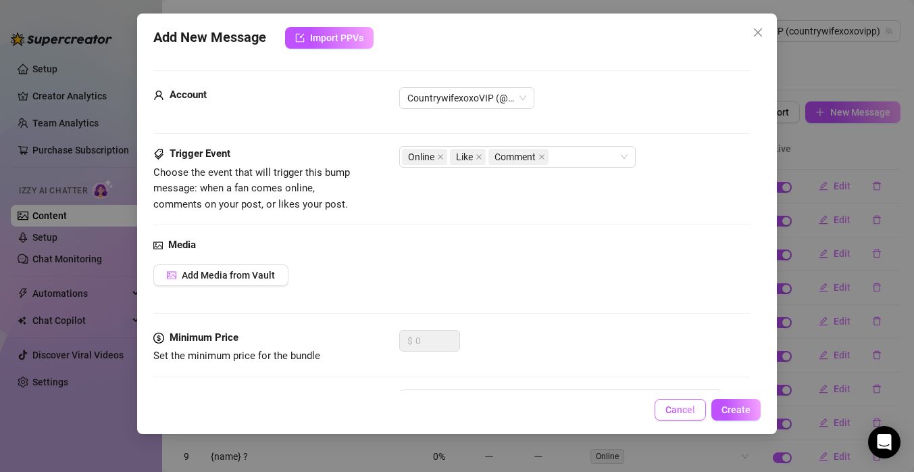
click at [688, 403] on button "Cancel" at bounding box center [680, 410] width 51 height 22
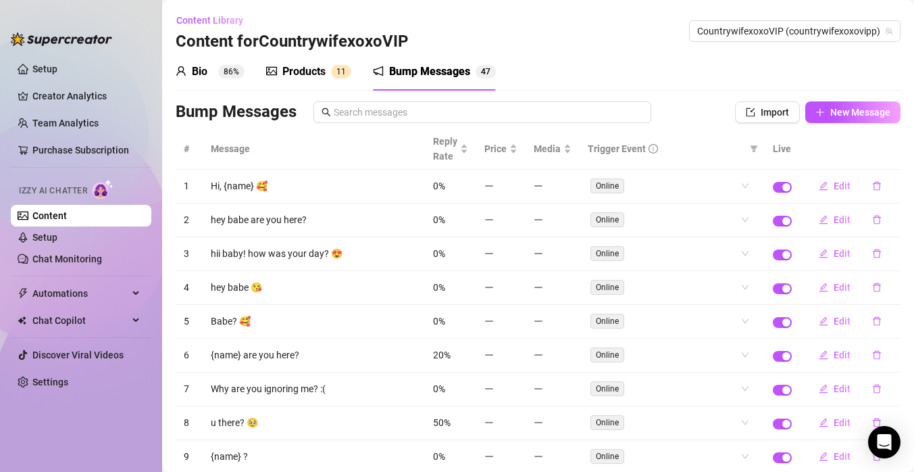
click at [317, 78] on div "Products" at bounding box center [303, 72] width 43 height 16
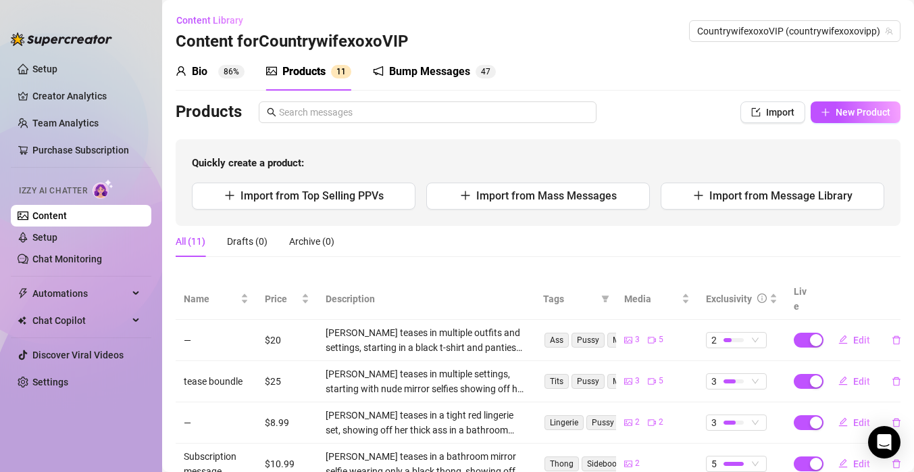
click at [232, 72] on sup "86%" at bounding box center [231, 72] width 26 height 14
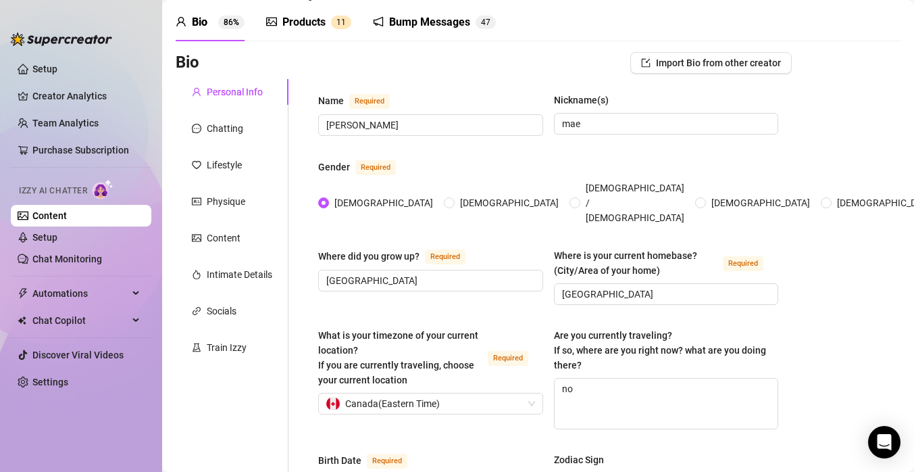
scroll to position [45, 0]
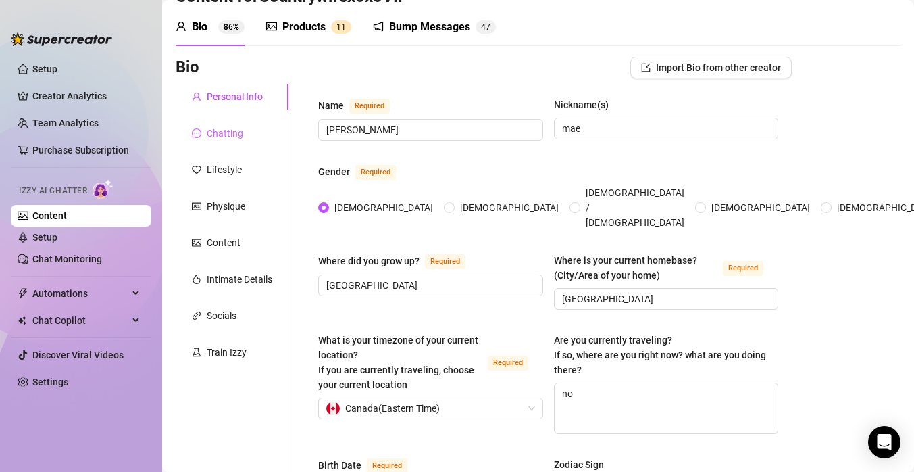
click at [258, 130] on div "Chatting" at bounding box center [232, 133] width 113 height 26
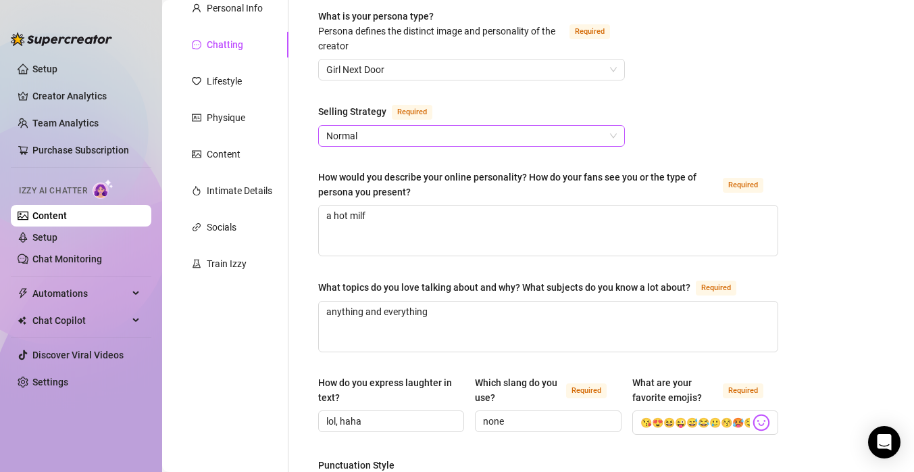
scroll to position [130, 0]
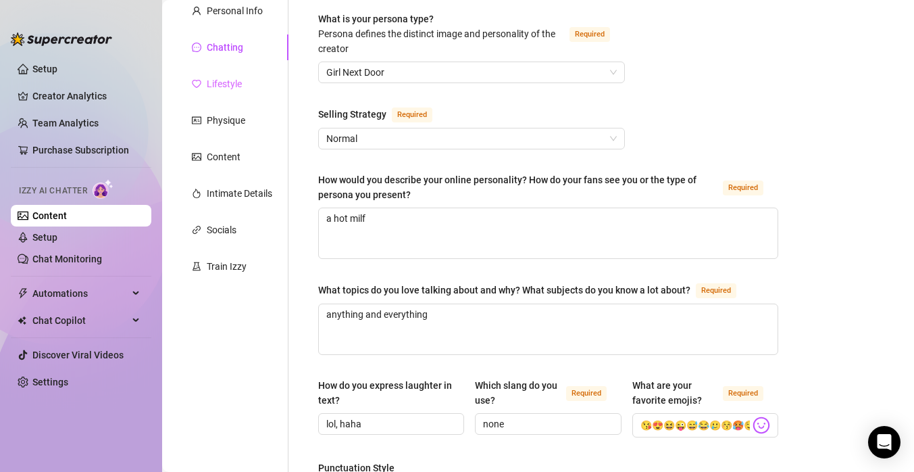
click at [248, 86] on div "Lifestyle" at bounding box center [232, 84] width 113 height 26
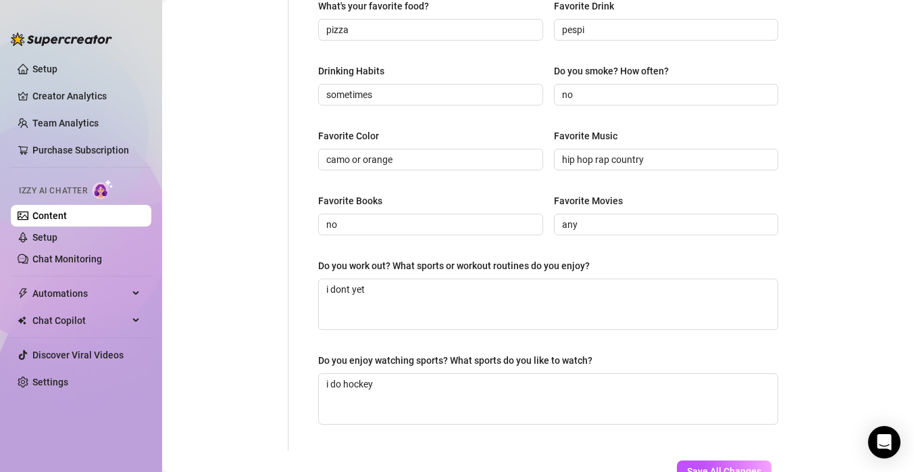
scroll to position [684, 0]
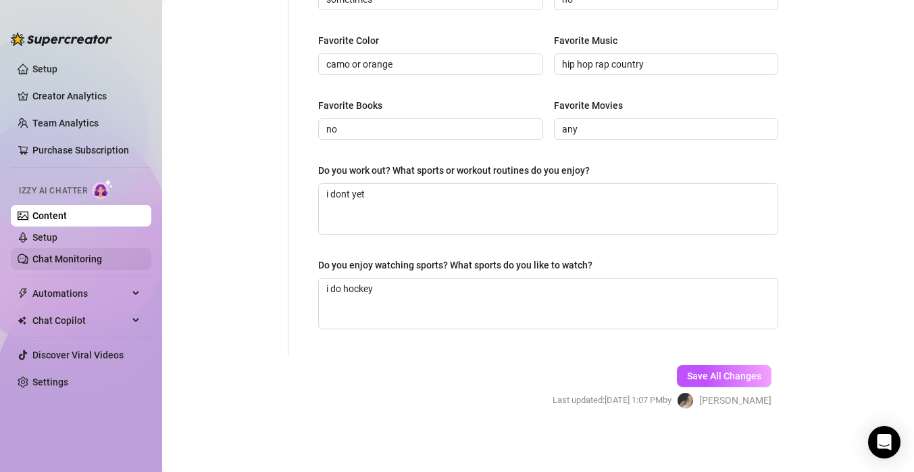
click at [102, 261] on link "Chat Monitoring" at bounding box center [67, 258] width 70 height 11
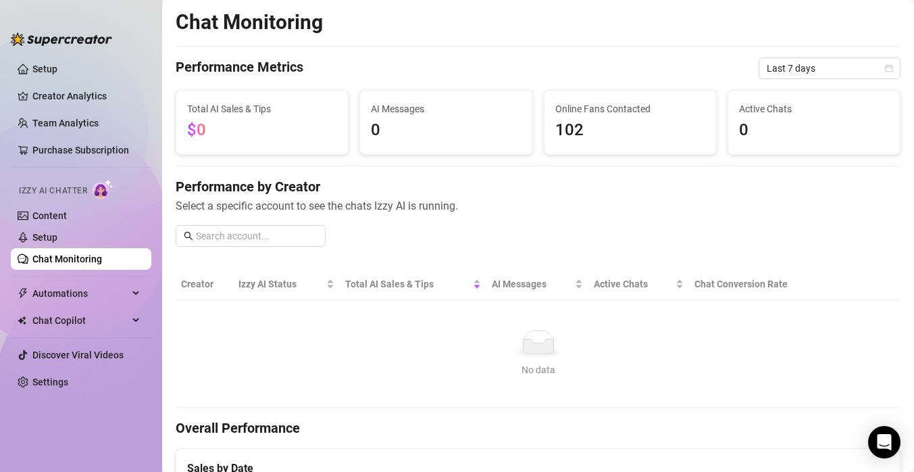
click at [575, 130] on span "102" at bounding box center [630, 131] width 150 height 26
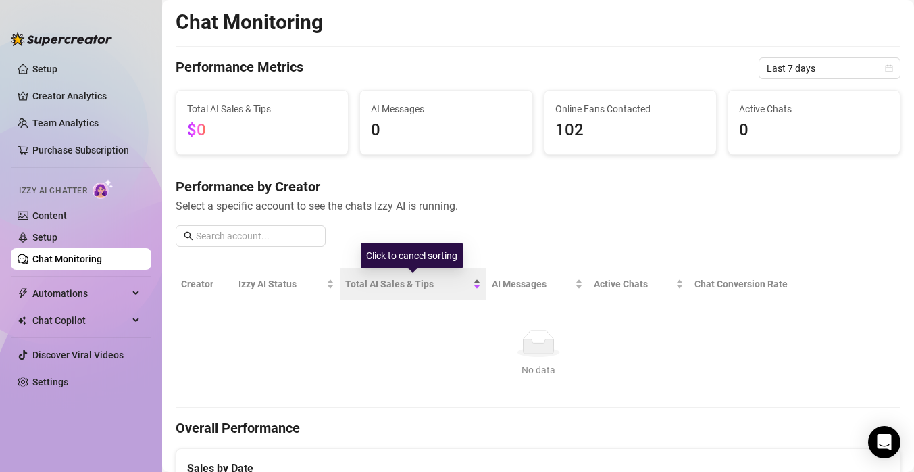
click at [349, 282] on span "Total AI Sales & Tips" at bounding box center [407, 283] width 125 height 15
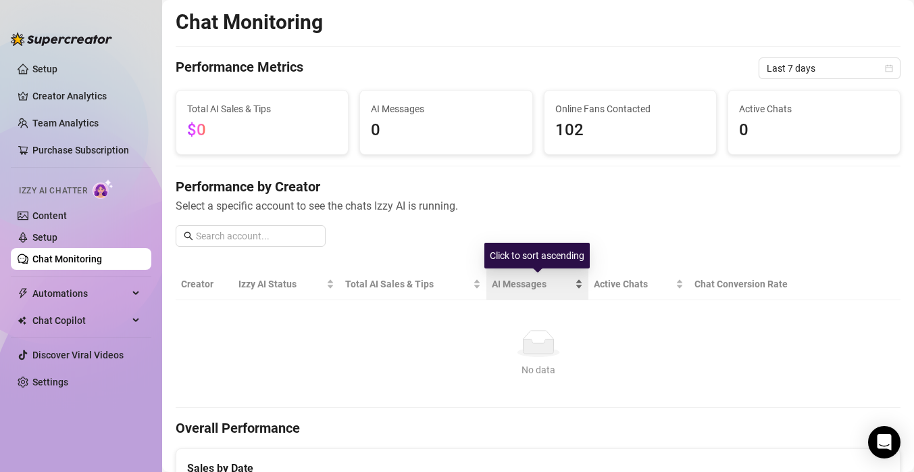
click at [518, 283] on span "AI Messages" at bounding box center [532, 283] width 80 height 15
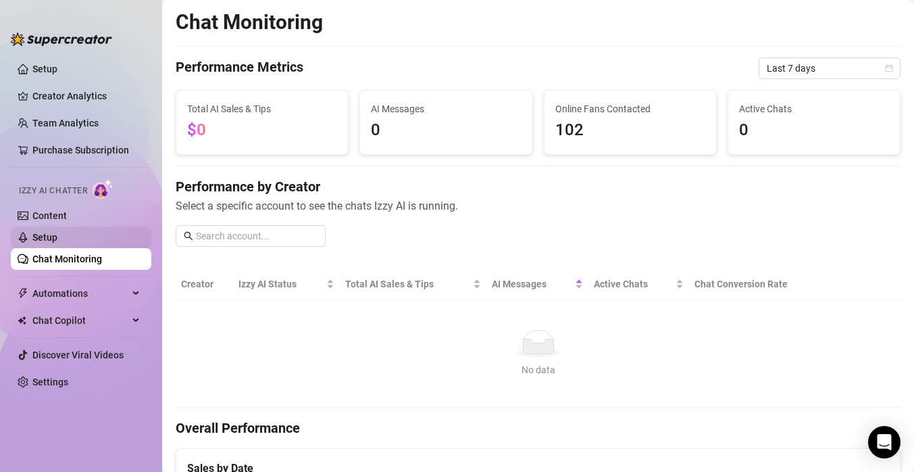
click at [57, 238] on link "Setup" at bounding box center [44, 237] width 25 height 11
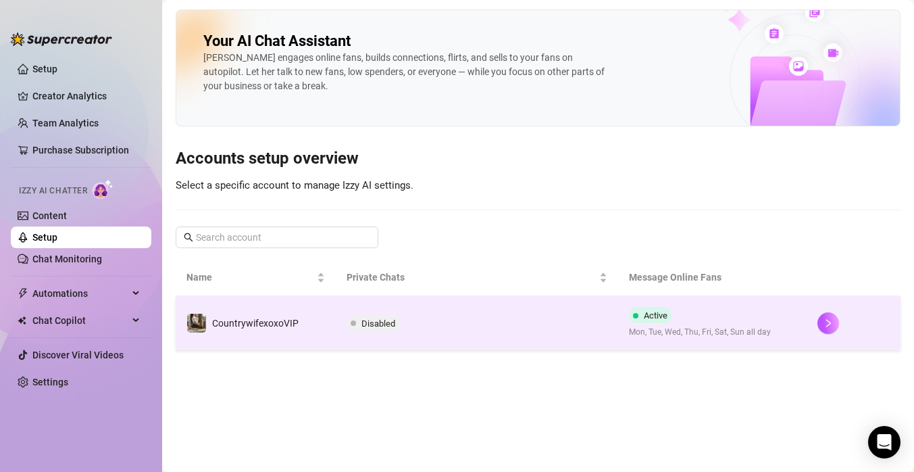
click at [383, 324] on span "Disabled" at bounding box center [378, 323] width 34 height 10
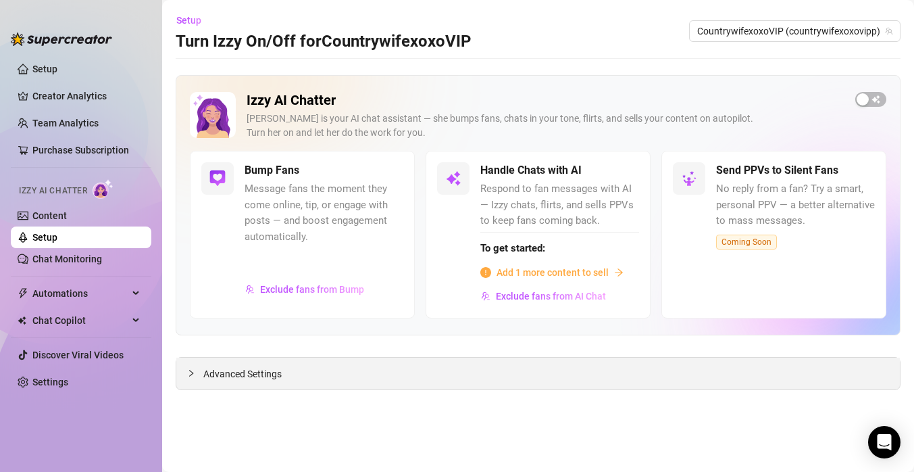
click at [453, 367] on div "Advanced Settings" at bounding box center [538, 373] width 724 height 32
click at [457, 363] on div "Advanced Settings" at bounding box center [538, 373] width 724 height 32
click at [273, 372] on span "Advanced Settings" at bounding box center [242, 373] width 78 height 15
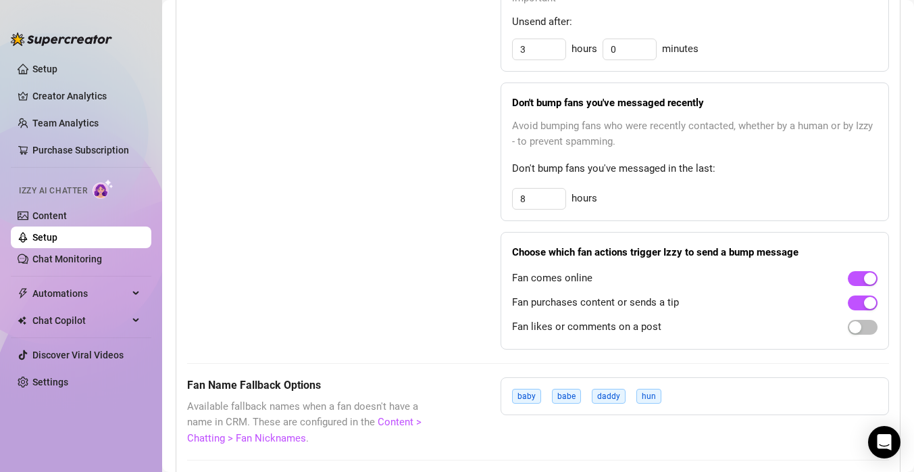
scroll to position [846, 0]
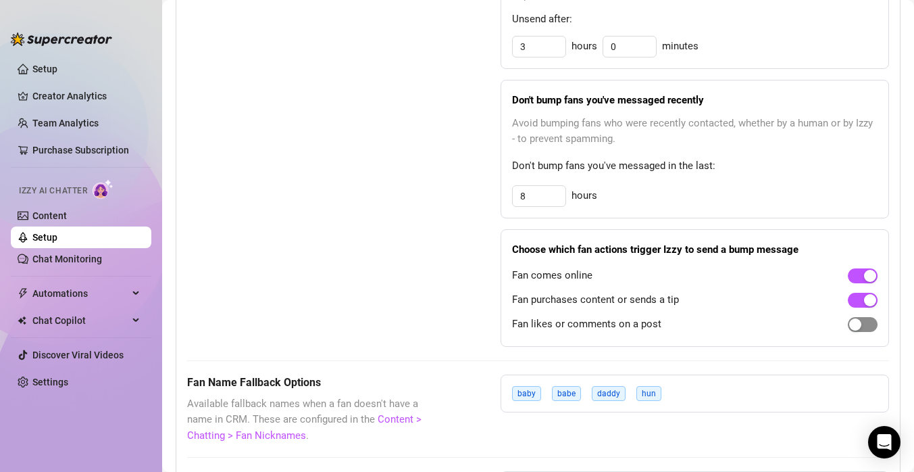
click at [855, 326] on div "button" at bounding box center [855, 324] width 12 height 12
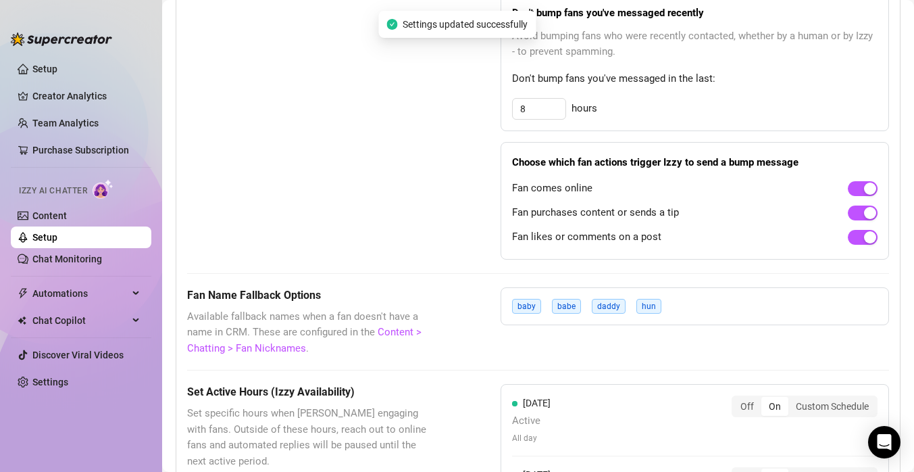
scroll to position [936, 0]
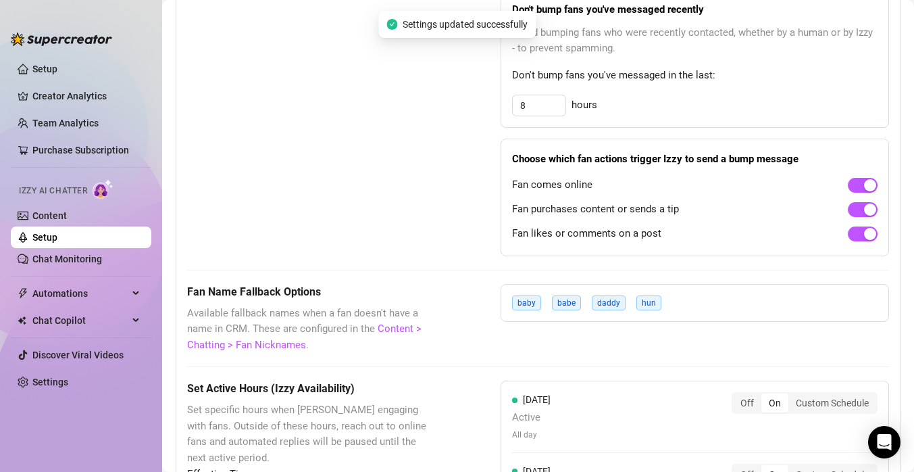
click at [676, 316] on div "baby babe daddy [PERSON_NAME]" at bounding box center [695, 303] width 388 height 38
click at [672, 303] on div "baby babe daddy [PERSON_NAME]" at bounding box center [695, 303] width 388 height 38
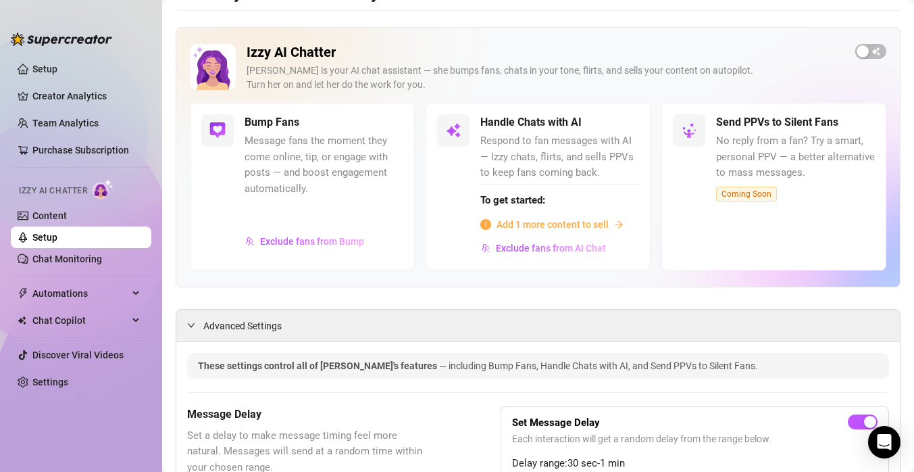
scroll to position [34, 0]
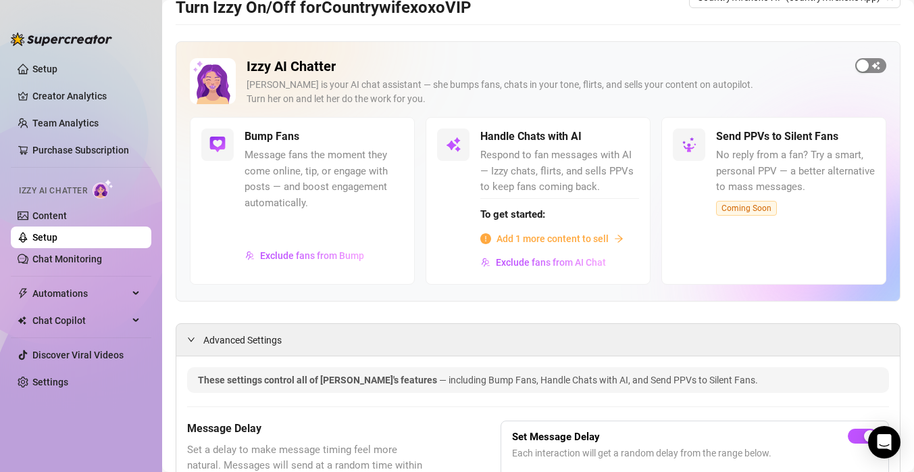
click at [868, 67] on div "button" at bounding box center [863, 65] width 12 height 12
click at [67, 217] on link "Content" at bounding box center [49, 215] width 34 height 11
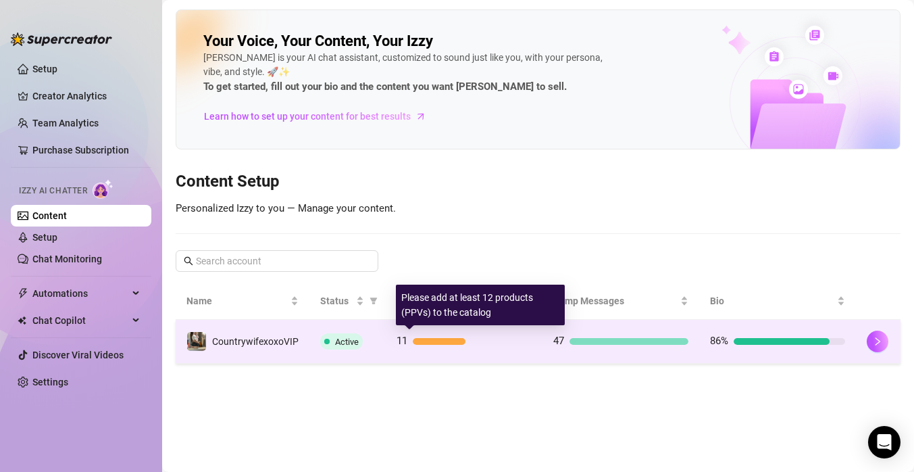
click at [449, 344] on div at bounding box center [439, 341] width 52 height 7
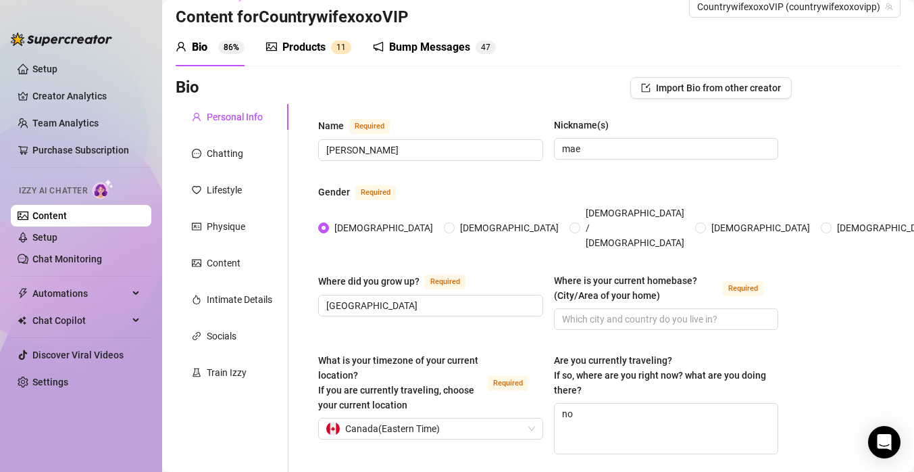
scroll to position [26, 0]
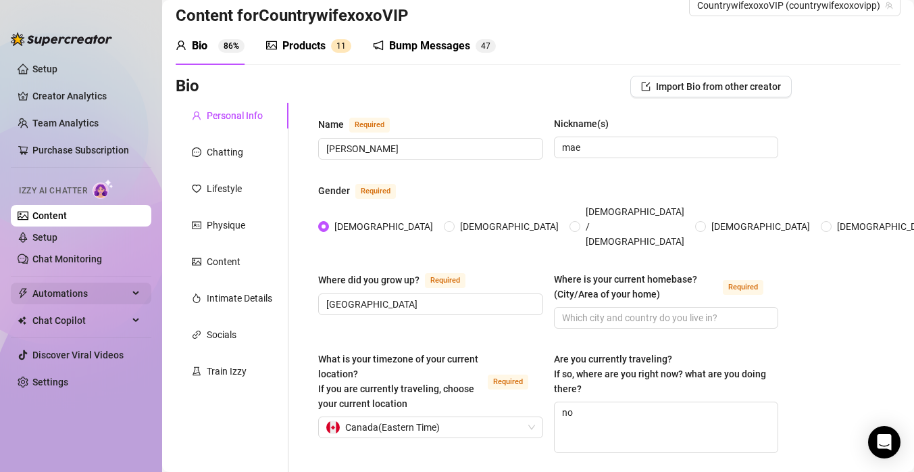
click at [116, 297] on span "Automations" at bounding box center [80, 293] width 96 height 22
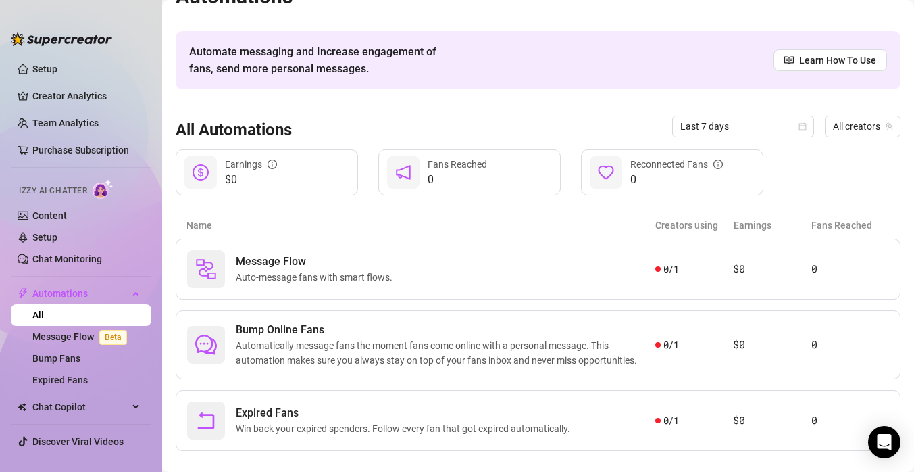
scroll to position [45, 0]
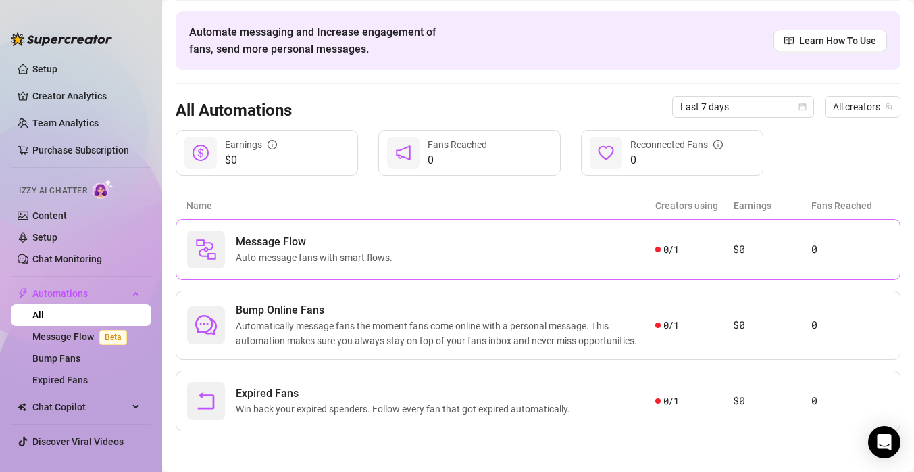
click at [457, 241] on div "Message Flow Auto-message fans with smart flows." at bounding box center [421, 249] width 468 height 38
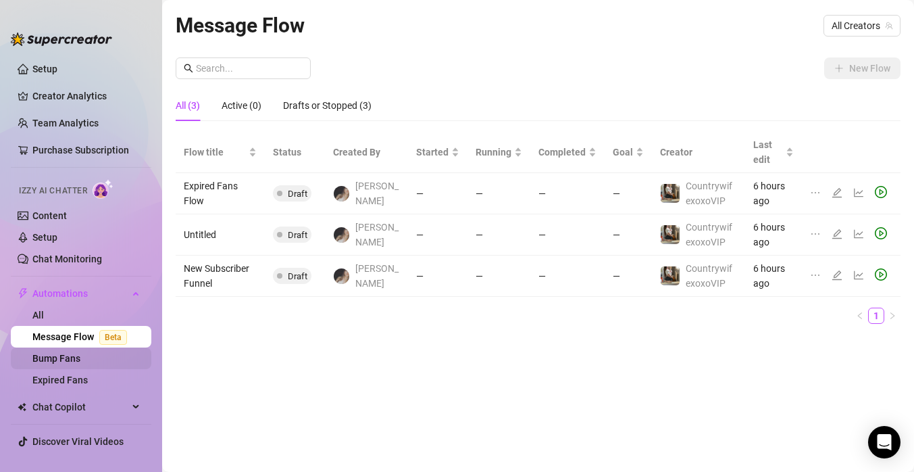
click at [80, 357] on link "Bump Fans" at bounding box center [56, 358] width 48 height 11
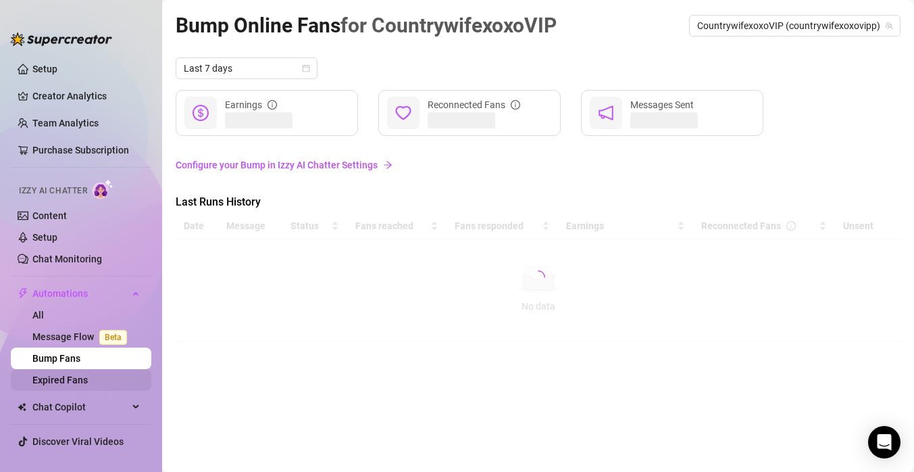
click at [88, 378] on link "Expired Fans" at bounding box center [59, 379] width 55 height 11
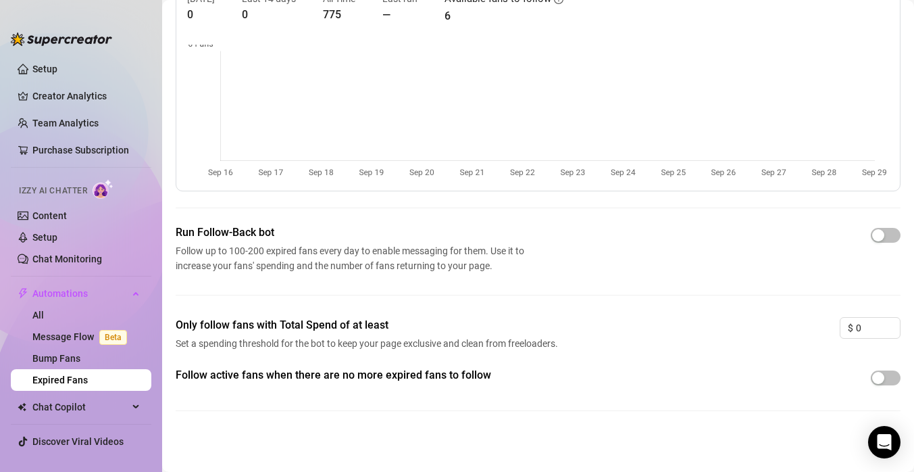
scroll to position [79, 0]
click at [880, 237] on div "button" at bounding box center [878, 234] width 12 height 12
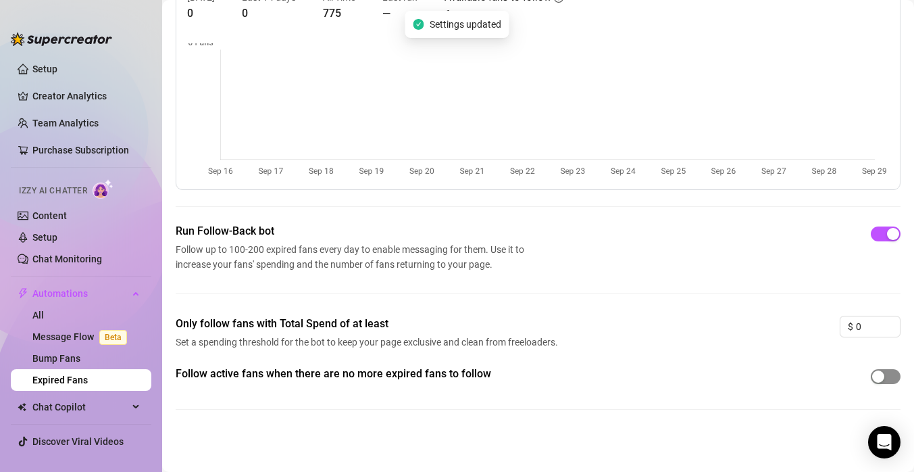
click at [882, 376] on div "button" at bounding box center [878, 376] width 12 height 12
click at [103, 407] on span "Chat Copilot" at bounding box center [80, 407] width 96 height 22
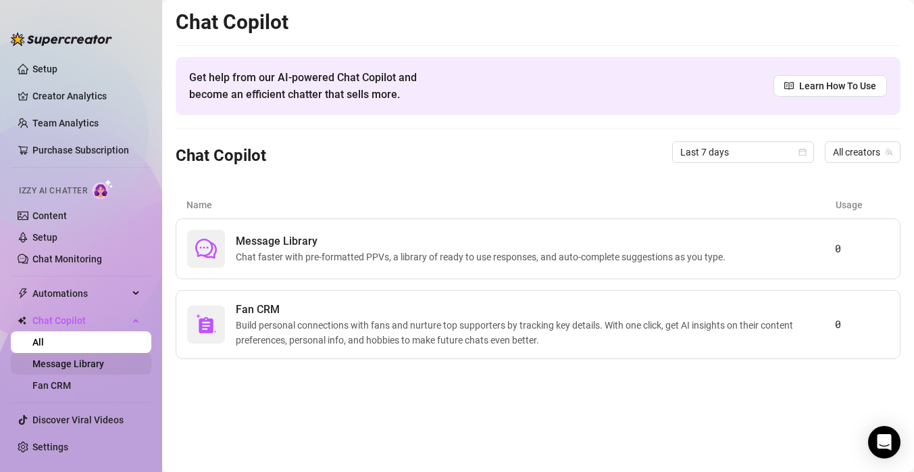
click at [98, 366] on link "Message Library" at bounding box center [68, 363] width 72 height 11
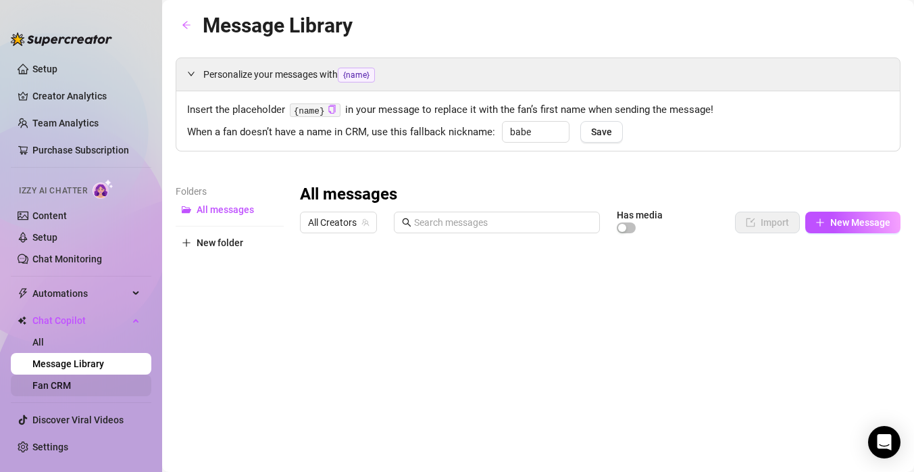
click at [71, 387] on link "Fan CRM" at bounding box center [51, 385] width 39 height 11
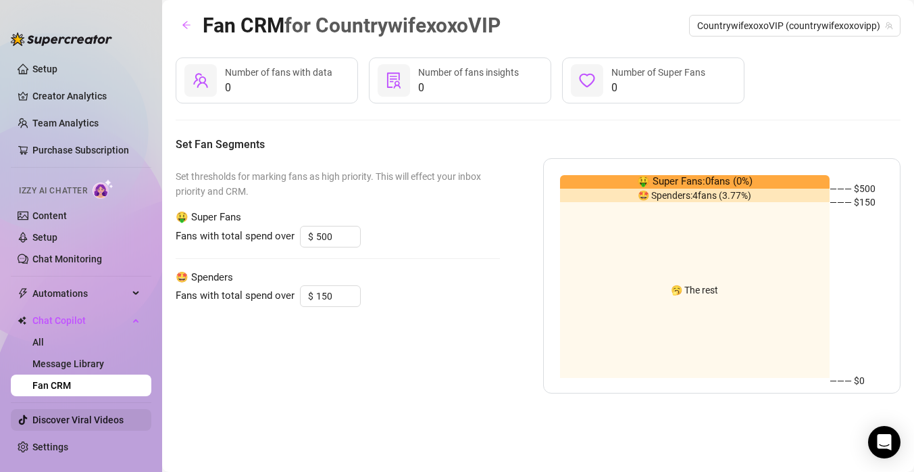
click at [111, 418] on link "Discover Viral Videos" at bounding box center [77, 419] width 91 height 11
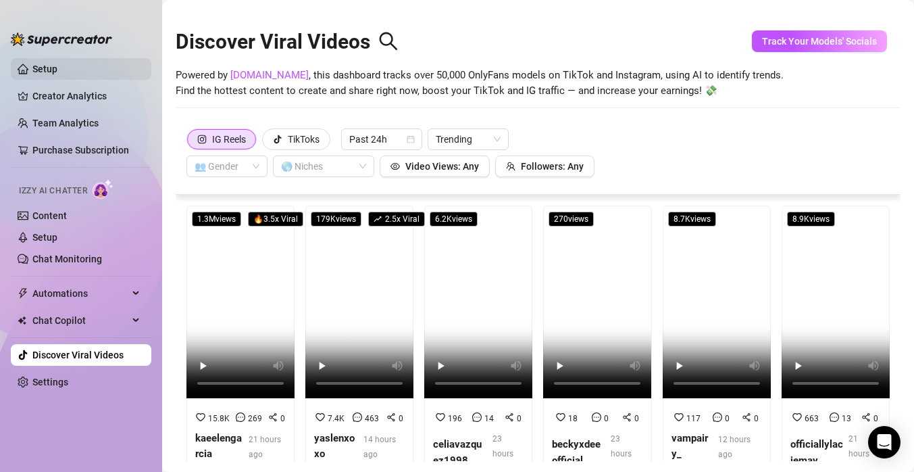
click at [43, 66] on link "Setup" at bounding box center [44, 69] width 25 height 11
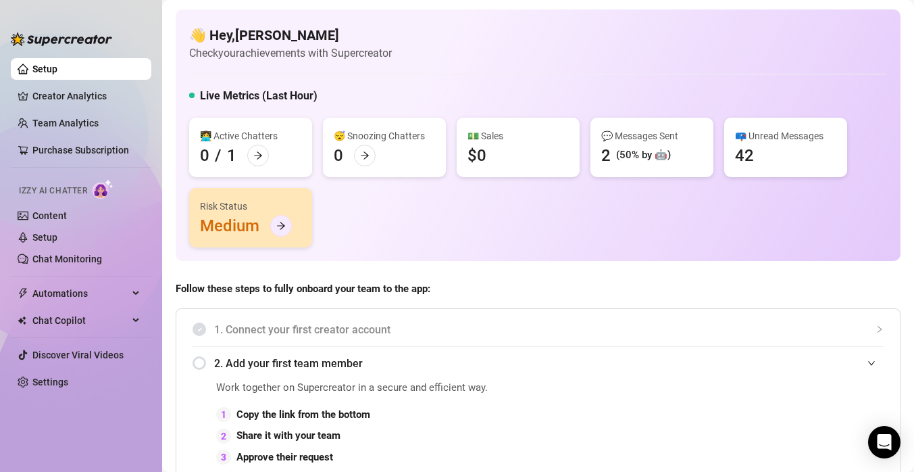
click at [277, 225] on icon "arrow-right" at bounding box center [281, 225] width 8 height 7
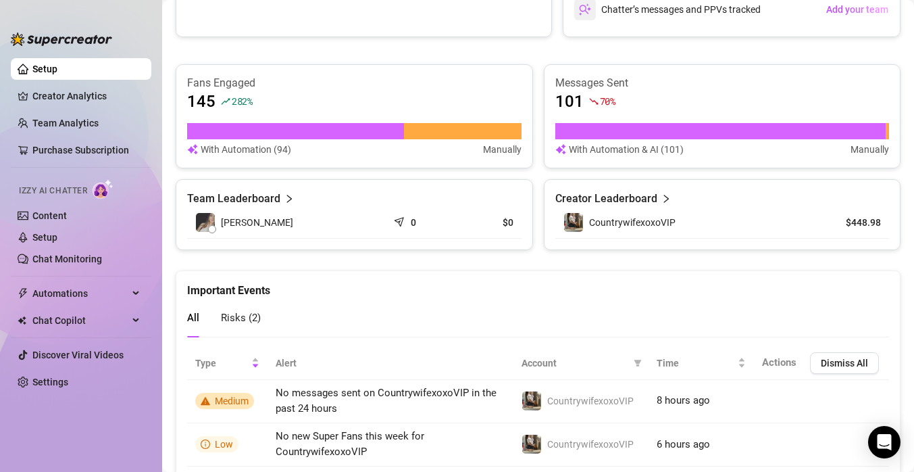
scroll to position [838, 0]
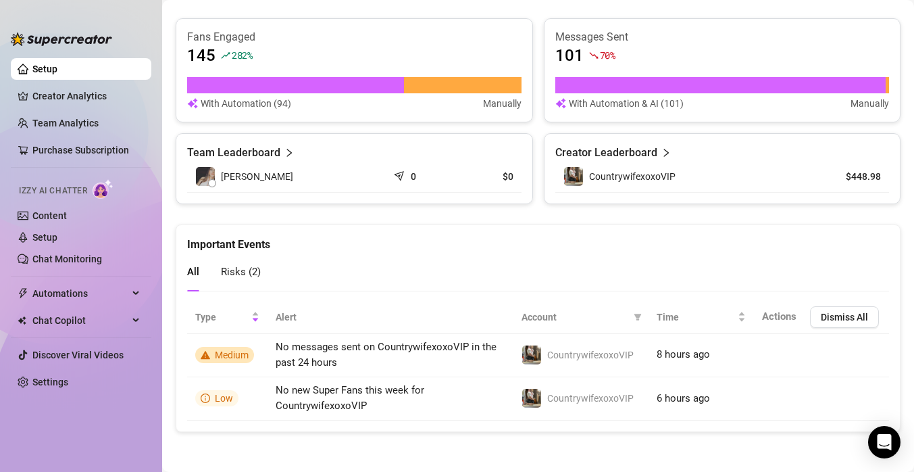
click at [413, 236] on div "Important Events" at bounding box center [538, 239] width 702 height 28
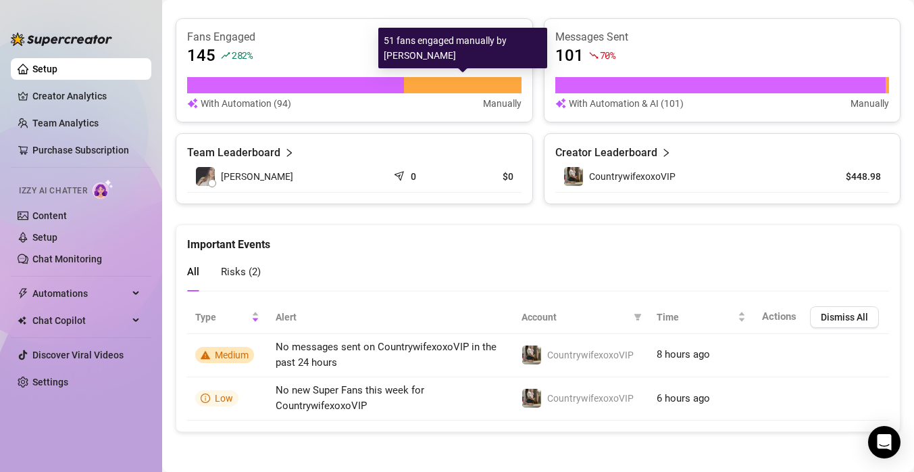
click at [426, 81] on div at bounding box center [463, 85] width 118 height 16
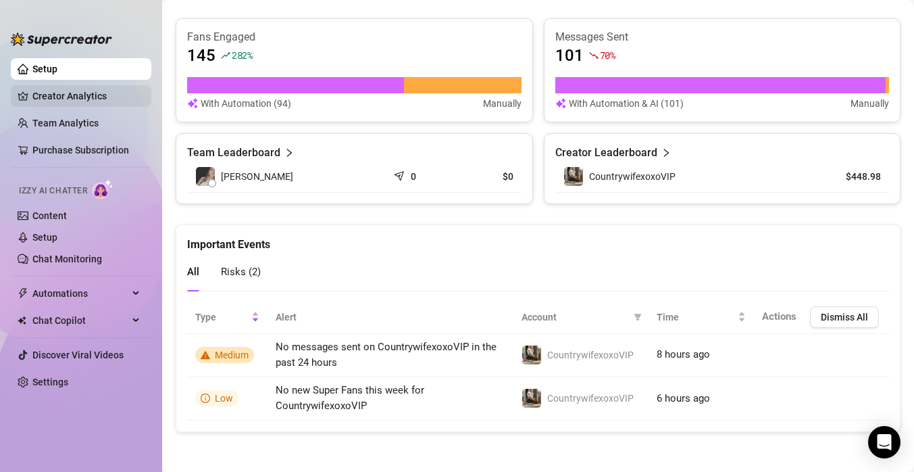
click at [98, 93] on link "Creator Analytics" at bounding box center [86, 96] width 108 height 22
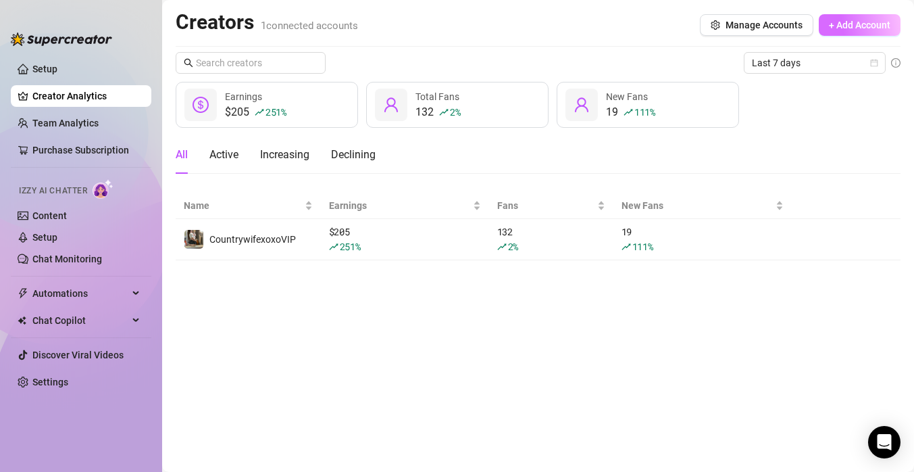
click at [854, 28] on span "+ Add Account" at bounding box center [859, 25] width 61 height 11
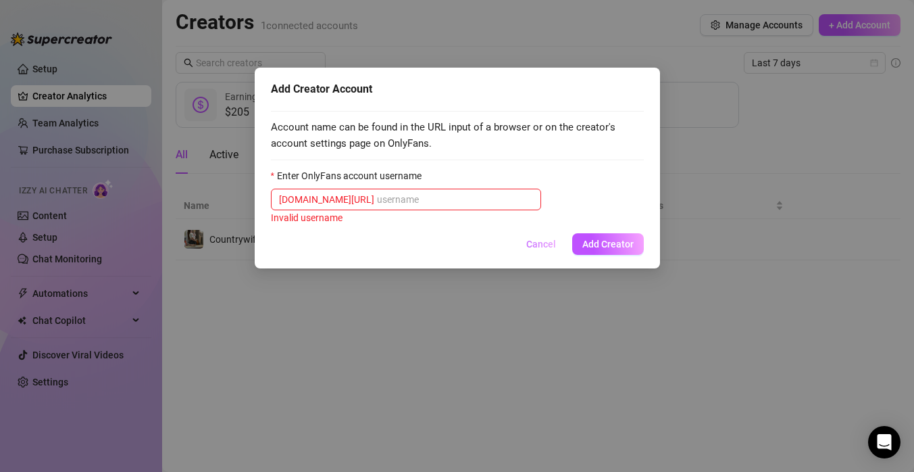
click at [549, 239] on span "Cancel" at bounding box center [541, 243] width 30 height 11
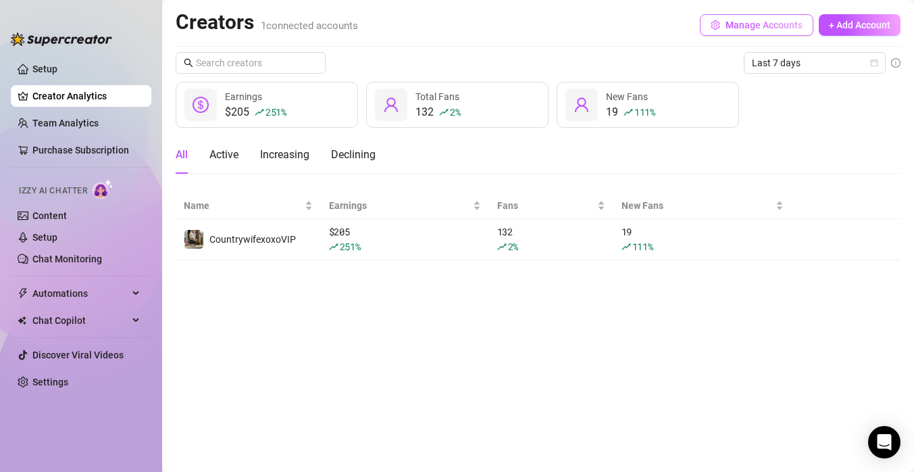
click at [751, 30] on span "Manage Accounts" at bounding box center [764, 25] width 77 height 11
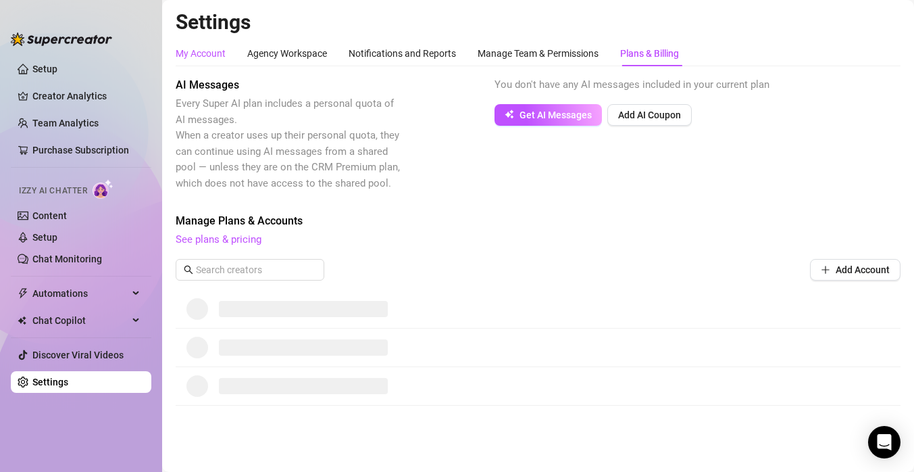
click at [216, 54] on div "My Account" at bounding box center [201, 53] width 50 height 15
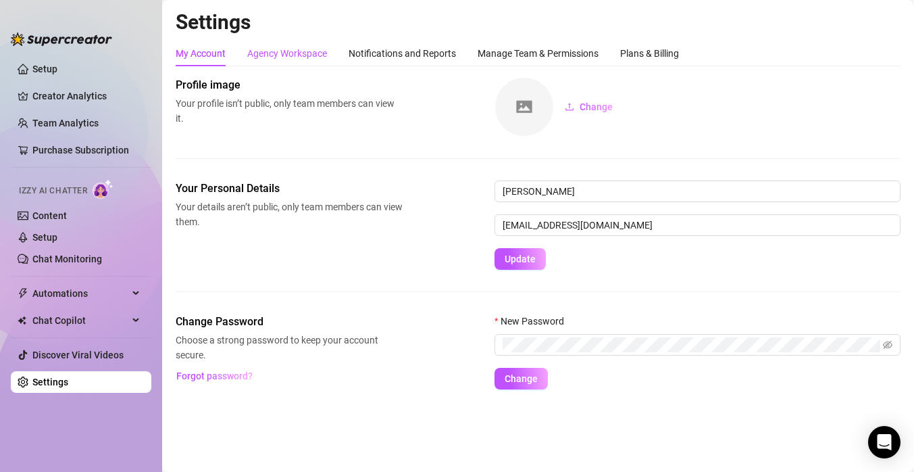
click at [320, 52] on div "Agency Workspace" at bounding box center [287, 53] width 80 height 15
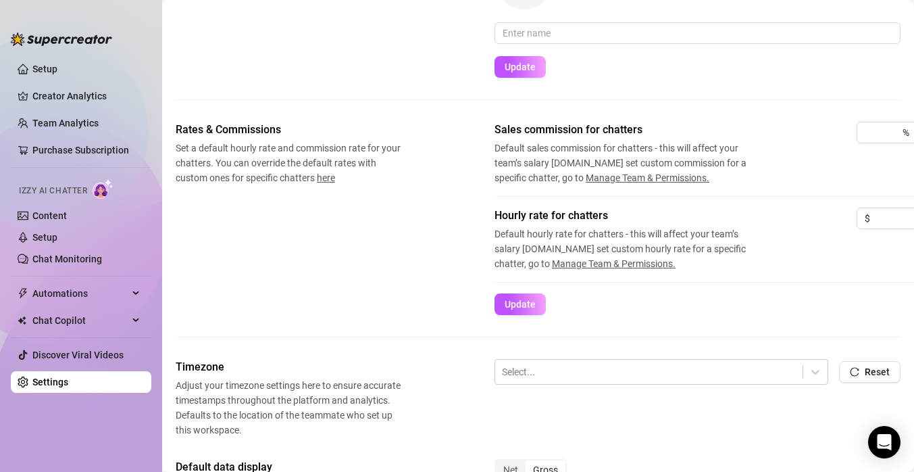
scroll to position [128, 0]
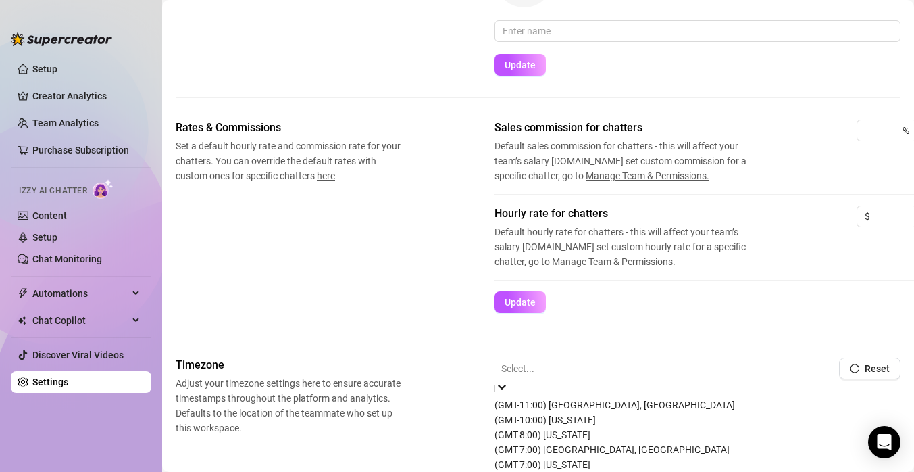
click at [524, 365] on div at bounding box center [661, 368] width 320 height 18
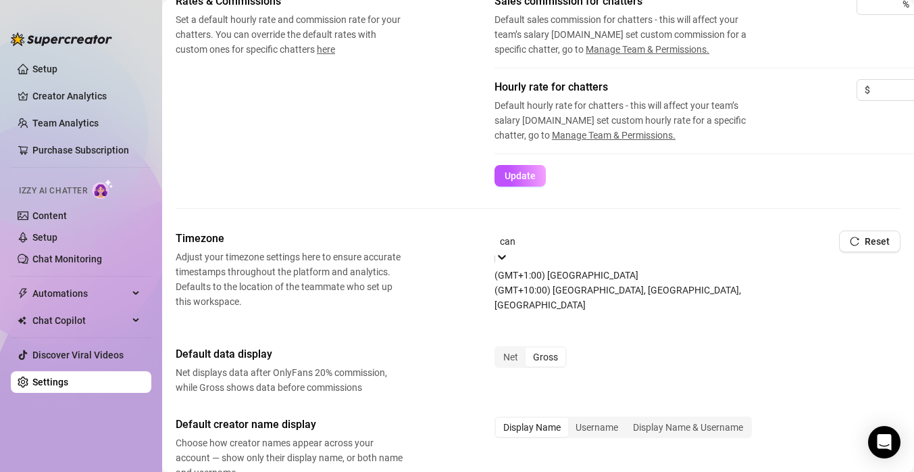
scroll to position [0, 0]
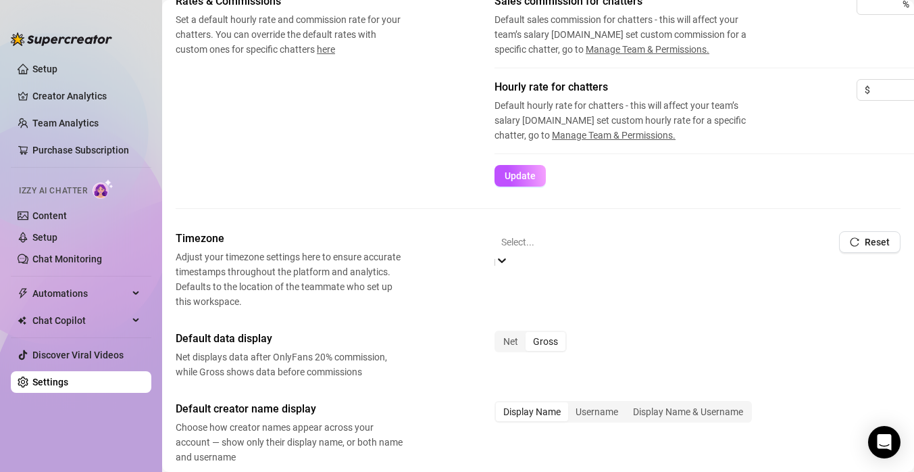
click at [509, 253] on icon at bounding box center [502, 260] width 14 height 14
click at [880, 88] on input at bounding box center [895, 90] width 44 height 20
click at [905, 82] on span "Increase Value" at bounding box center [906, 86] width 15 height 12
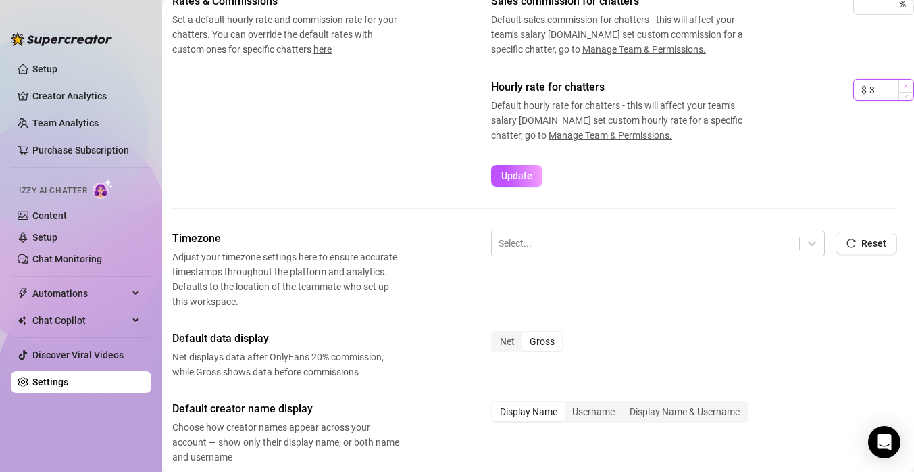
click at [904, 84] on icon "up" at bounding box center [906, 86] width 5 height 5
click at [900, 87] on span "Increase Value" at bounding box center [906, 86] width 15 height 12
click at [909, 86] on span "Increase Value" at bounding box center [906, 86] width 15 height 12
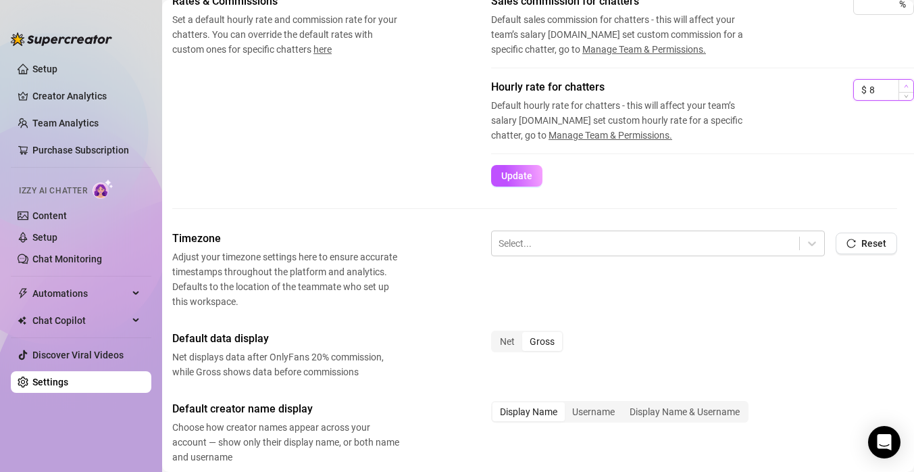
click at [909, 86] on span "Increase Value" at bounding box center [906, 86] width 15 height 12
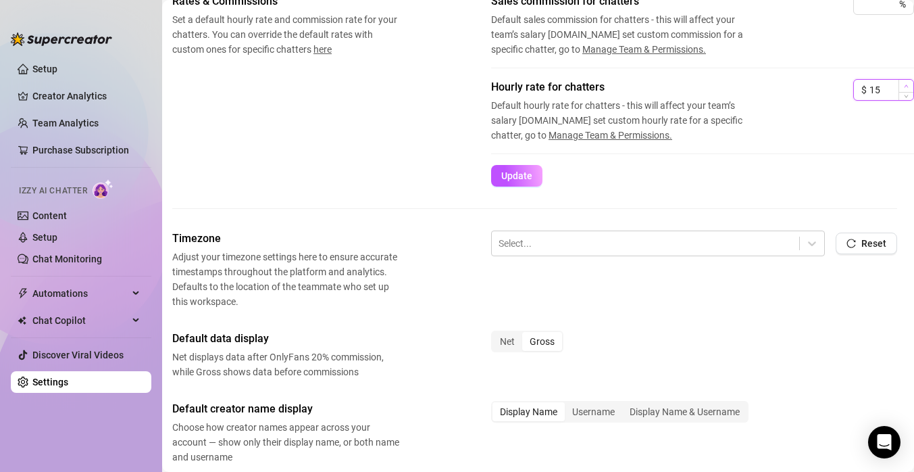
click at [909, 86] on span "Increase Value" at bounding box center [906, 86] width 15 height 12
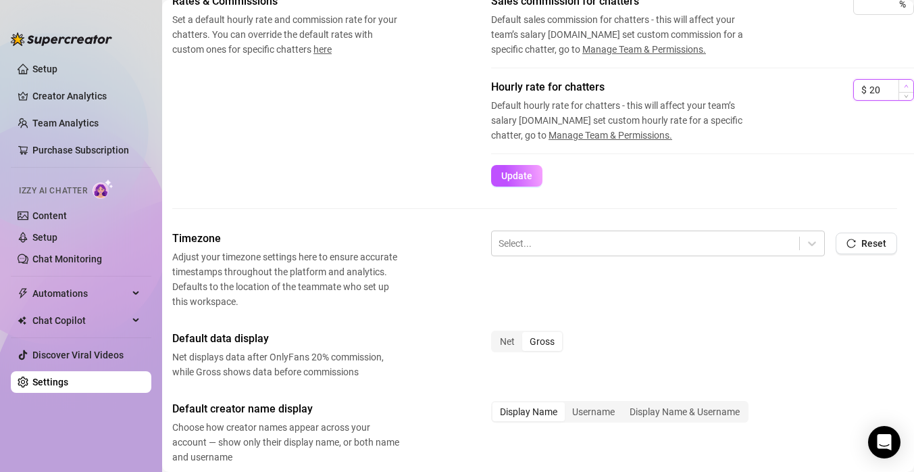
click at [909, 86] on span "Increase Value" at bounding box center [906, 86] width 15 height 12
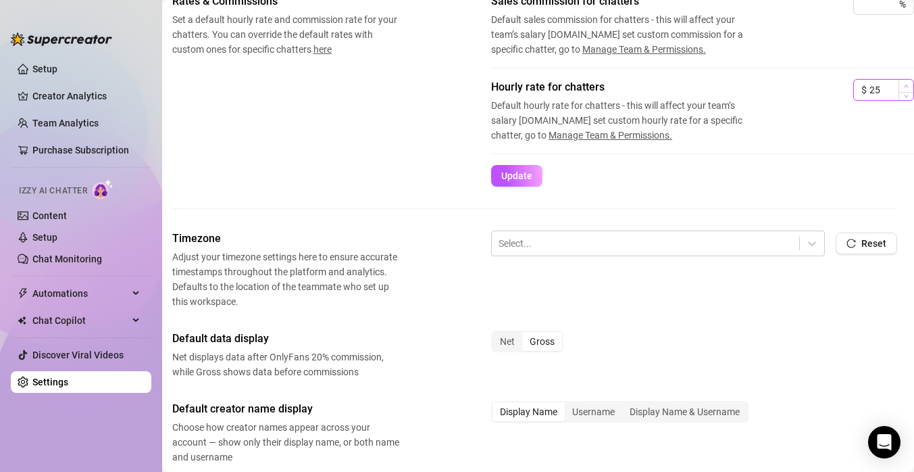
click at [909, 86] on span "Increase Value" at bounding box center [906, 86] width 15 height 12
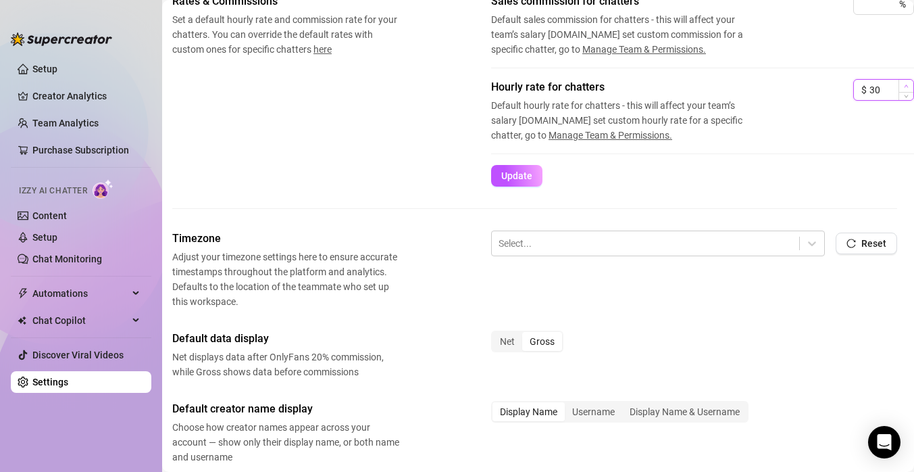
click at [909, 86] on span "Increase Value" at bounding box center [906, 86] width 15 height 12
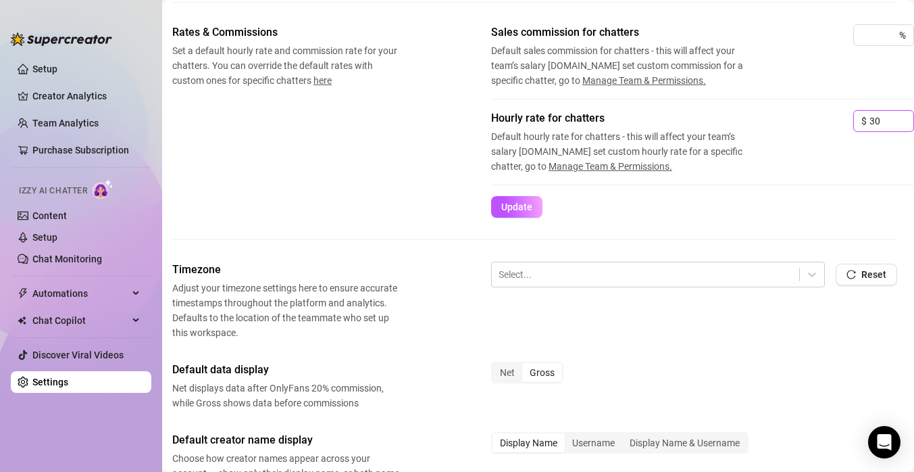
scroll to position [216, 3]
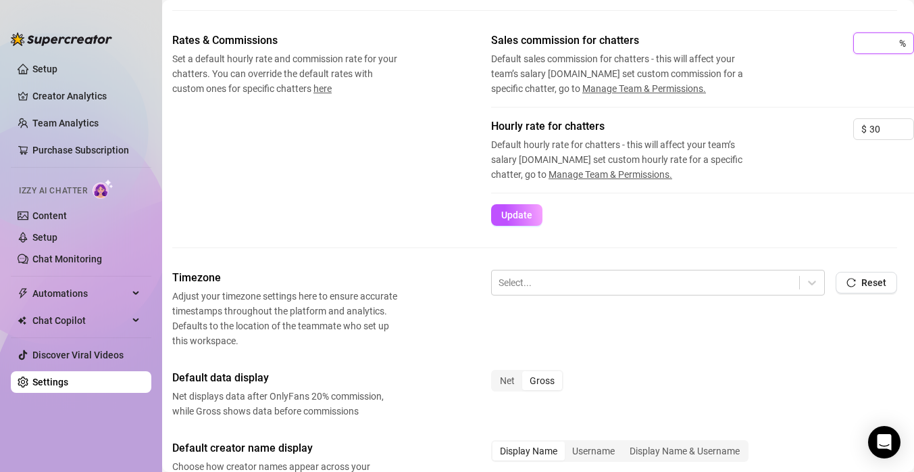
click at [877, 46] on input at bounding box center [878, 43] width 35 height 20
click at [909, 38] on span "Increase Value" at bounding box center [906, 39] width 15 height 12
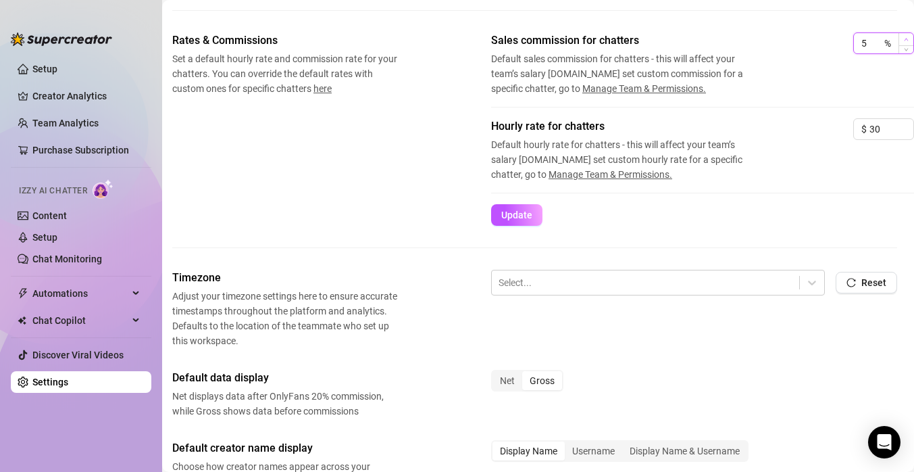
click at [909, 38] on span "Increase Value" at bounding box center [906, 39] width 15 height 12
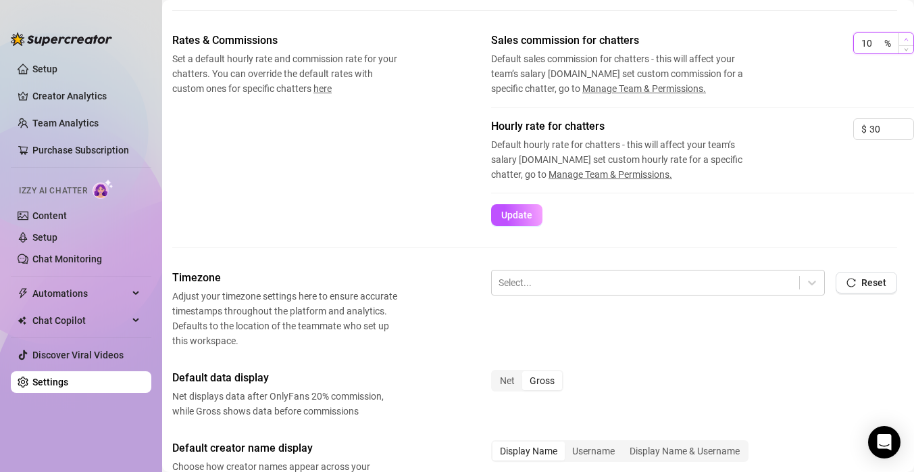
click at [909, 38] on span "Increase Value" at bounding box center [906, 39] width 15 height 12
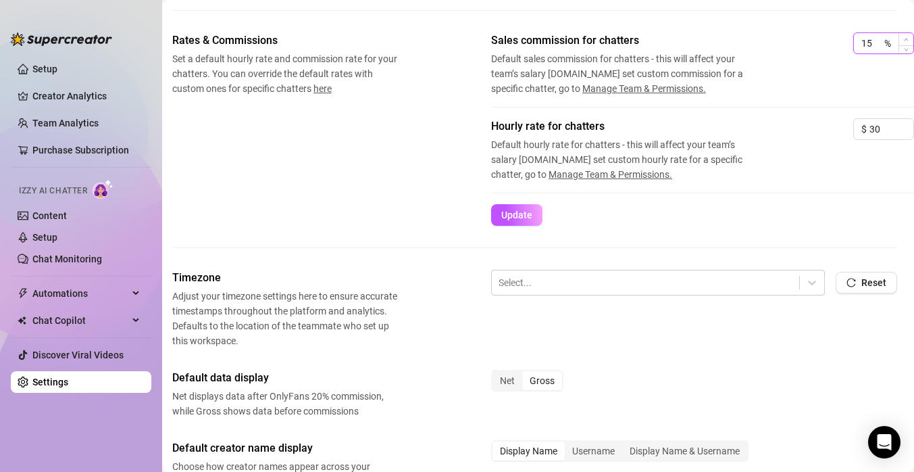
click at [909, 38] on span "Increase Value" at bounding box center [906, 39] width 15 height 12
click at [786, 109] on div "Sales commission for chatters Default sales commission for chatters - this will…" at bounding box center [702, 75] width 423 height 86
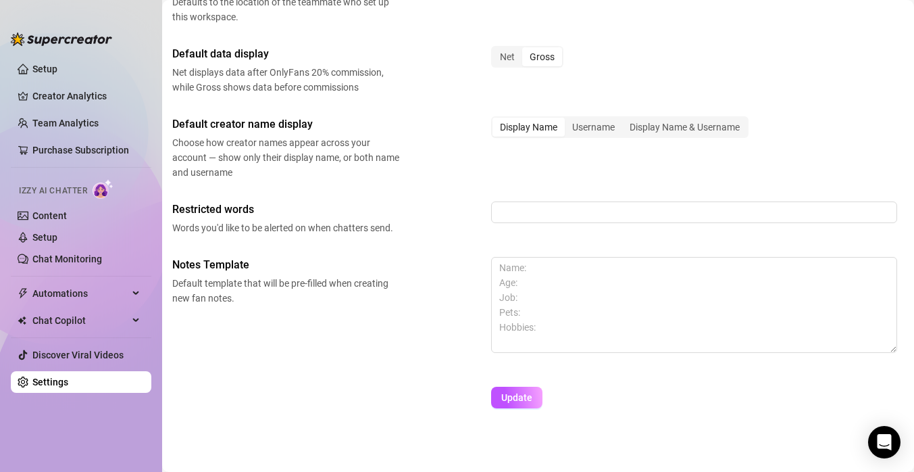
scroll to position [543, 3]
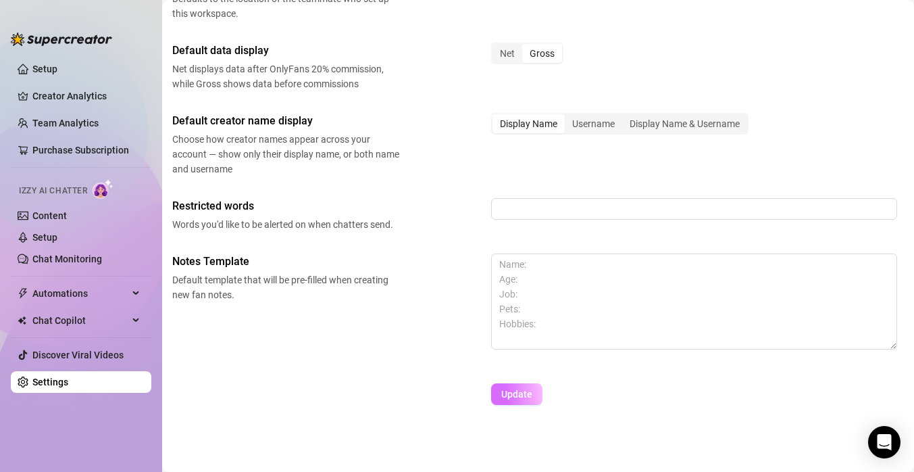
click at [515, 398] on span "Update" at bounding box center [516, 393] width 31 height 11
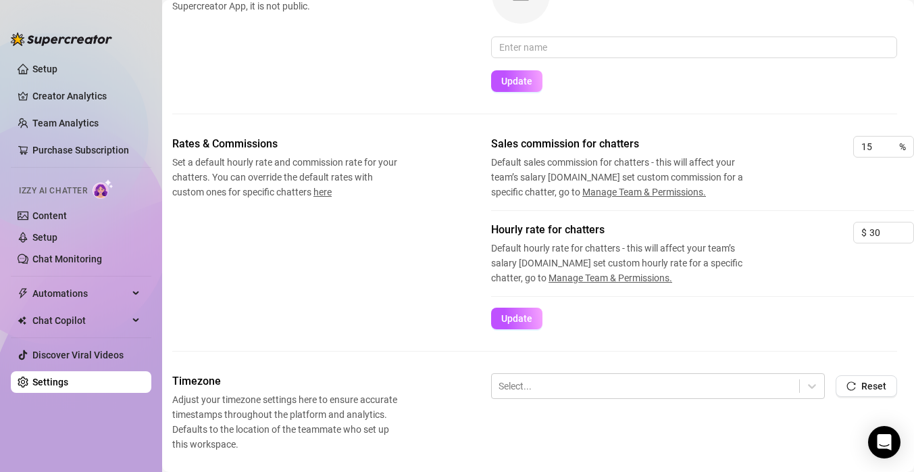
scroll to position [0, 3]
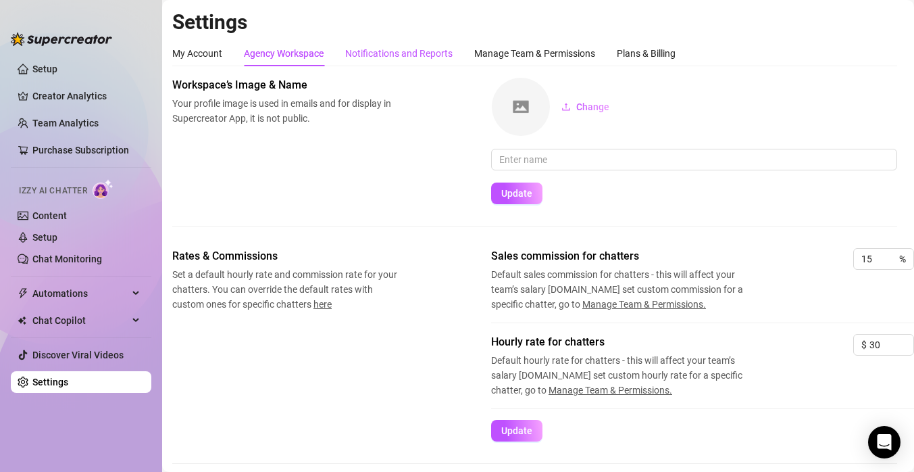
click at [438, 59] on div "Notifications and Reports" at bounding box center [398, 53] width 107 height 15
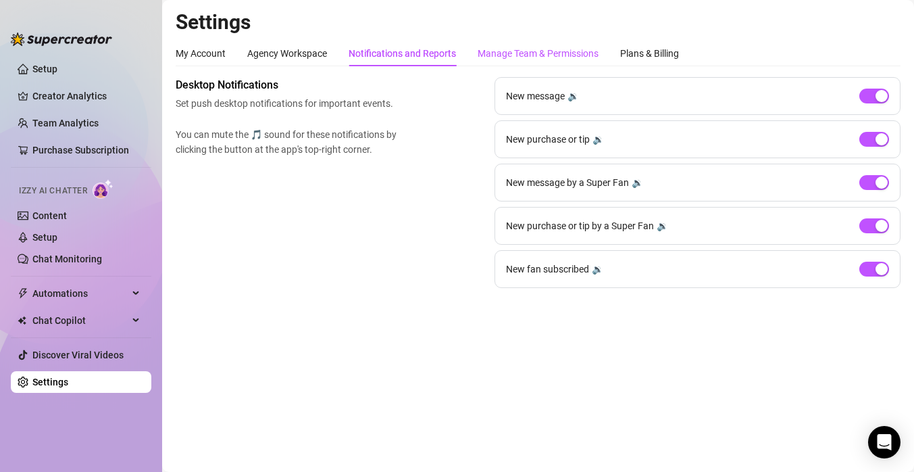
click at [539, 55] on div "Manage Team & Permissions" at bounding box center [538, 53] width 121 height 15
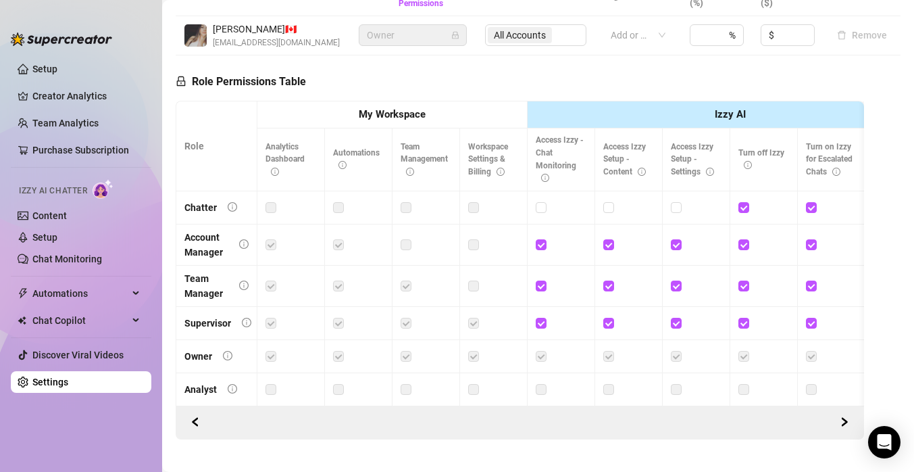
scroll to position [329, 0]
click at [539, 202] on input "checkbox" at bounding box center [540, 205] width 9 height 9
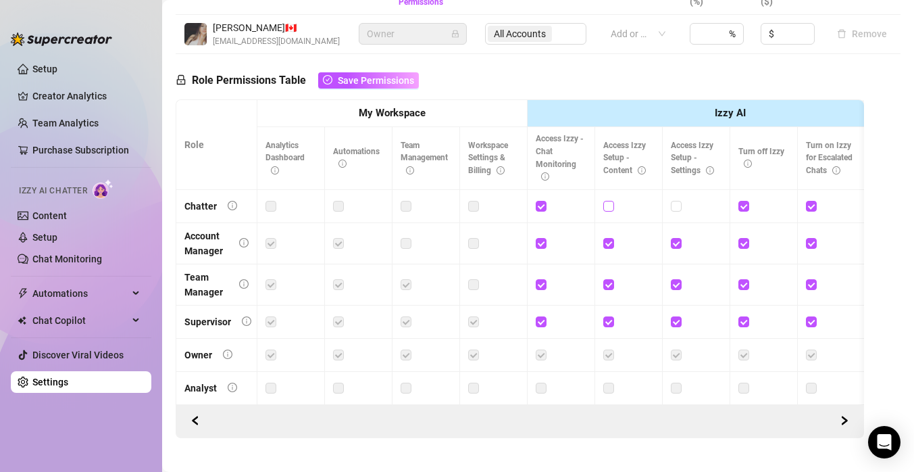
click at [611, 210] on span at bounding box center [608, 206] width 11 height 11
click at [611, 210] on input "checkbox" at bounding box center [607, 205] width 9 height 9
click at [661, 207] on td at bounding box center [629, 206] width 68 height 33
click at [681, 207] on span at bounding box center [676, 206] width 11 height 11
click at [680, 207] on input "checkbox" at bounding box center [675, 205] width 9 height 9
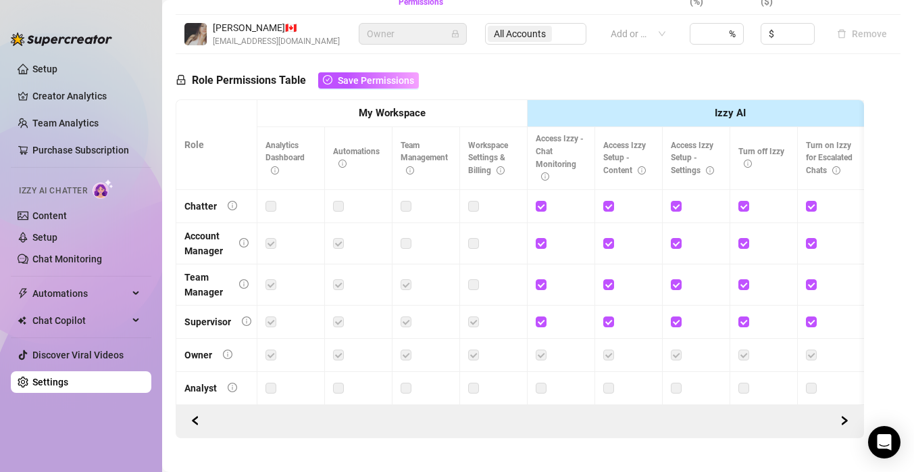
click at [474, 202] on label at bounding box center [473, 206] width 11 height 15
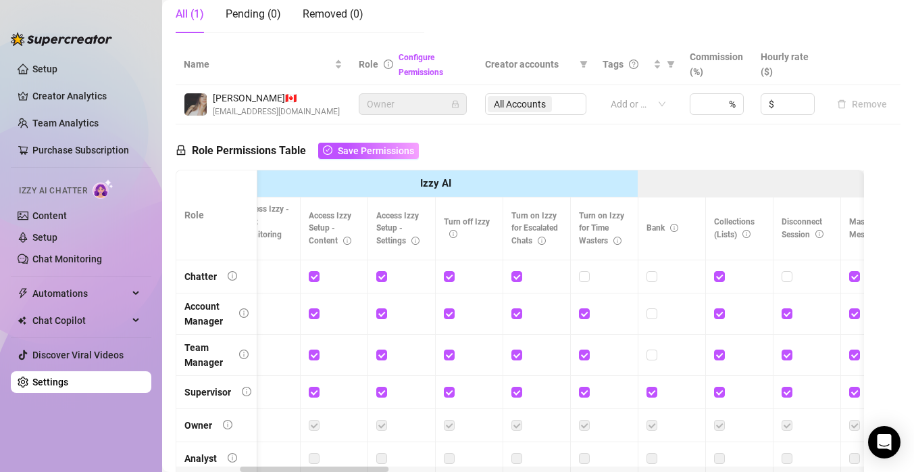
scroll to position [0, 295]
click at [588, 275] on span at bounding box center [583, 276] width 11 height 11
click at [588, 275] on input "checkbox" at bounding box center [582, 275] width 9 height 9
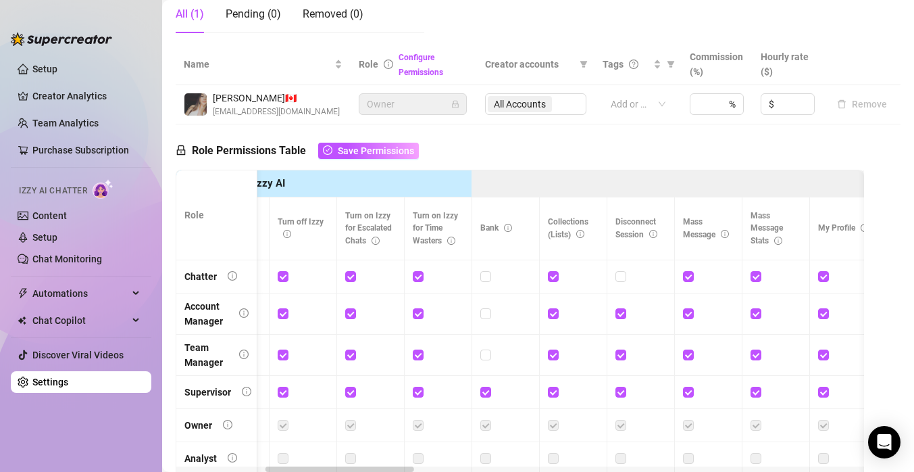
scroll to position [0, 0]
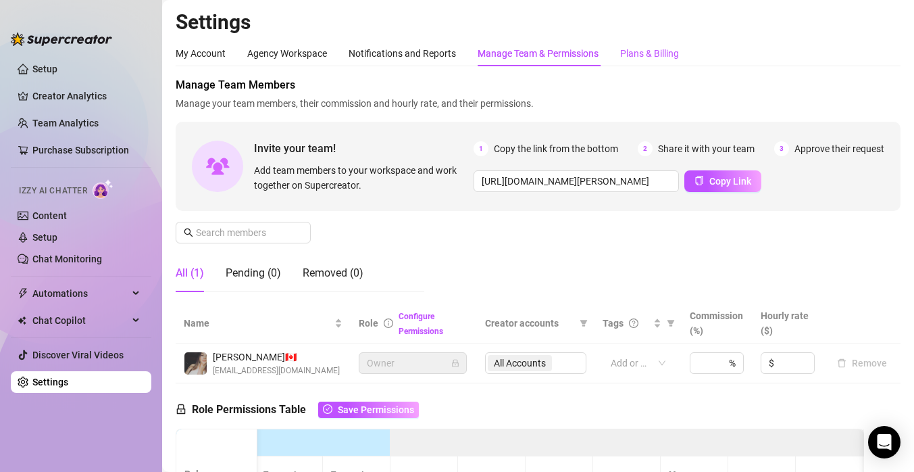
click at [636, 60] on div "Plans & Billing" at bounding box center [649, 53] width 59 height 15
